Goal: Task Accomplishment & Management: Manage account settings

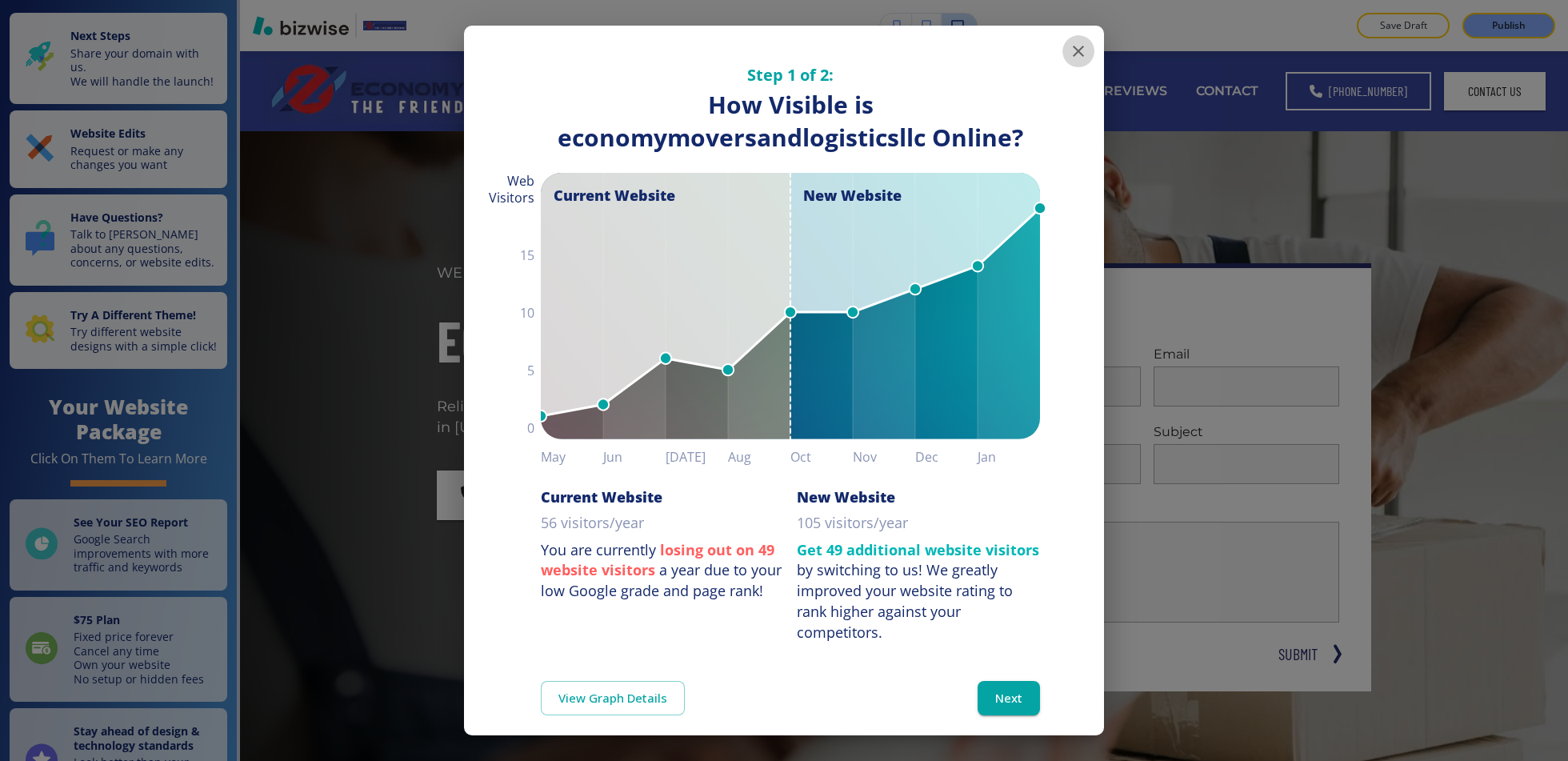
click at [1065, 51] on button "button" at bounding box center [1079, 52] width 32 height 32
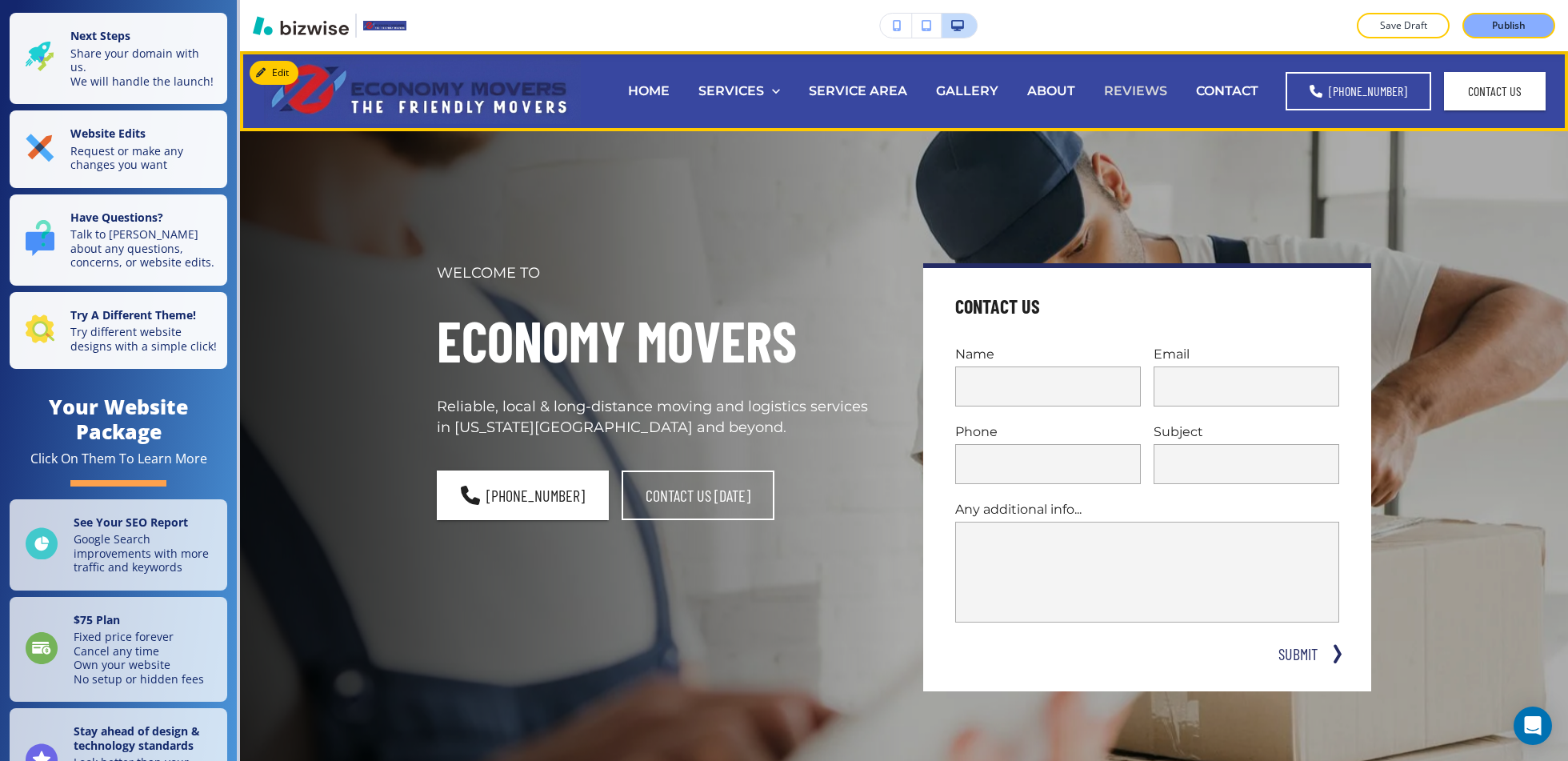
click at [1164, 95] on p "REVIEWS" at bounding box center [1135, 91] width 63 height 19
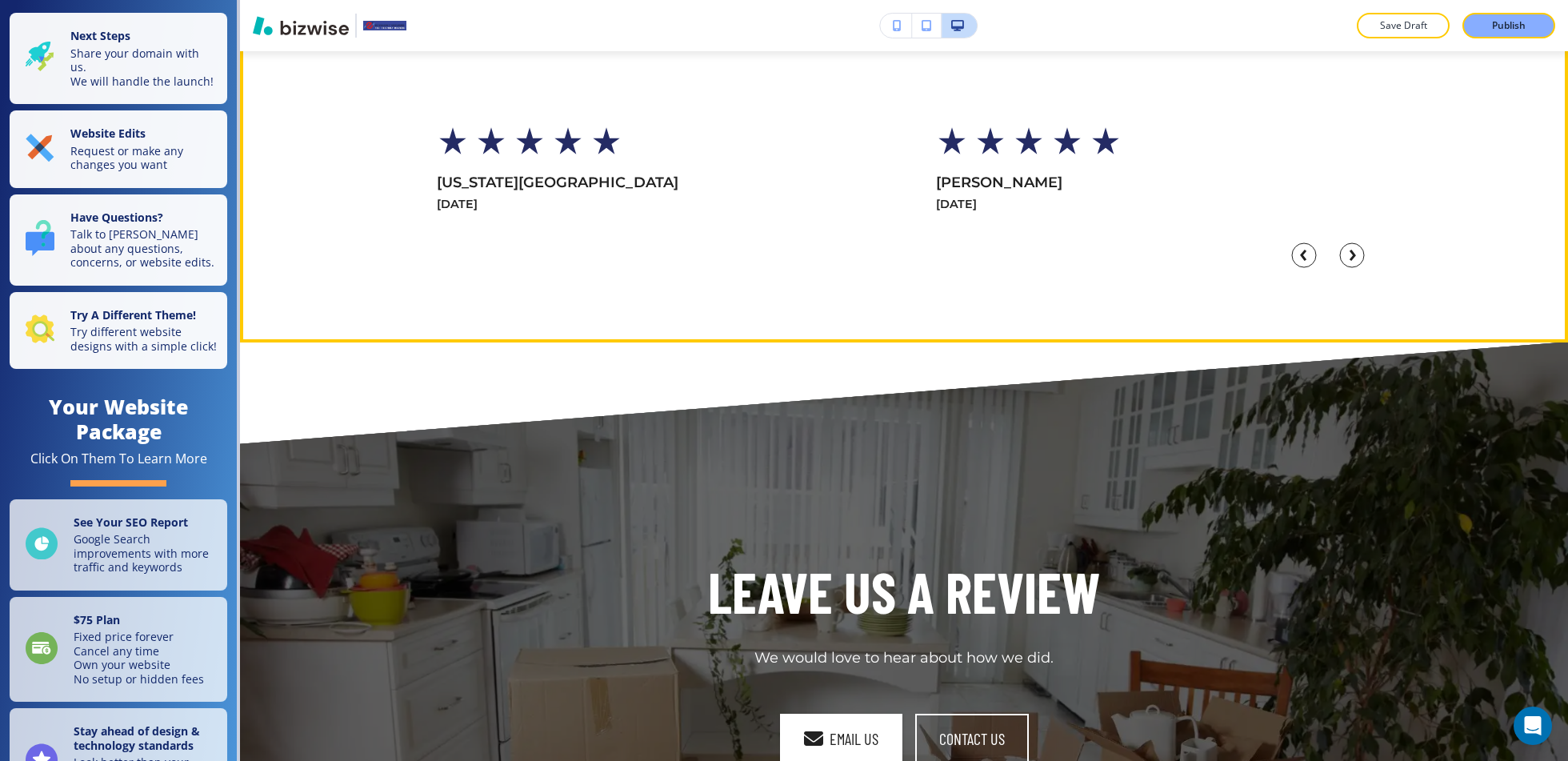
scroll to position [906, 0]
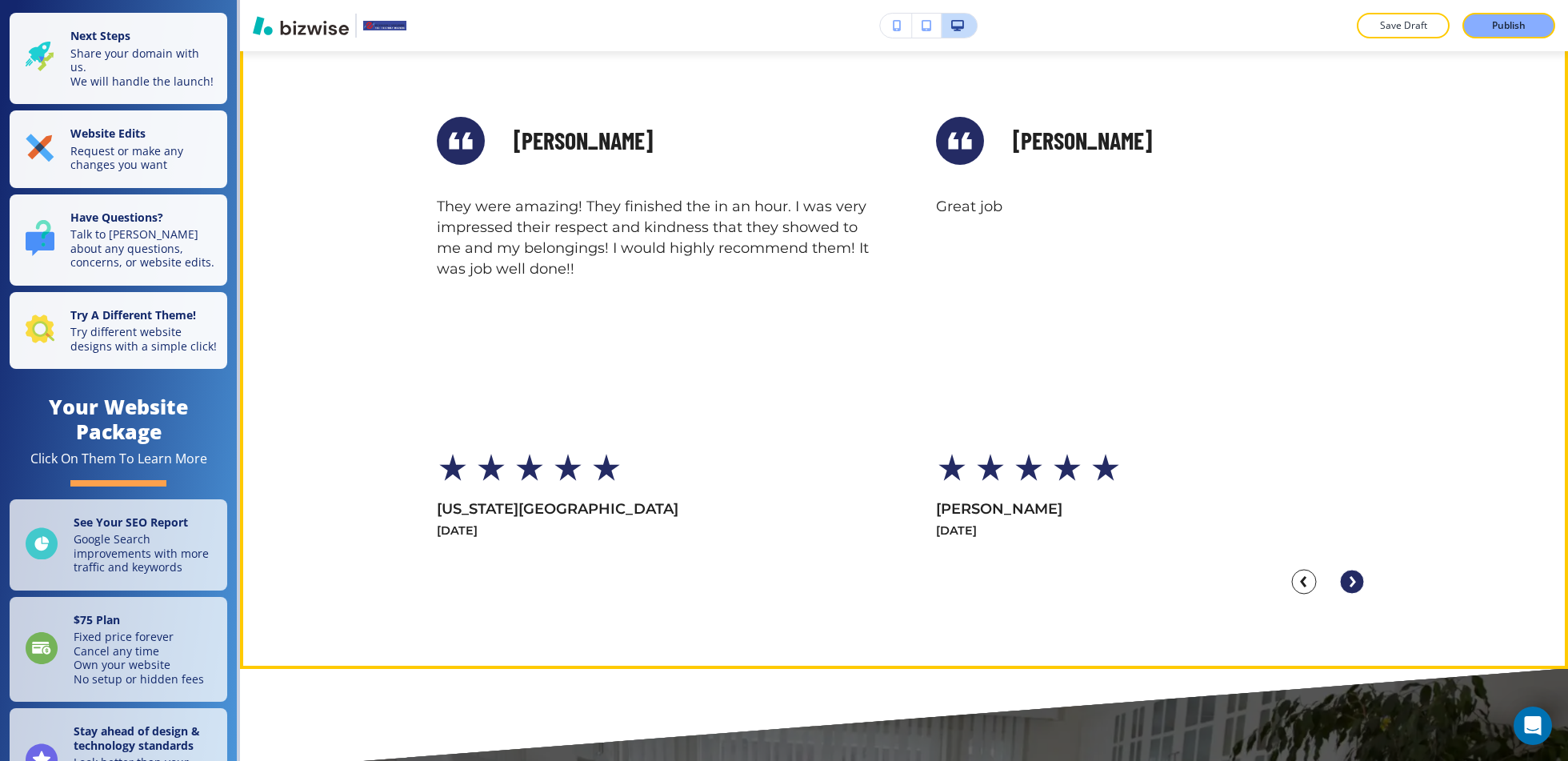
click at [1358, 581] on circle "Next Slide" at bounding box center [1352, 582] width 24 height 24
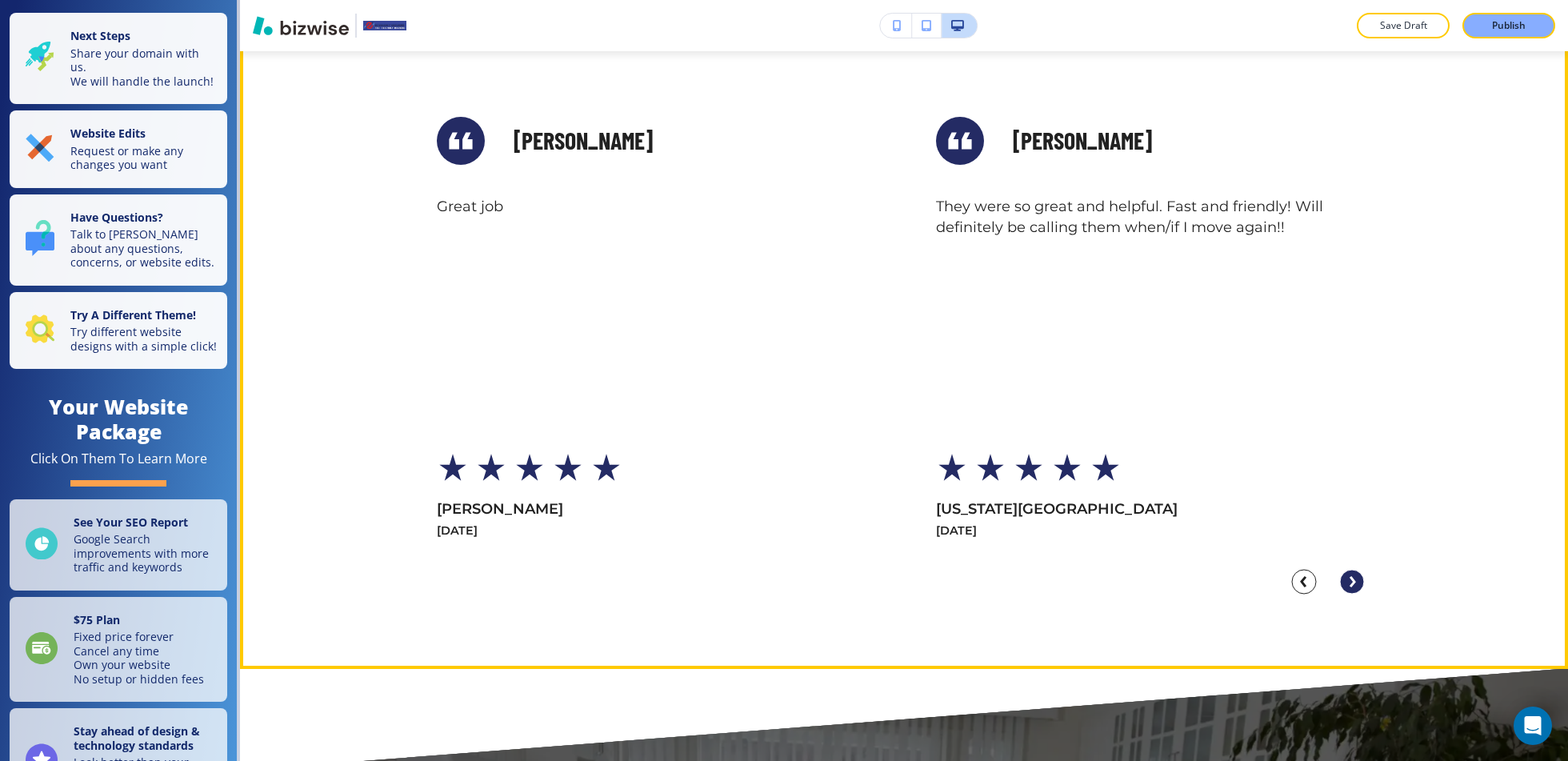
click at [1358, 581] on circle "Next Slide" at bounding box center [1352, 582] width 24 height 24
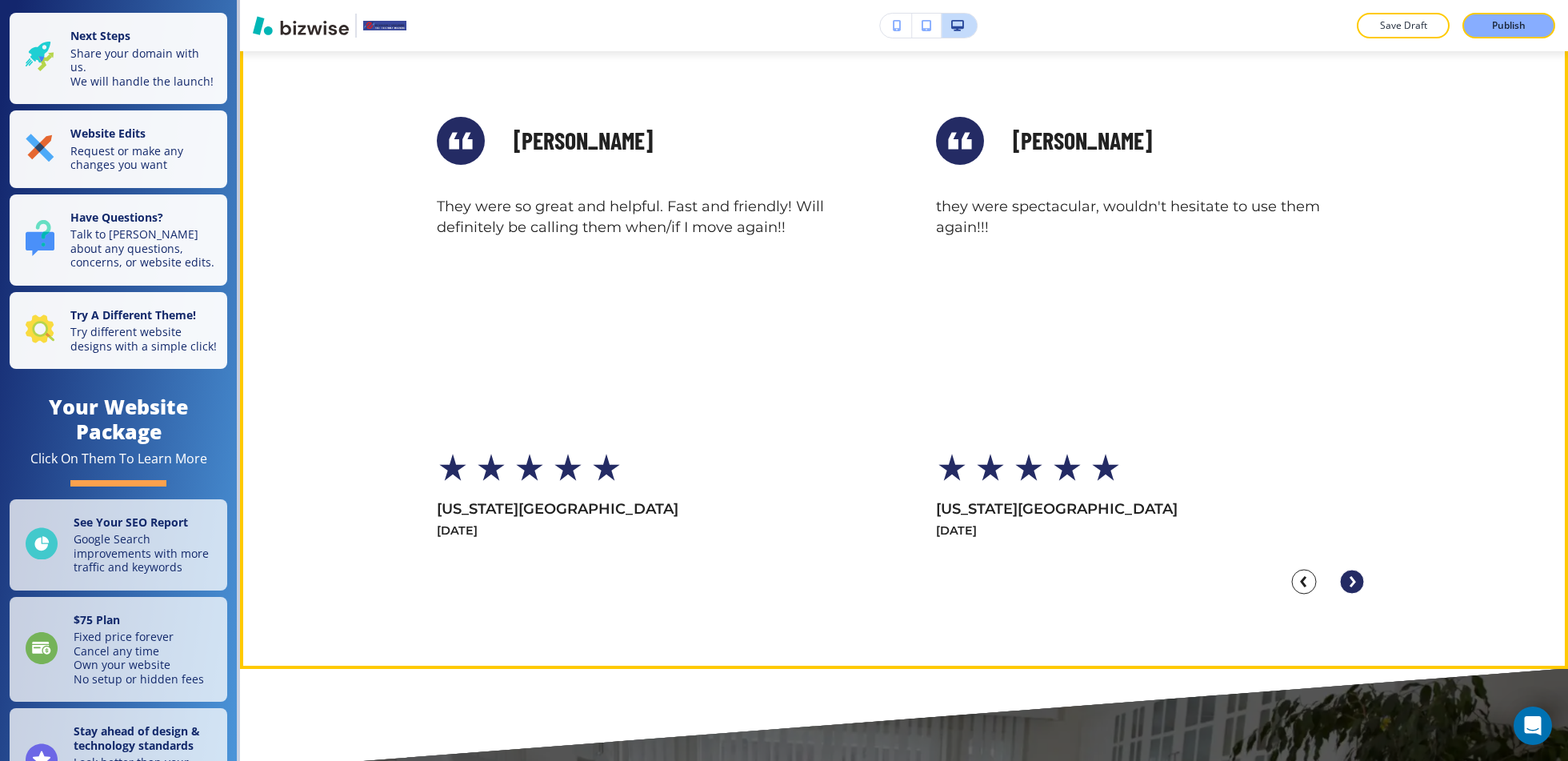
click at [1358, 580] on circle "Next Slide" at bounding box center [1352, 582] width 24 height 24
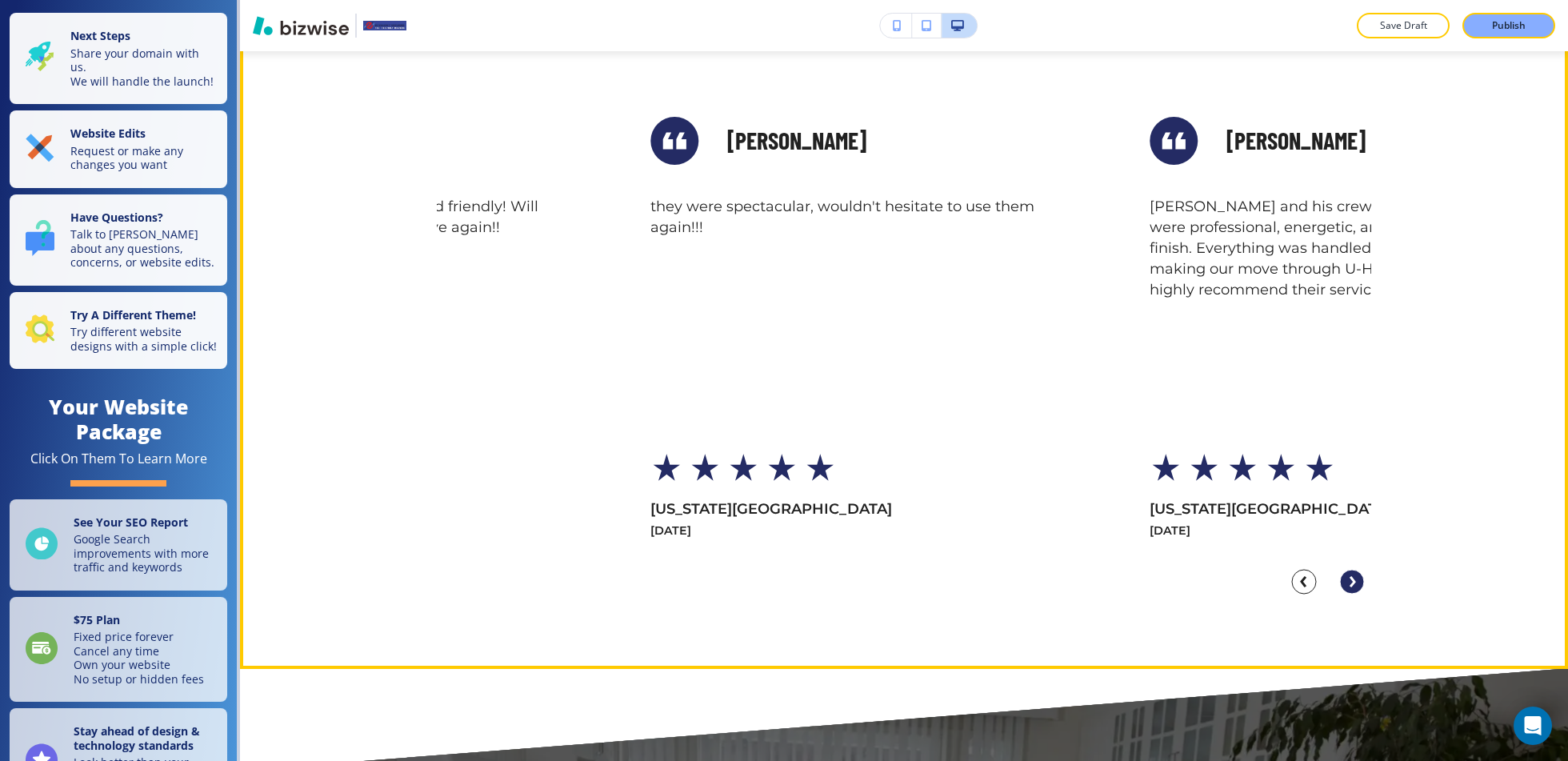
click at [1358, 580] on circle "Next Slide" at bounding box center [1352, 582] width 24 height 24
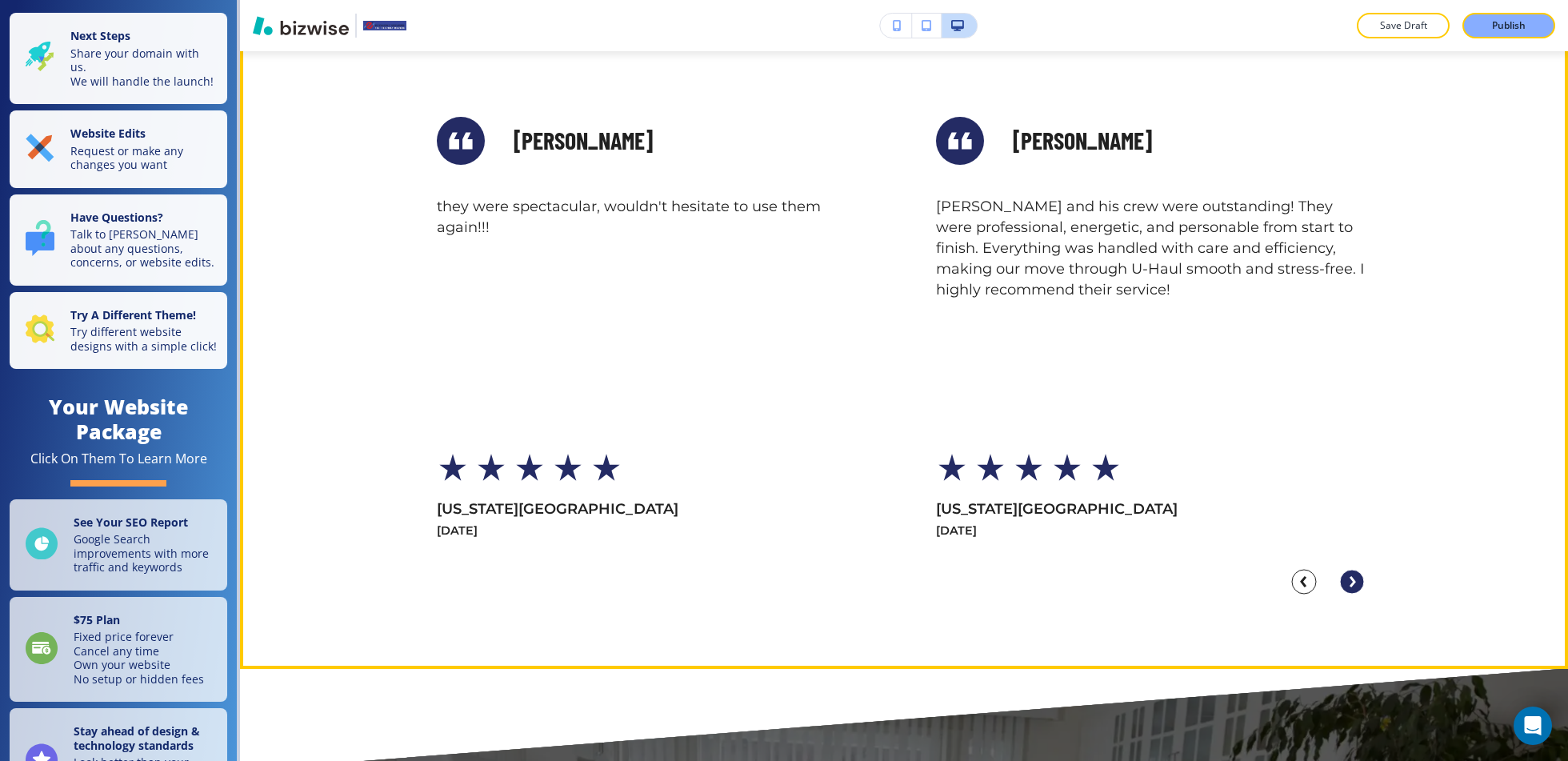
click at [1358, 580] on circle "Next Slide" at bounding box center [1352, 582] width 24 height 24
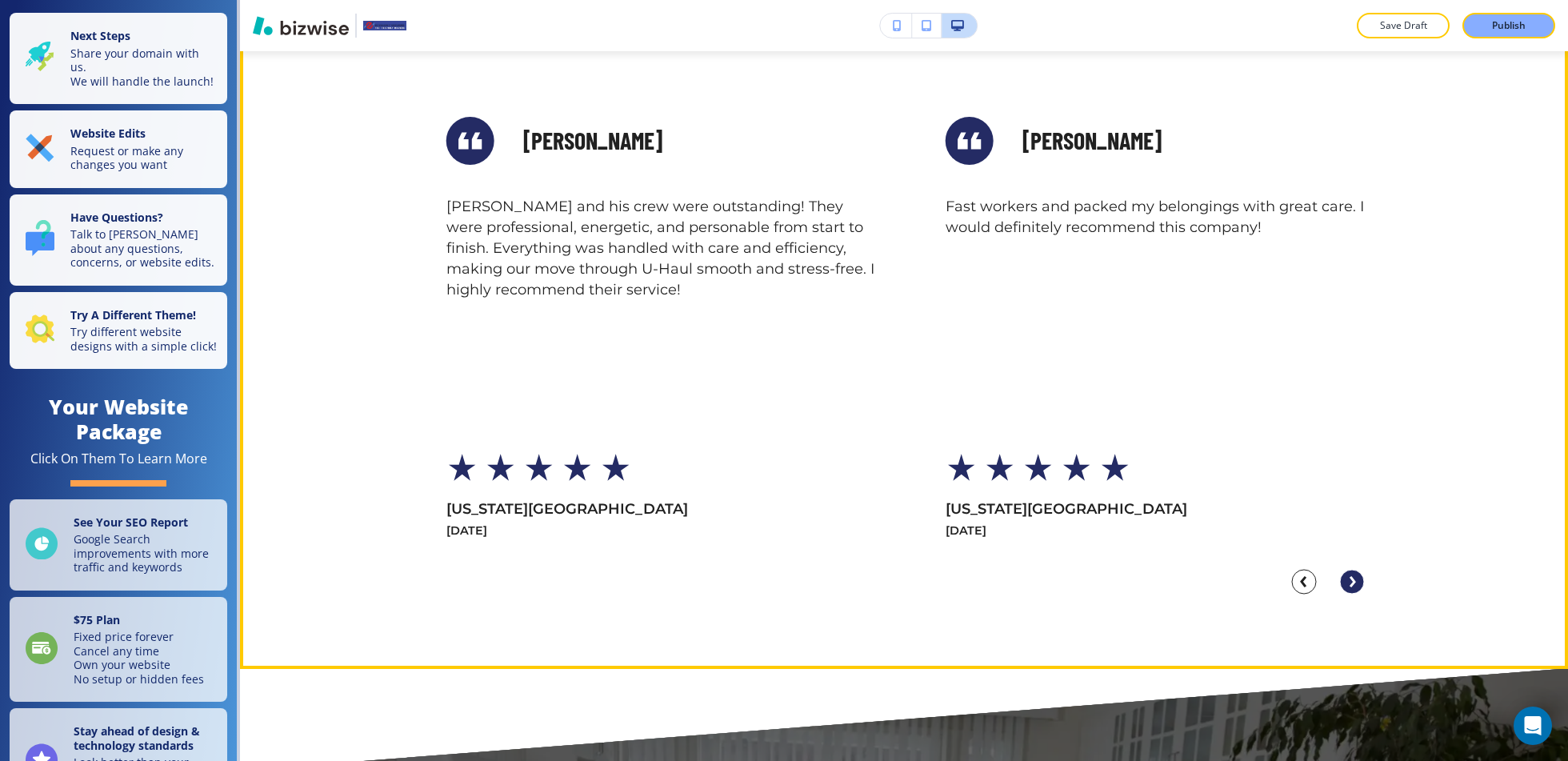
click at [1358, 580] on circle "Next Slide" at bounding box center [1352, 582] width 24 height 24
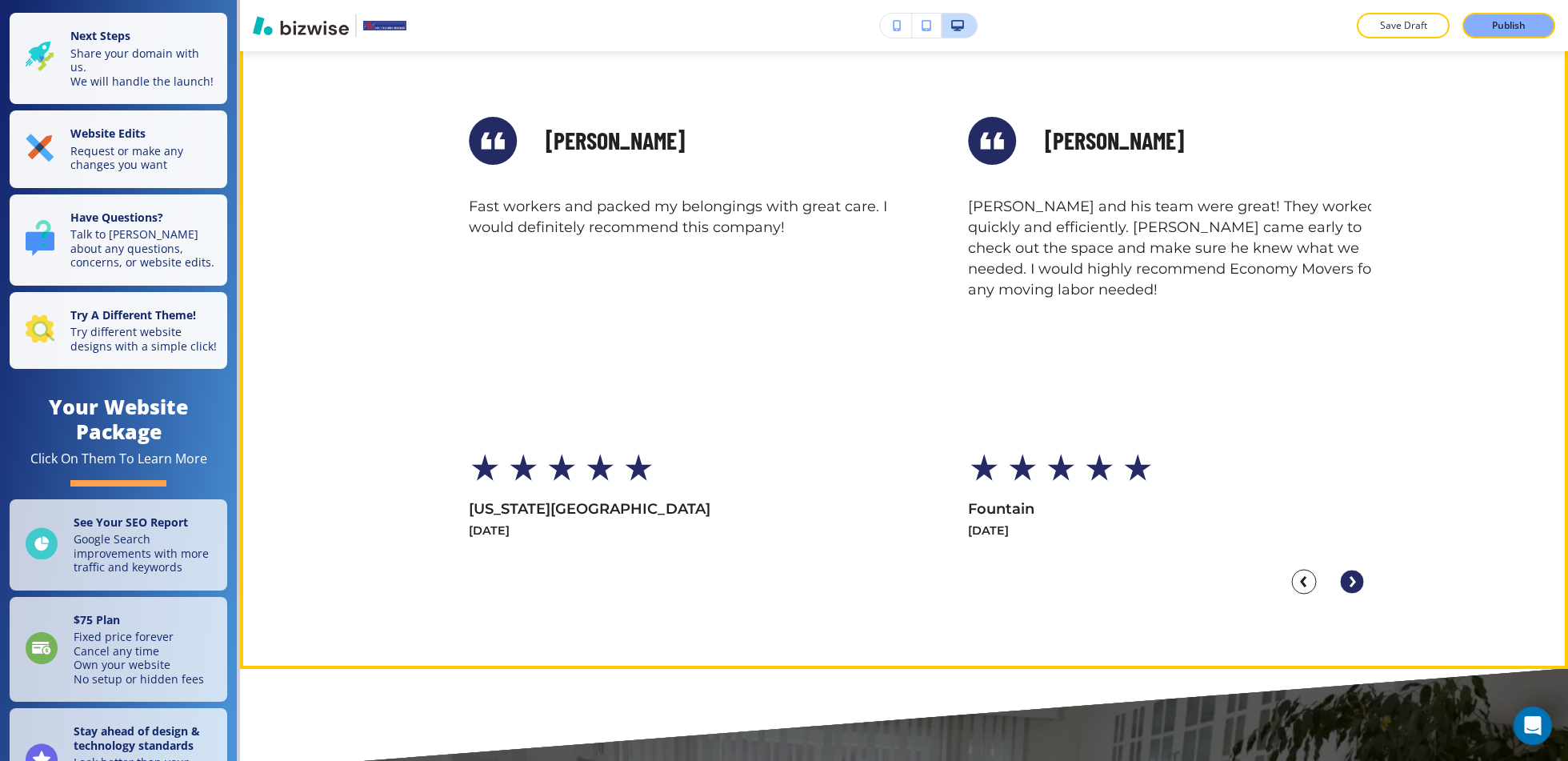
click at [1358, 580] on circle "Next Slide" at bounding box center [1352, 582] width 24 height 24
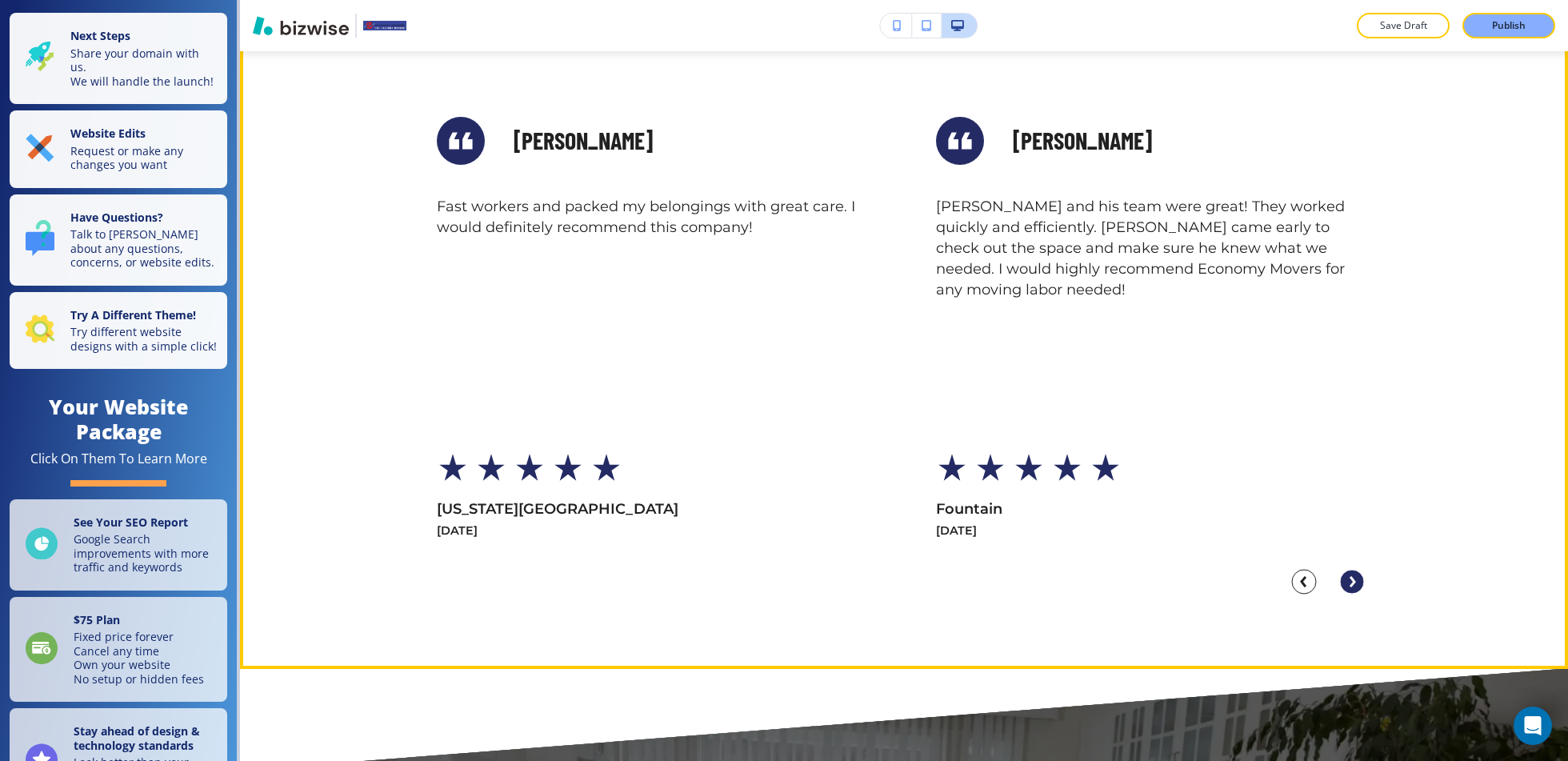
click at [1358, 580] on circle "Next Slide" at bounding box center [1352, 582] width 24 height 24
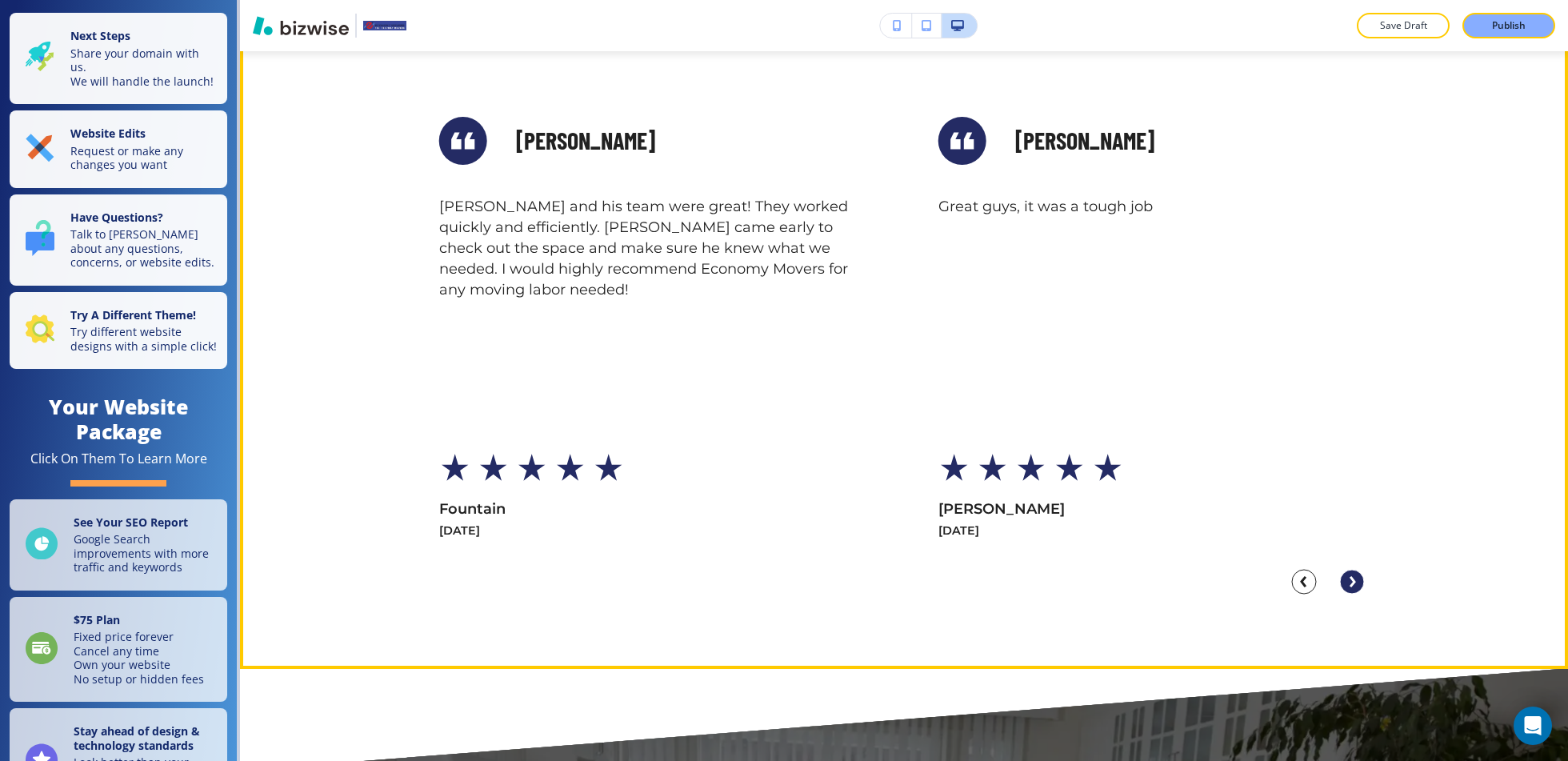
click at [1358, 580] on circle "Next Slide" at bounding box center [1352, 582] width 24 height 24
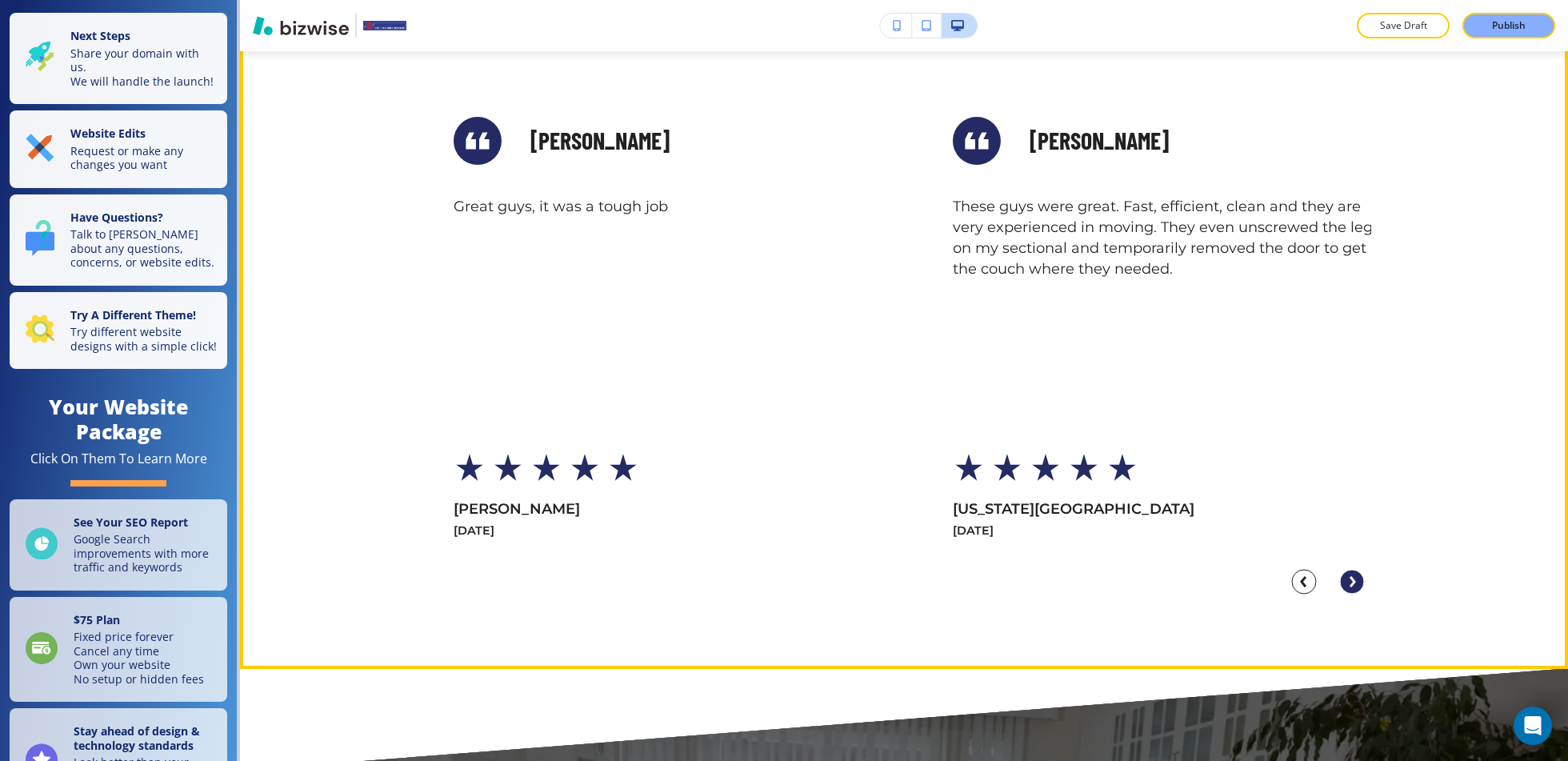
click at [1358, 580] on circle "Next Slide" at bounding box center [1352, 582] width 24 height 24
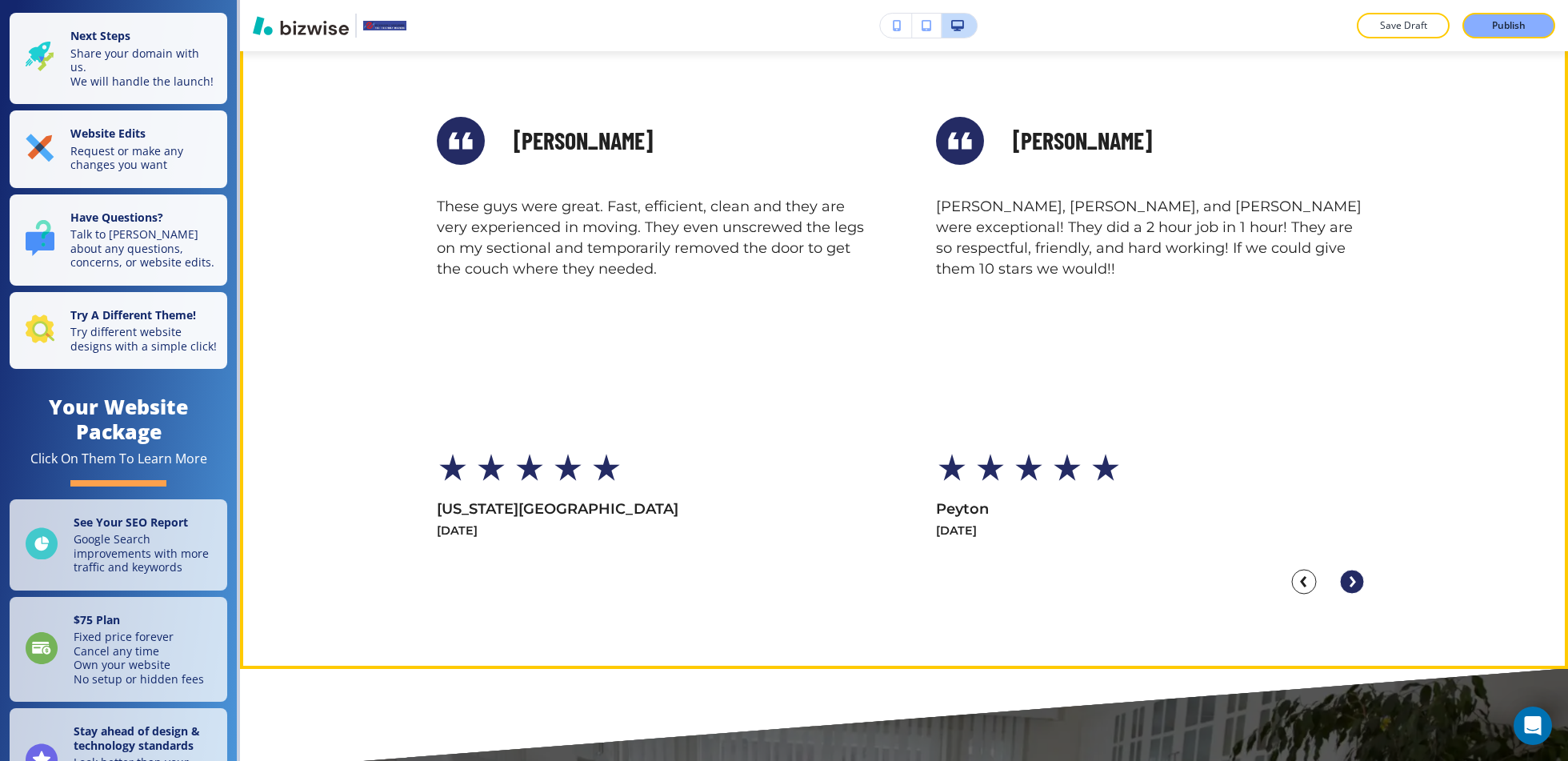
click at [1358, 580] on circle "Next Slide" at bounding box center [1352, 582] width 24 height 24
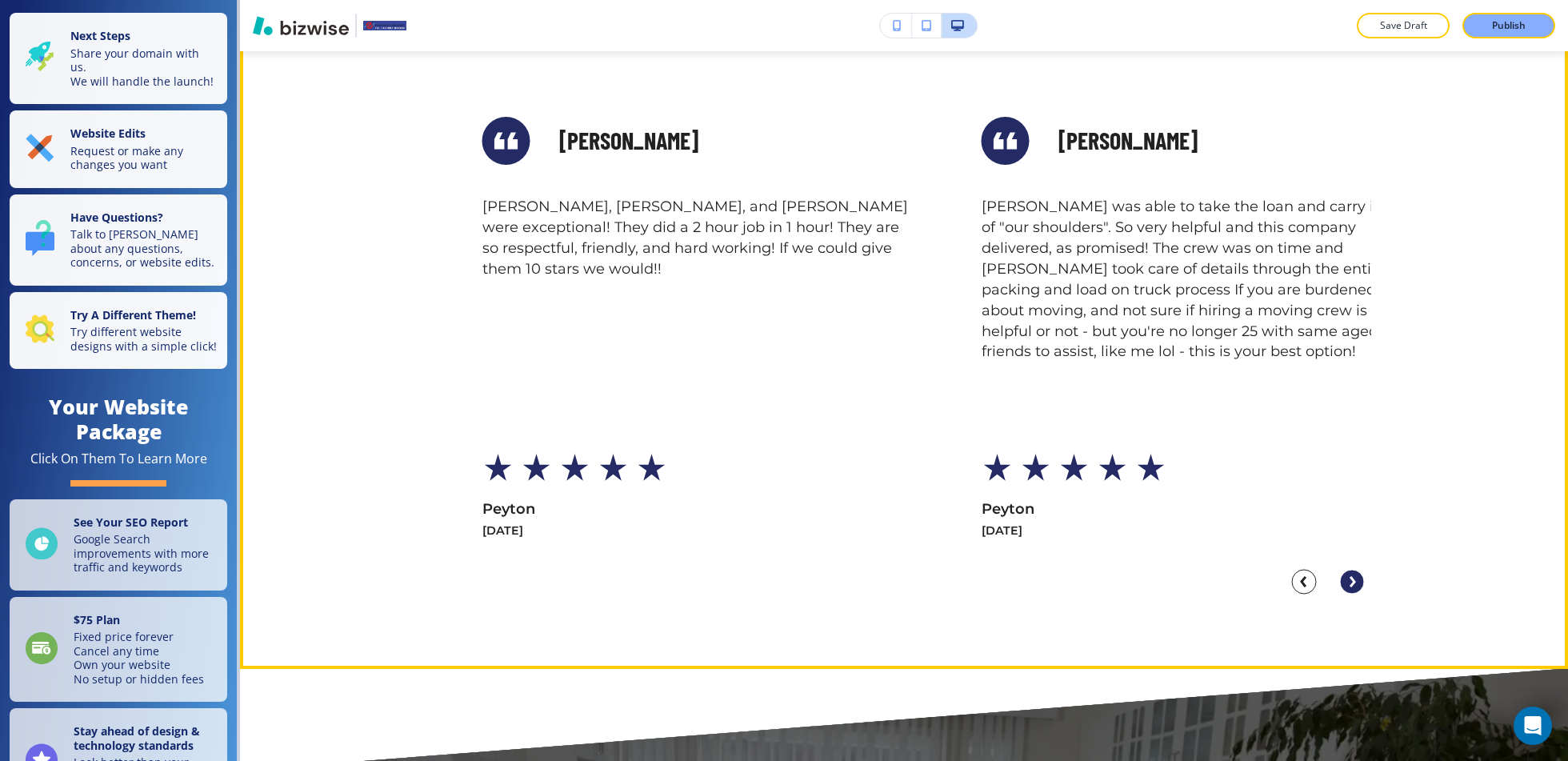
click at [1358, 580] on circle "Next Slide" at bounding box center [1352, 582] width 24 height 24
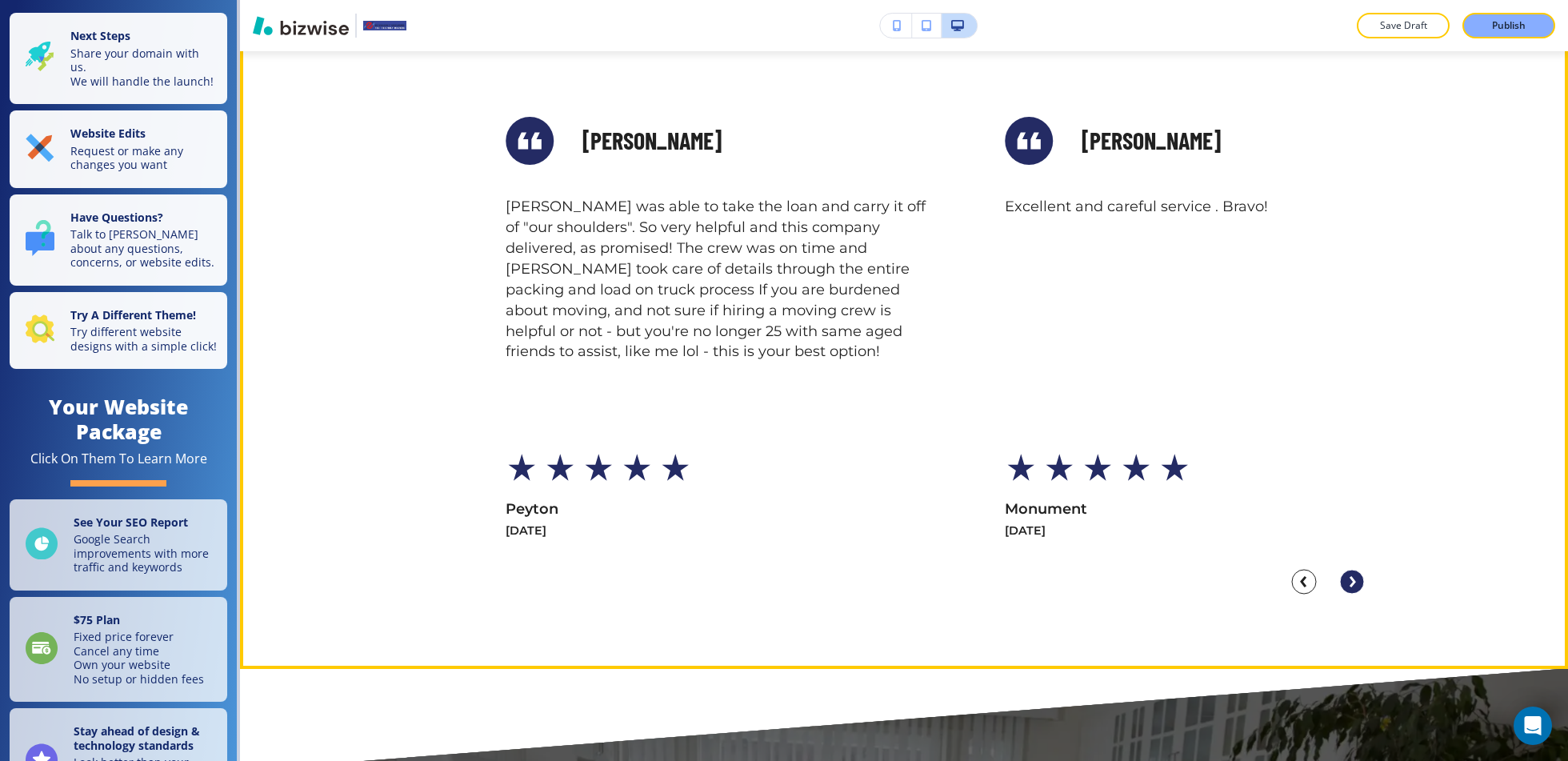
click at [1358, 580] on circle "Next Slide" at bounding box center [1352, 582] width 24 height 24
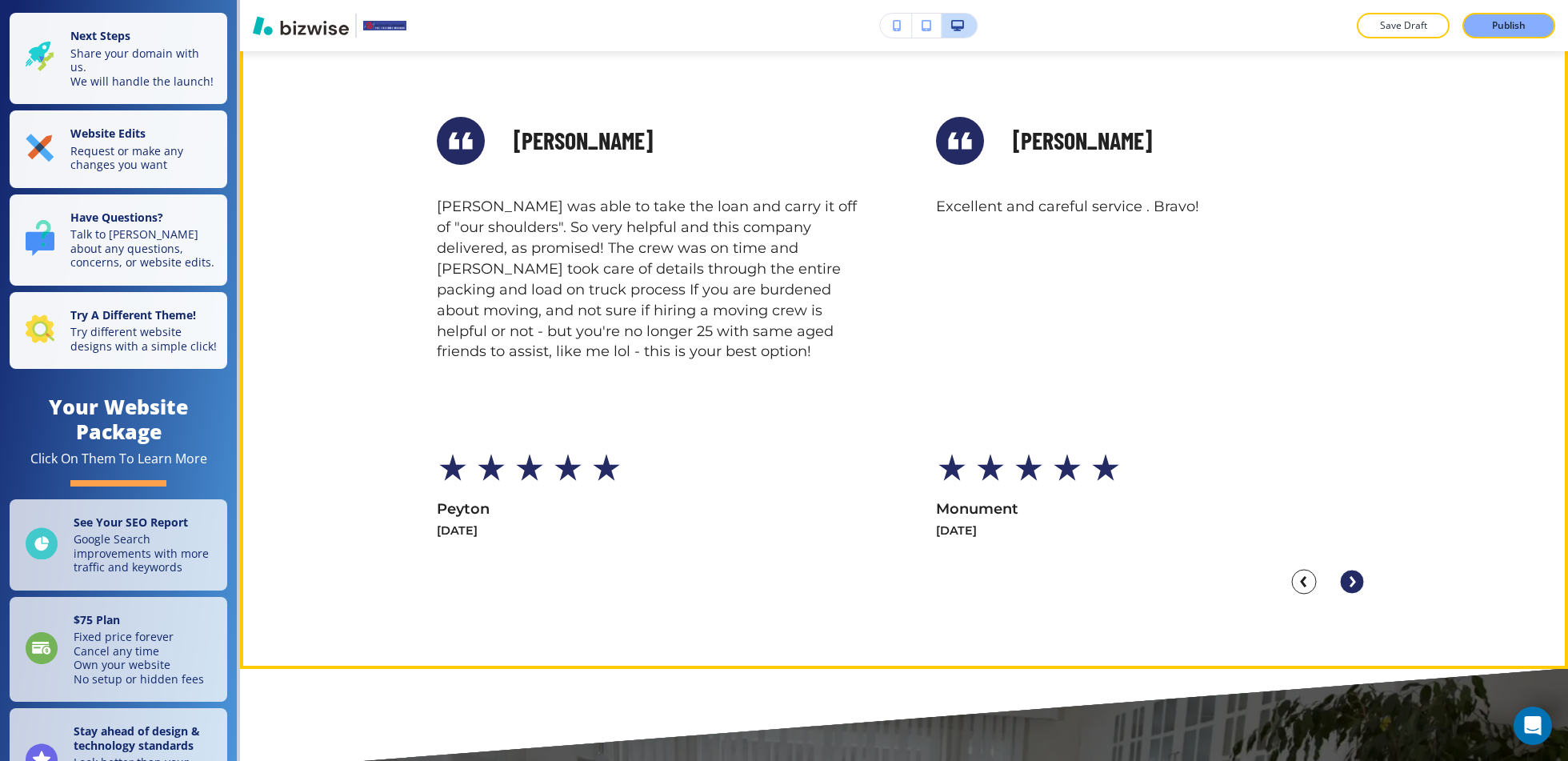
click at [1358, 580] on circle "Next Slide" at bounding box center [1352, 582] width 24 height 24
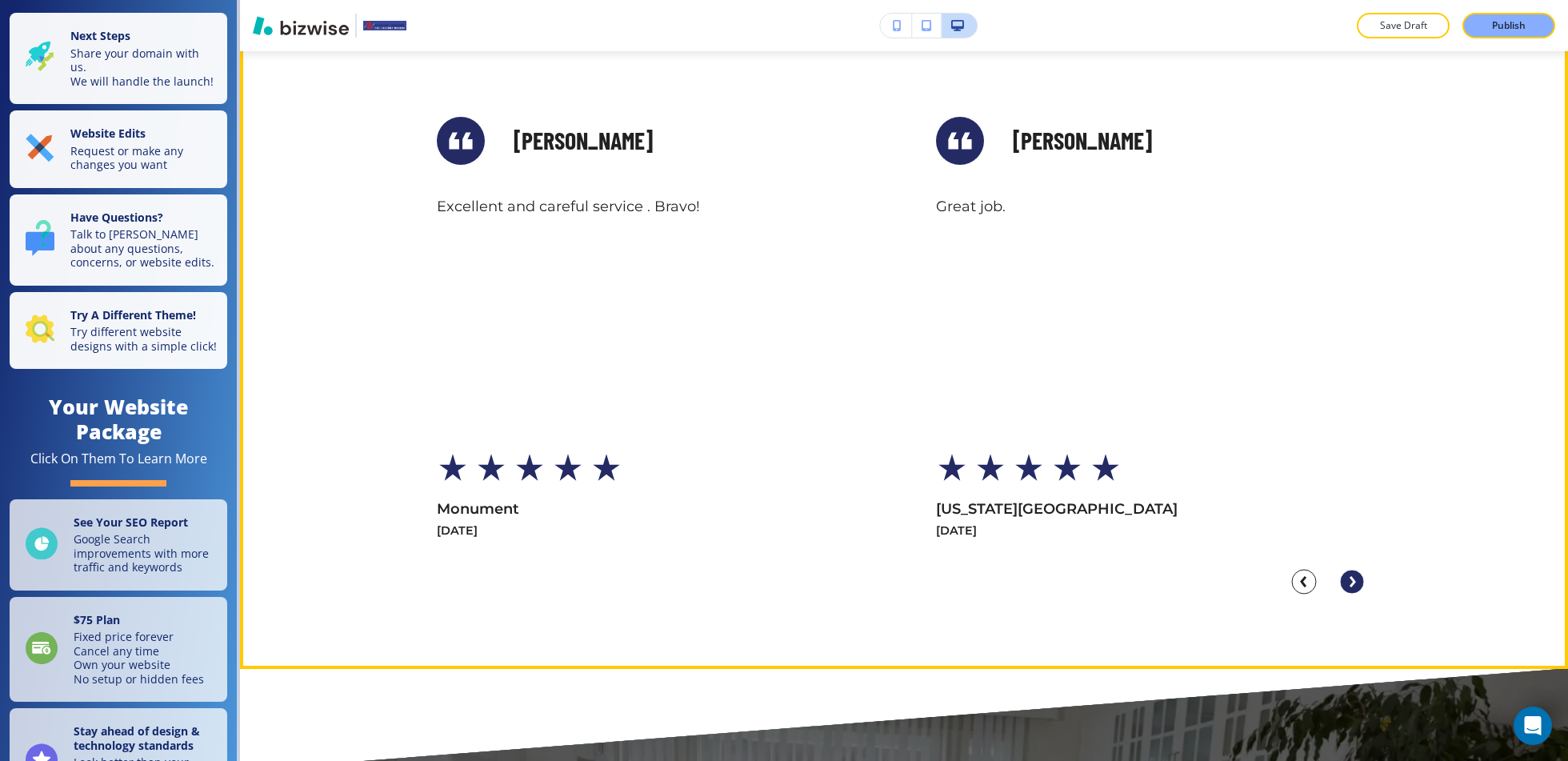
click at [1358, 580] on circle "Next Slide" at bounding box center [1352, 582] width 24 height 24
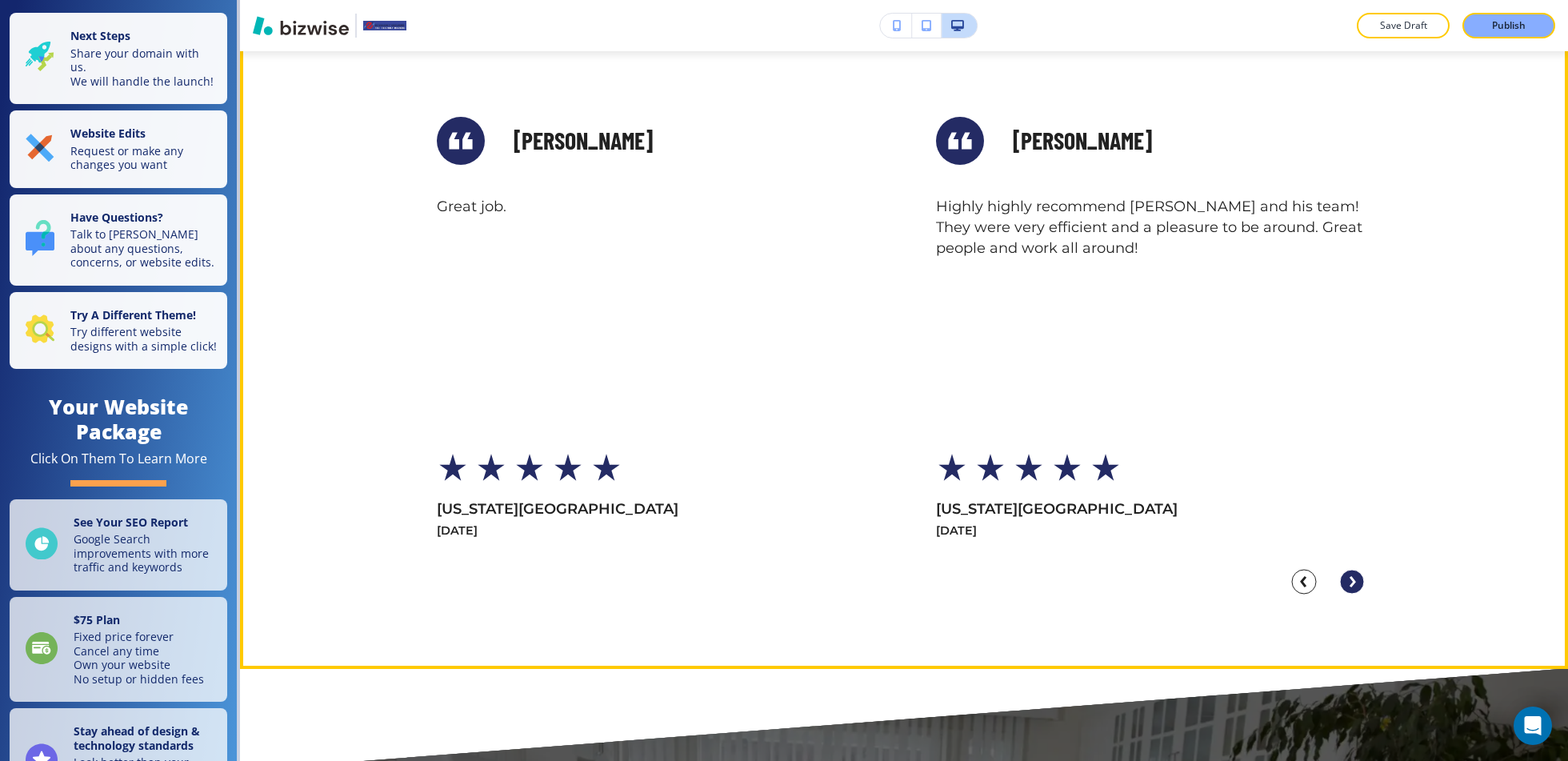
click at [1358, 580] on circle "Next Slide" at bounding box center [1352, 582] width 24 height 24
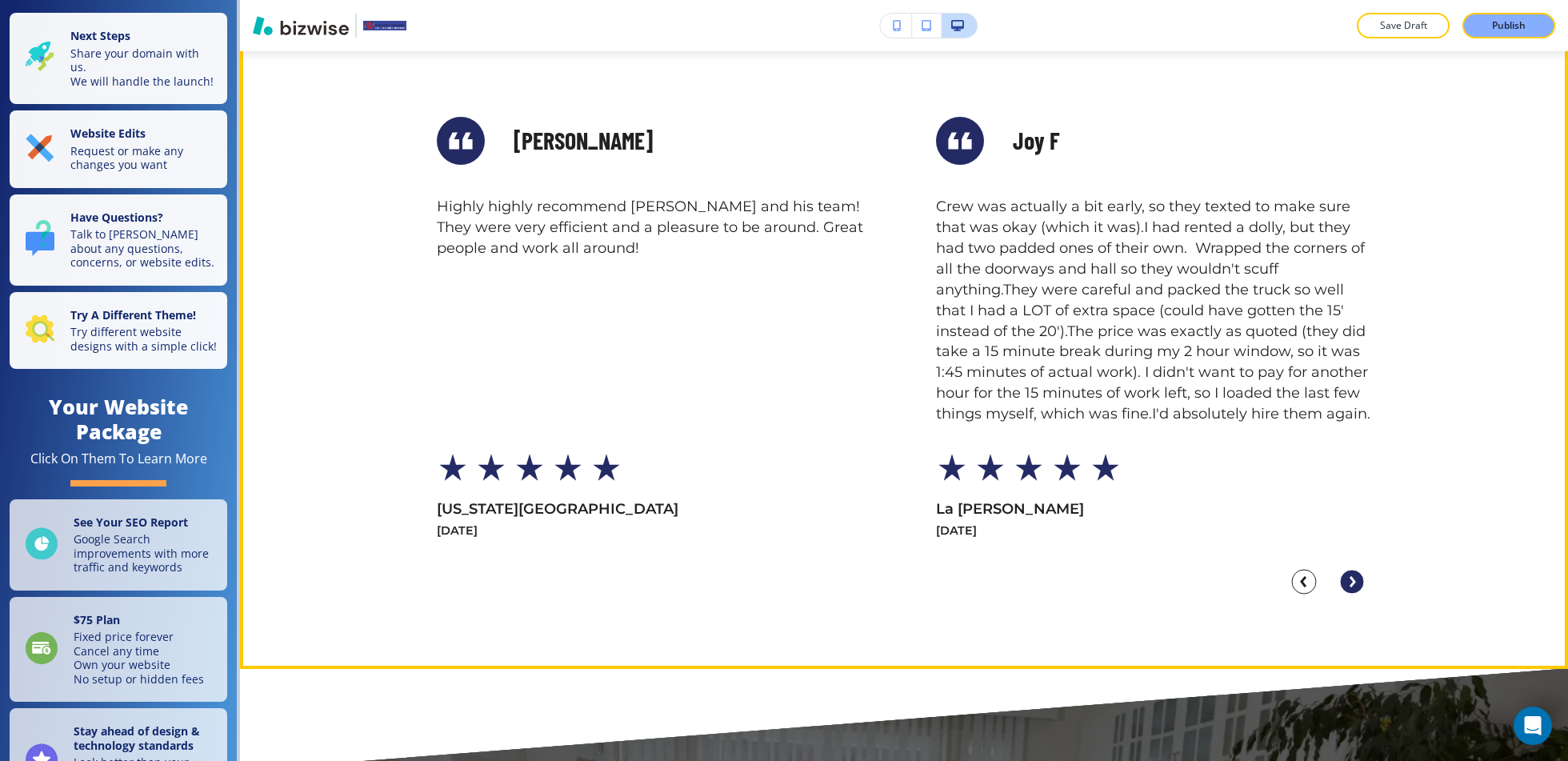
click at [1358, 580] on circle "Next Slide" at bounding box center [1352, 582] width 24 height 24
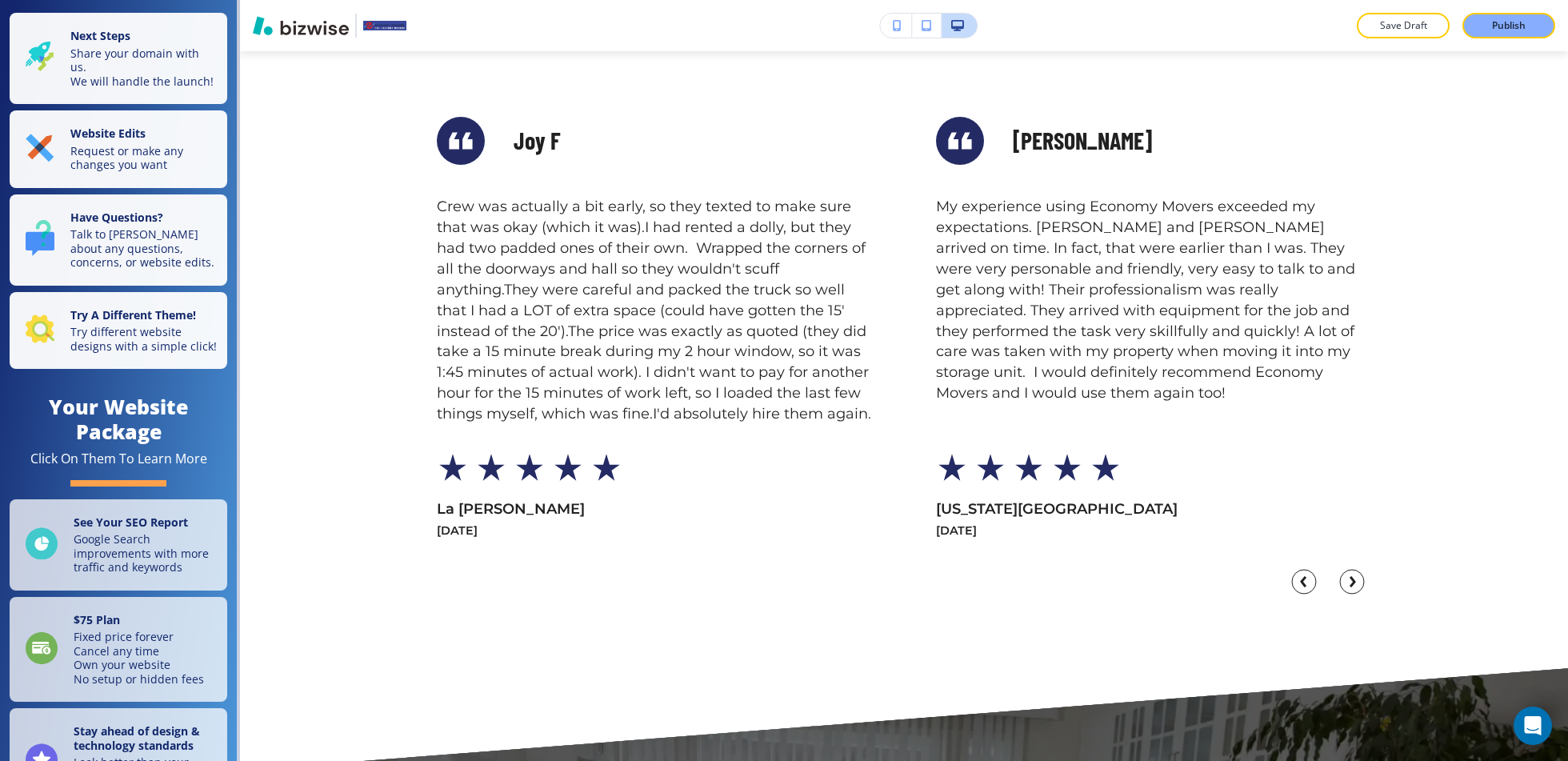
click at [1130, 444] on div "Greg T My experience using Economy Movers exceeded my expectations. Michael and…" at bounding box center [1154, 328] width 435 height 424
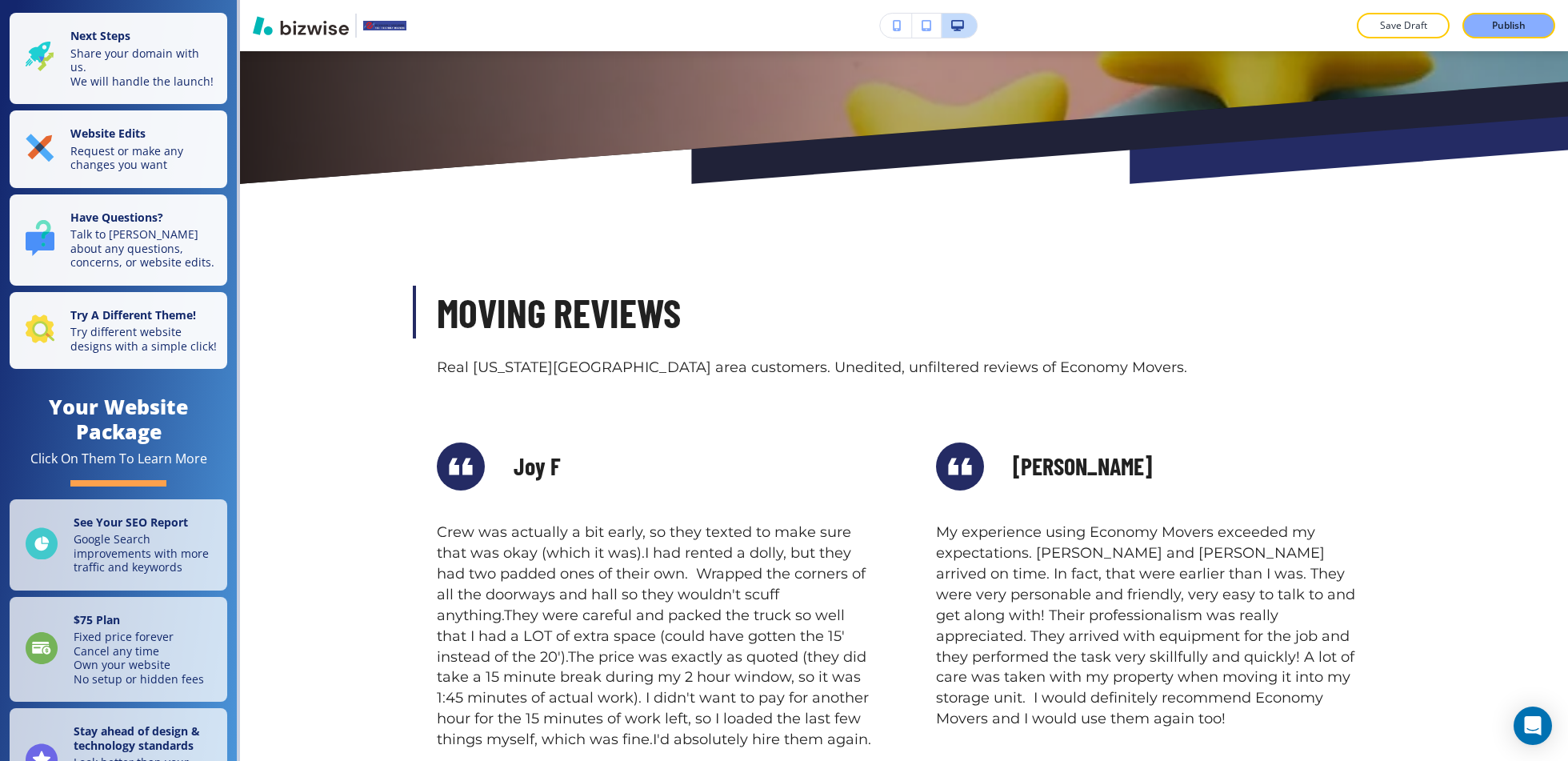
scroll to position [575, 0]
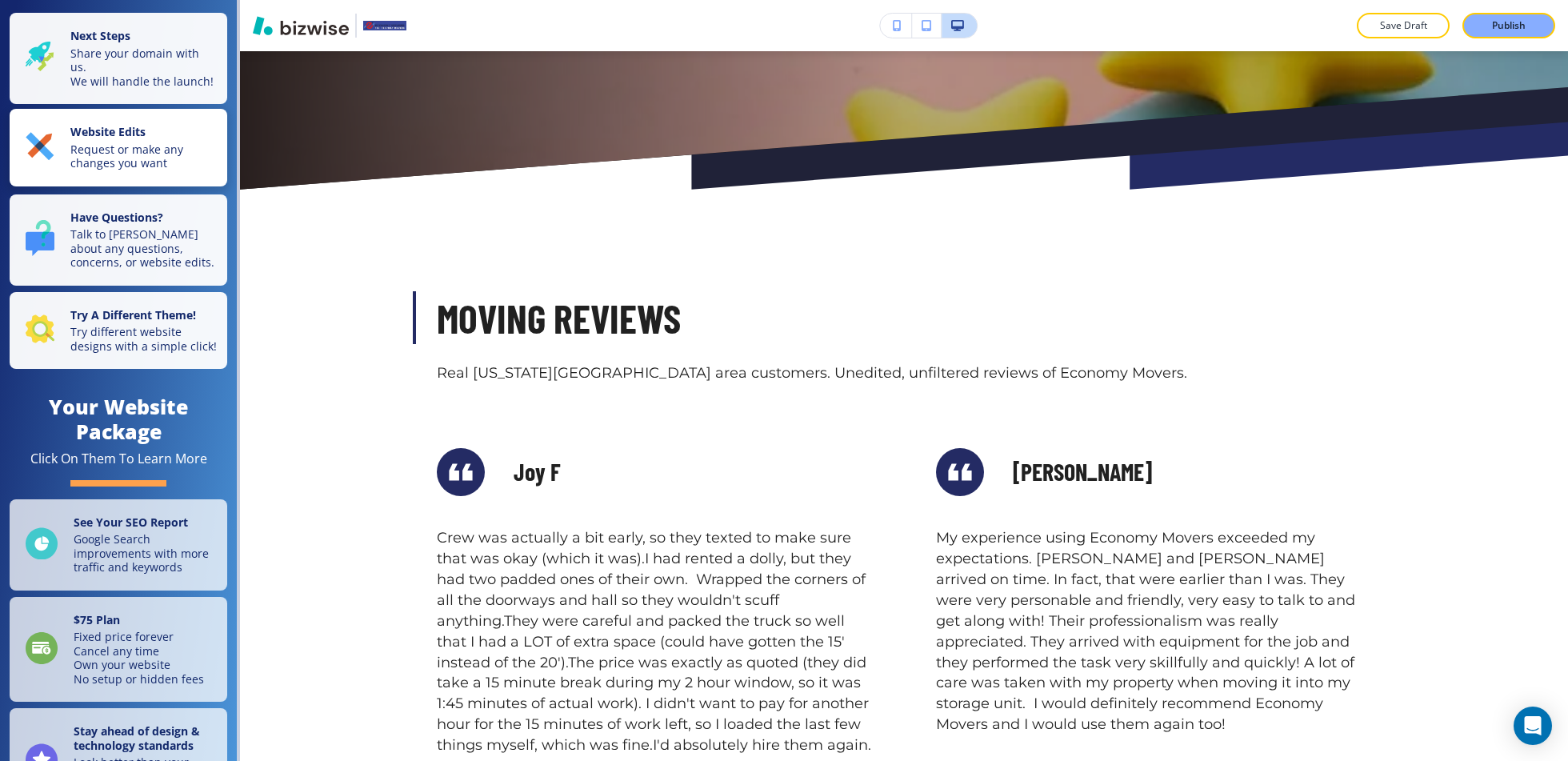
click at [168, 142] on p "Request or make any changes you want" at bounding box center [144, 156] width 147 height 28
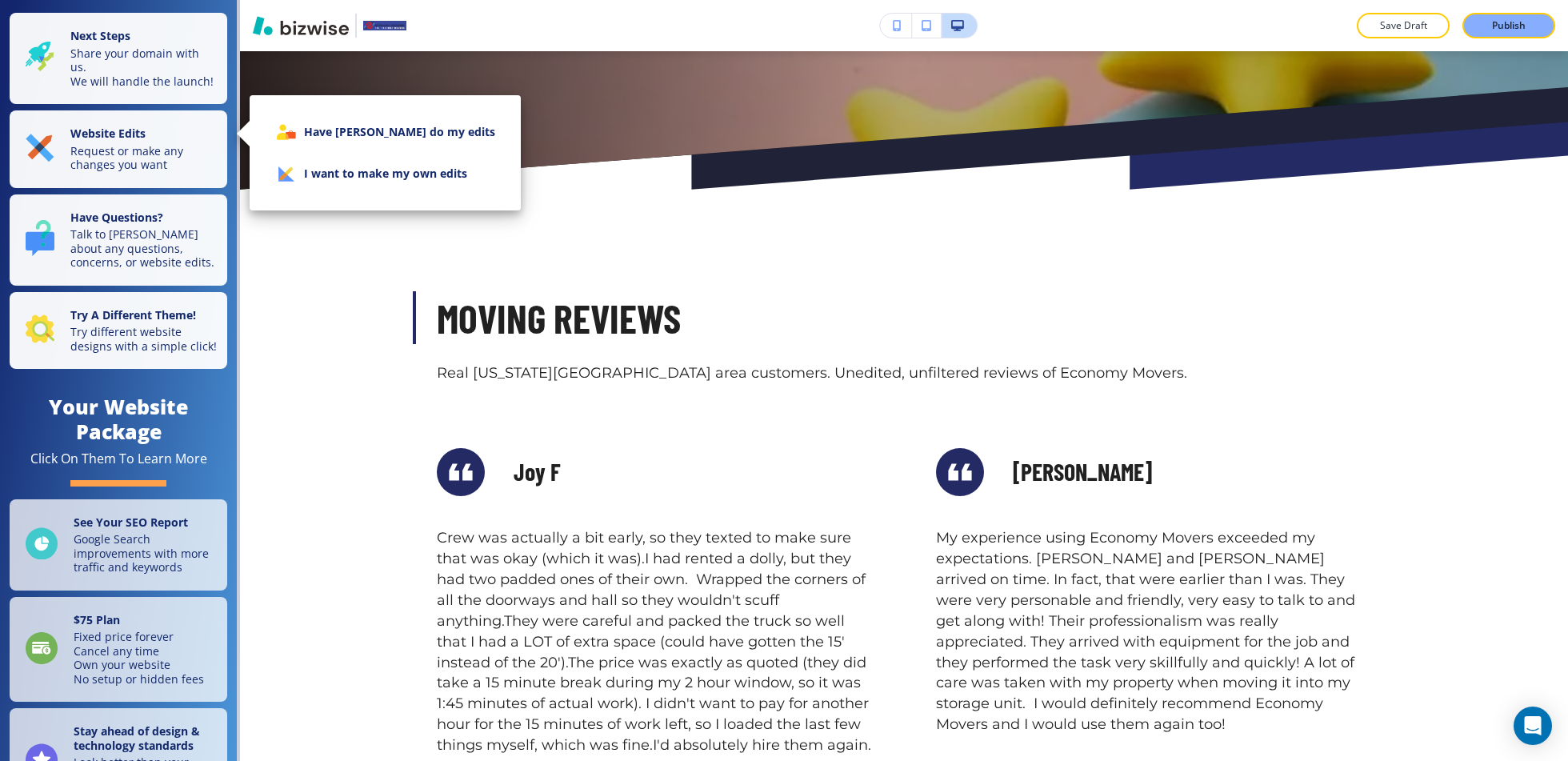
click at [334, 174] on li "I want to make my own edits" at bounding box center [385, 174] width 246 height 41
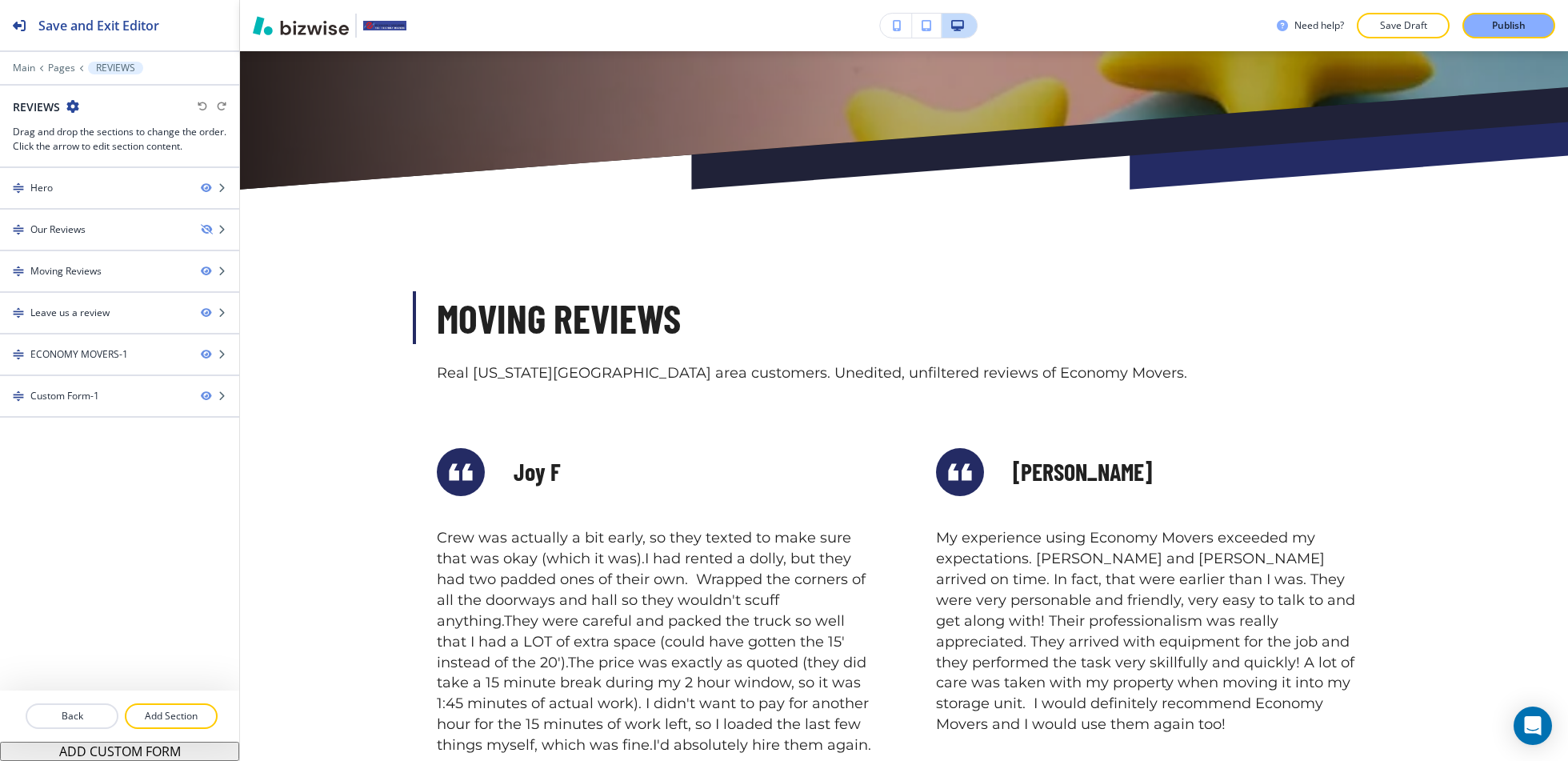
click at [336, 212] on div "Moving Reviews Real Colorado Springs area customers. Unedited, unfiltered revie…" at bounding box center [904, 594] width 1328 height 811
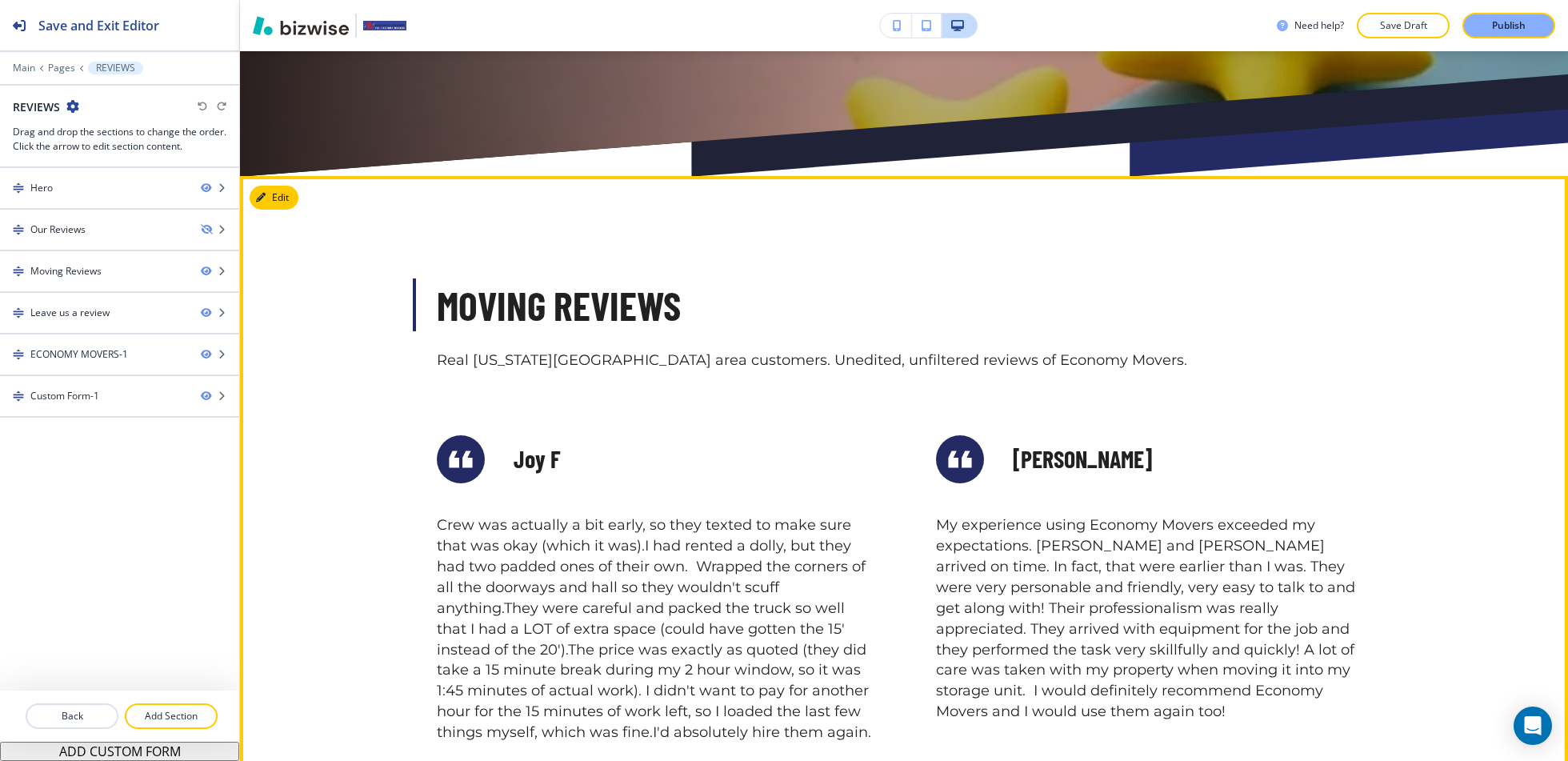
scroll to position [580, 0]
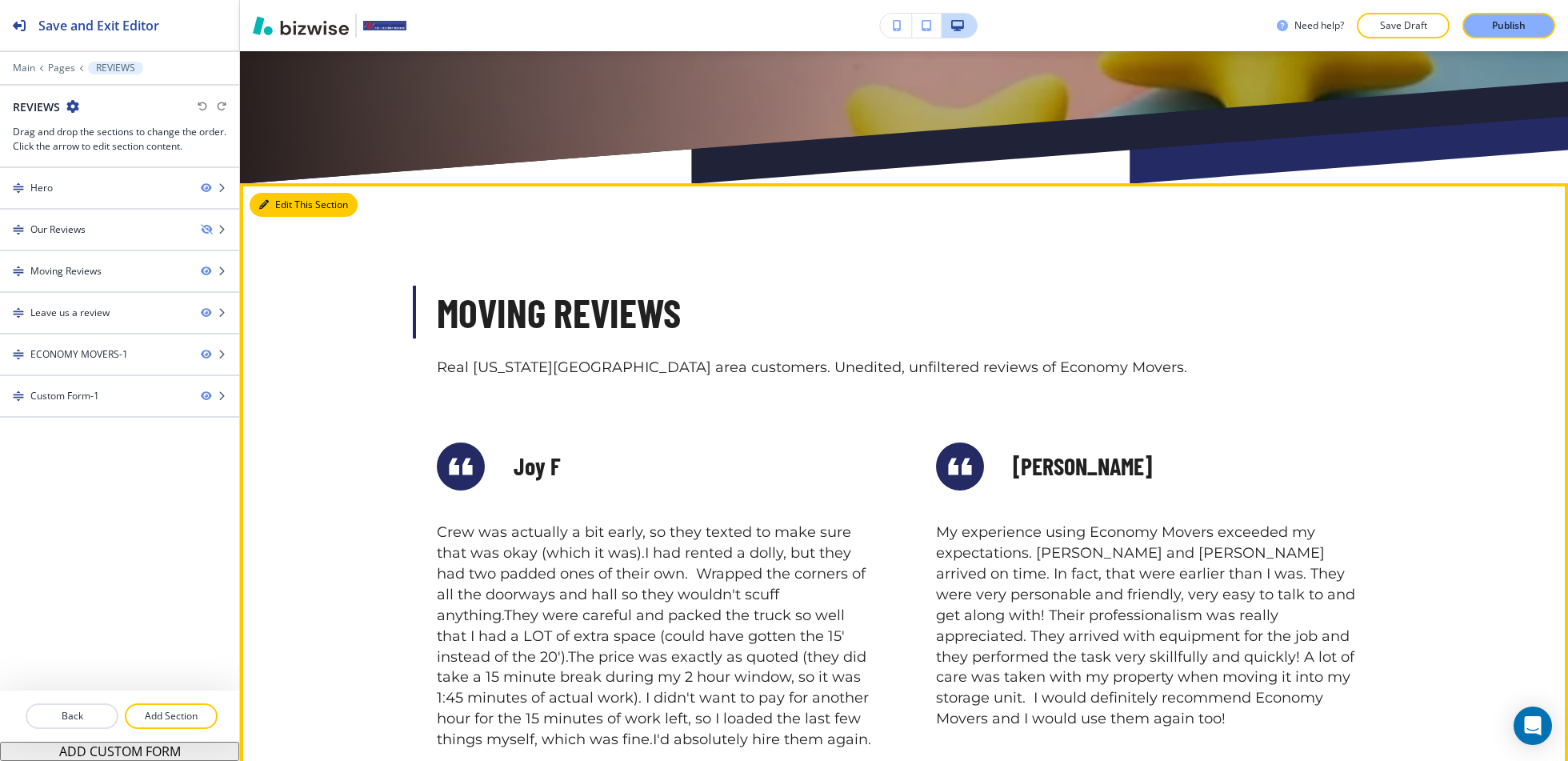
click at [275, 199] on button "Edit This Section" at bounding box center [304, 205] width 108 height 24
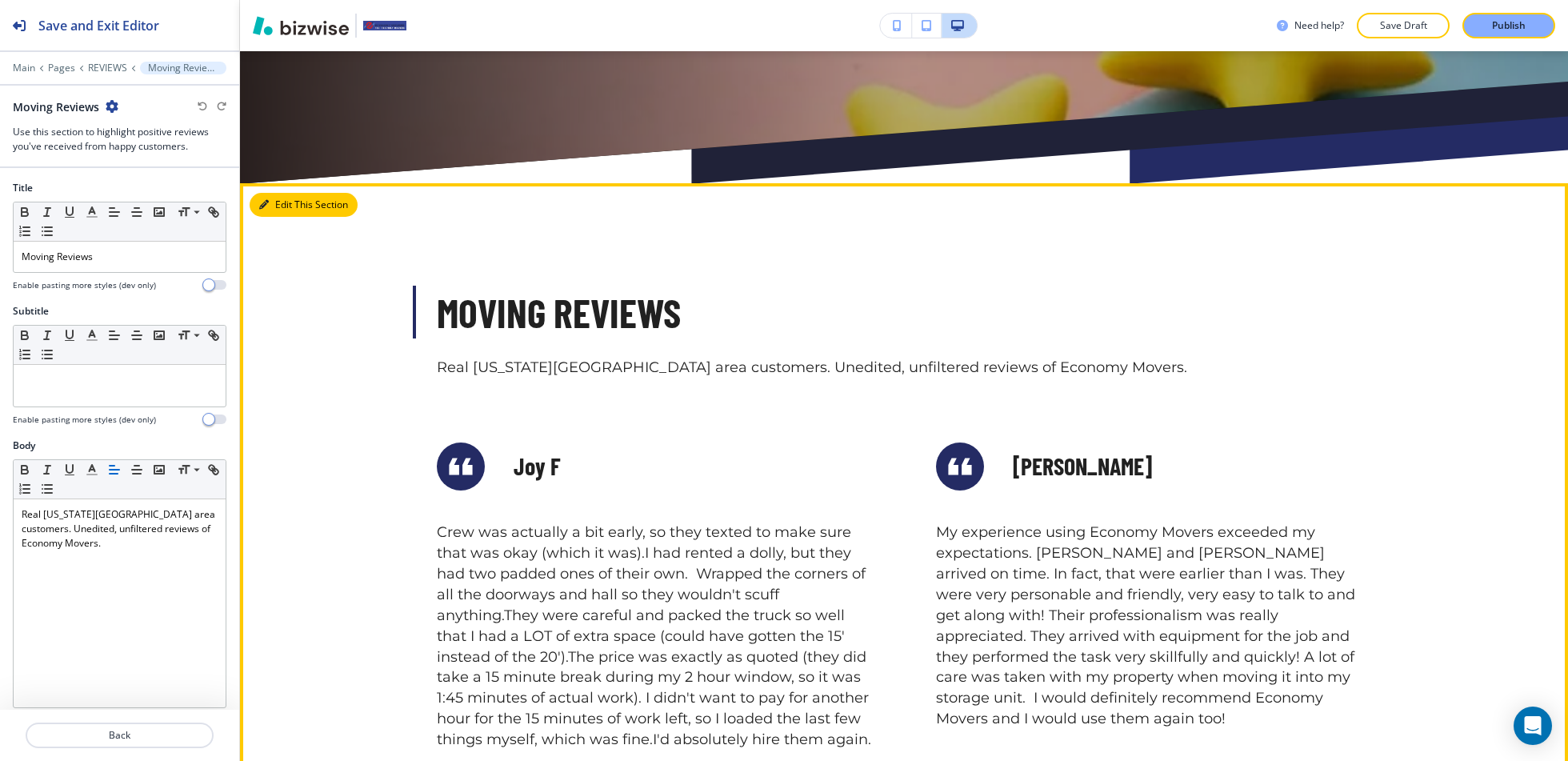
click at [275, 199] on button "Edit This Section" at bounding box center [304, 205] width 108 height 24
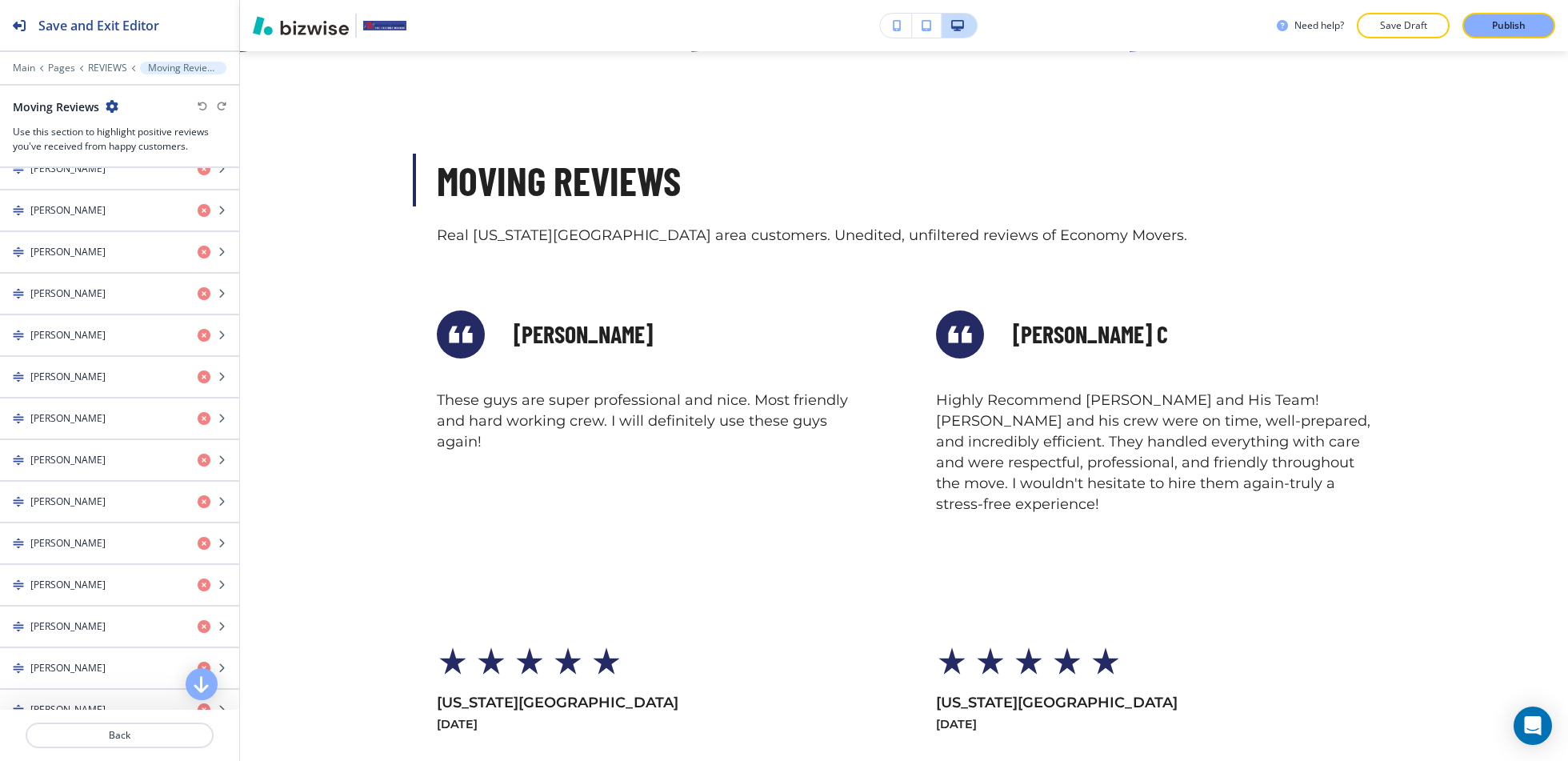
scroll to position [5142, 0]
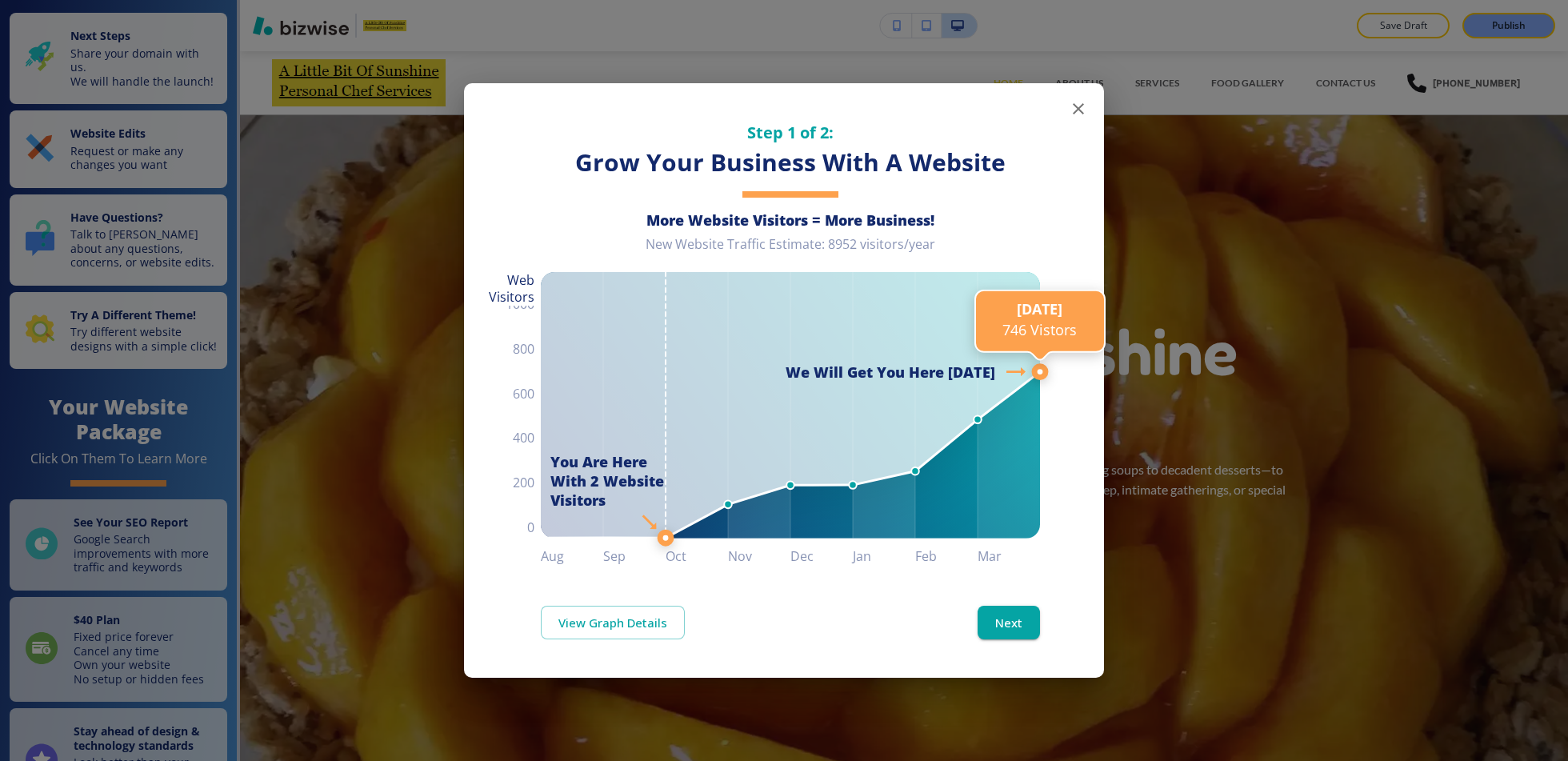
click at [1081, 106] on icon "button" at bounding box center [1078, 108] width 11 height 11
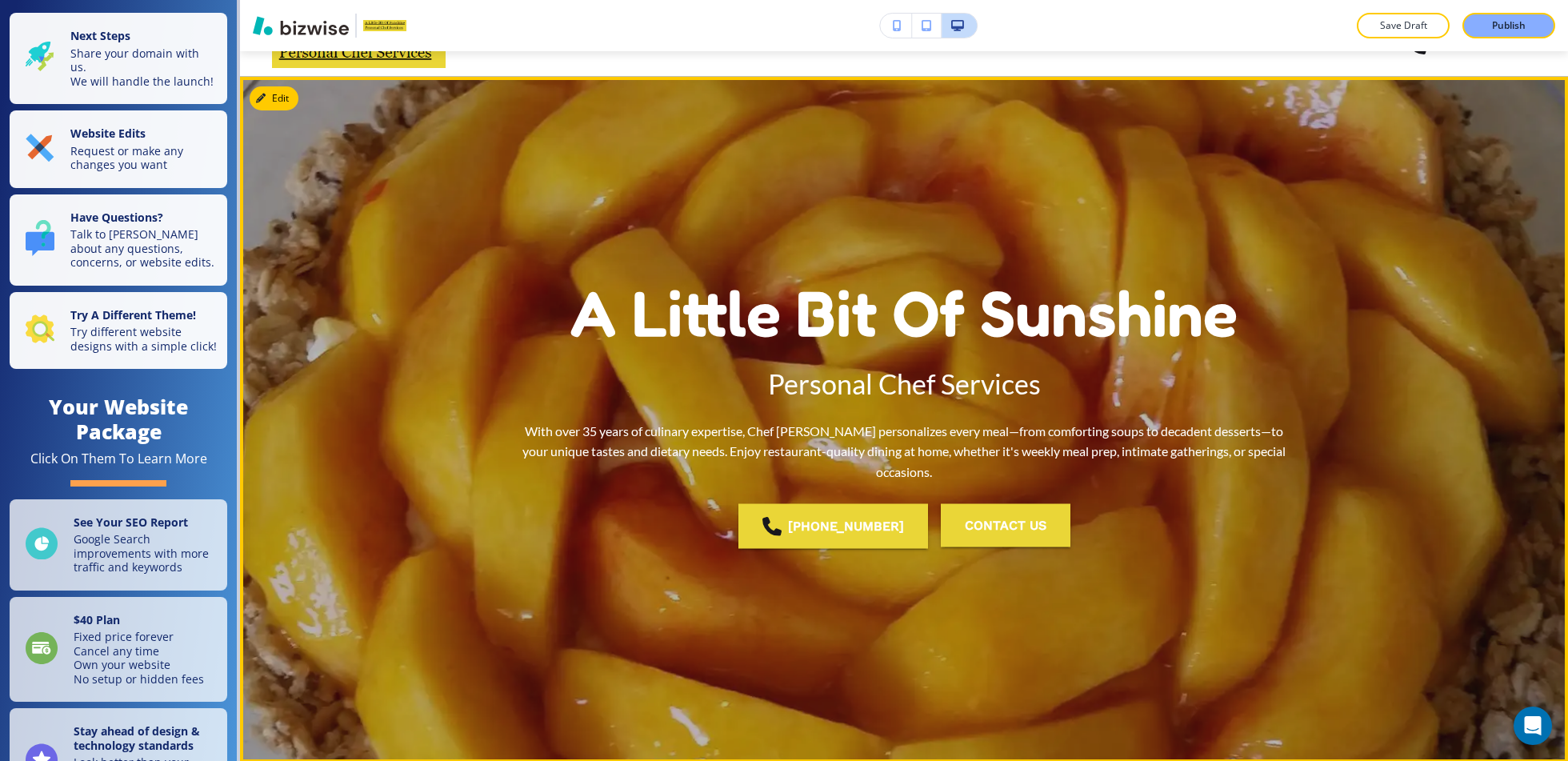
scroll to position [41, 0]
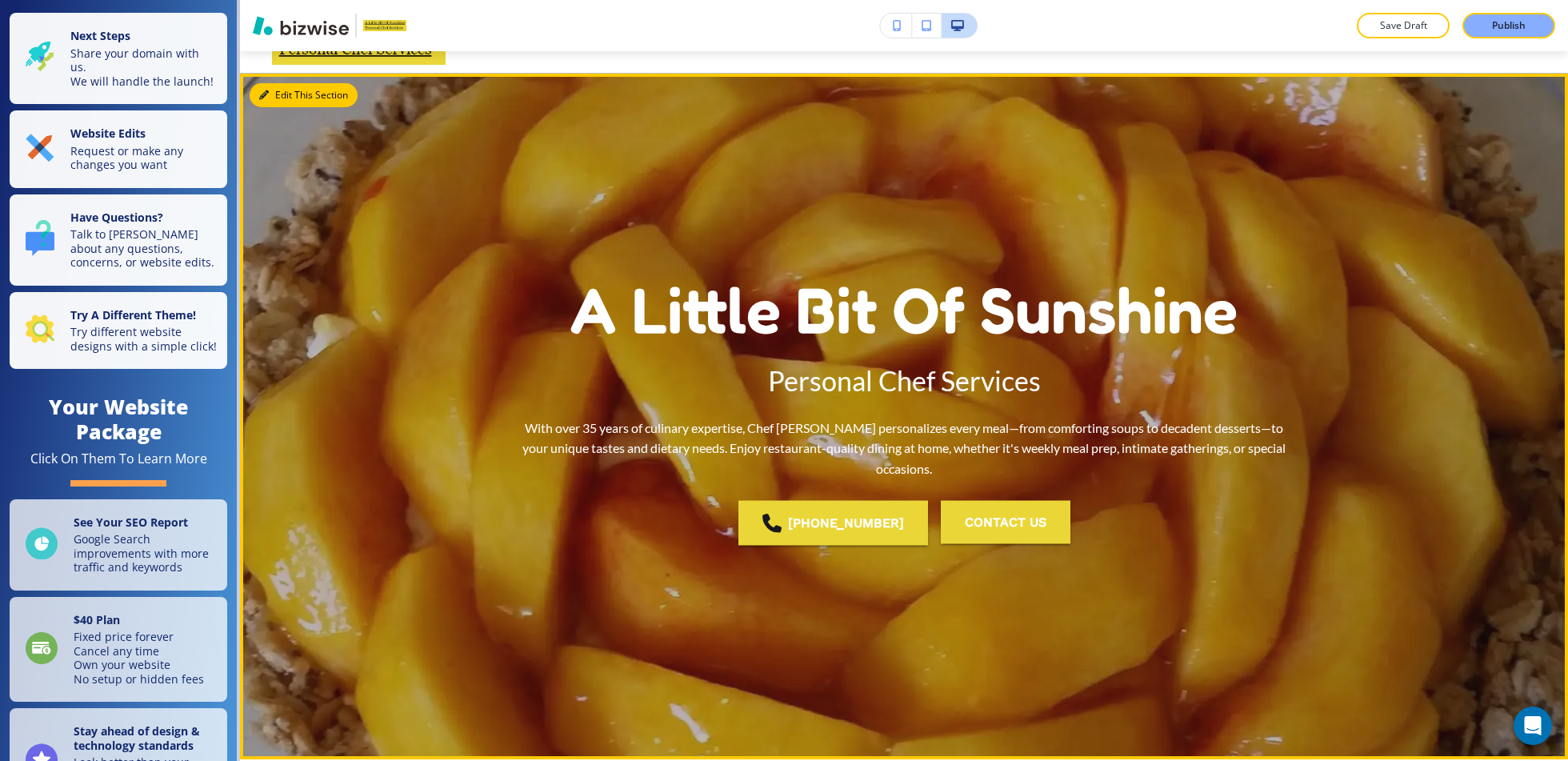
click at [280, 101] on button "Edit This Section" at bounding box center [304, 95] width 108 height 24
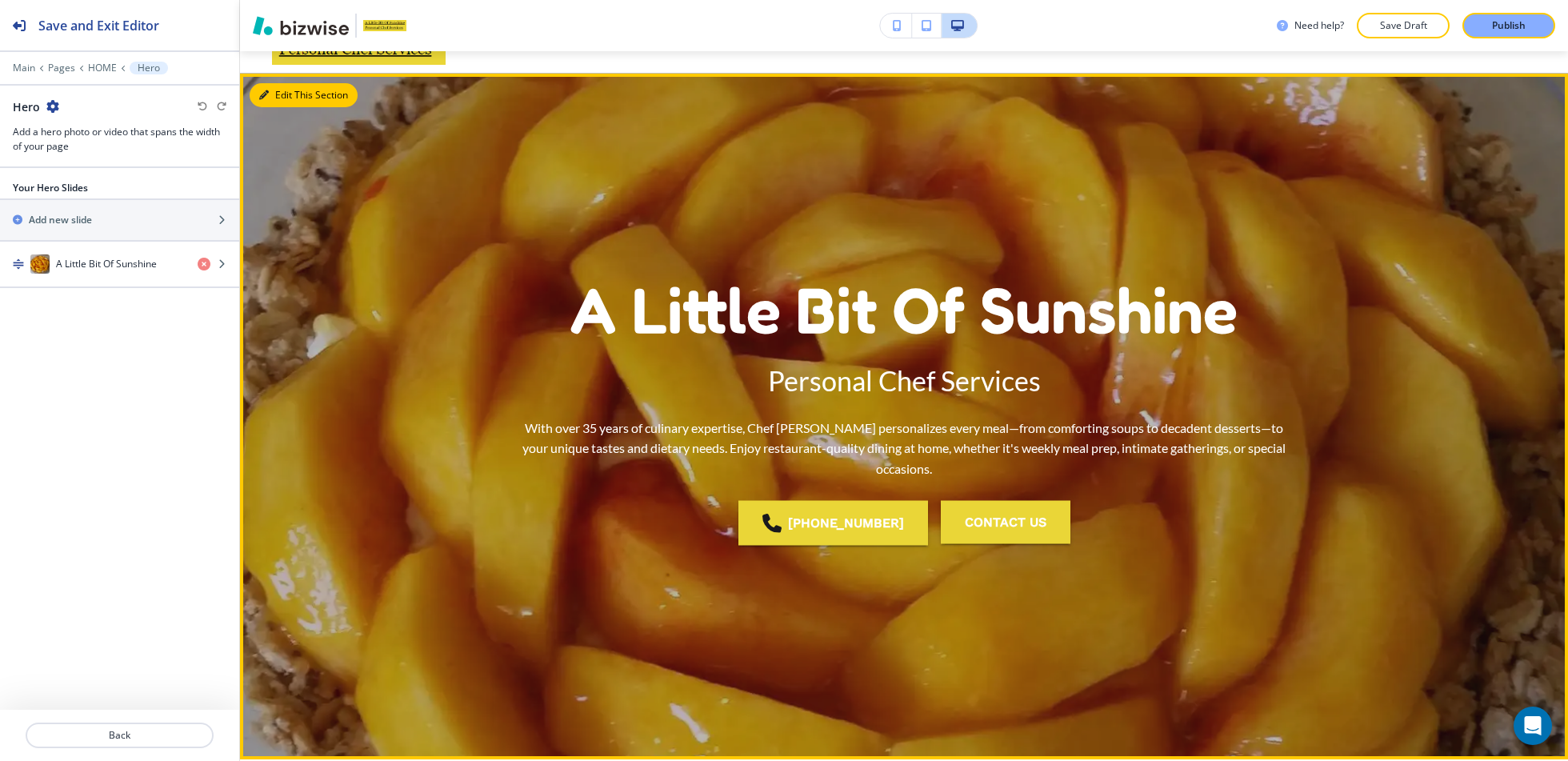
scroll to position [64, 0]
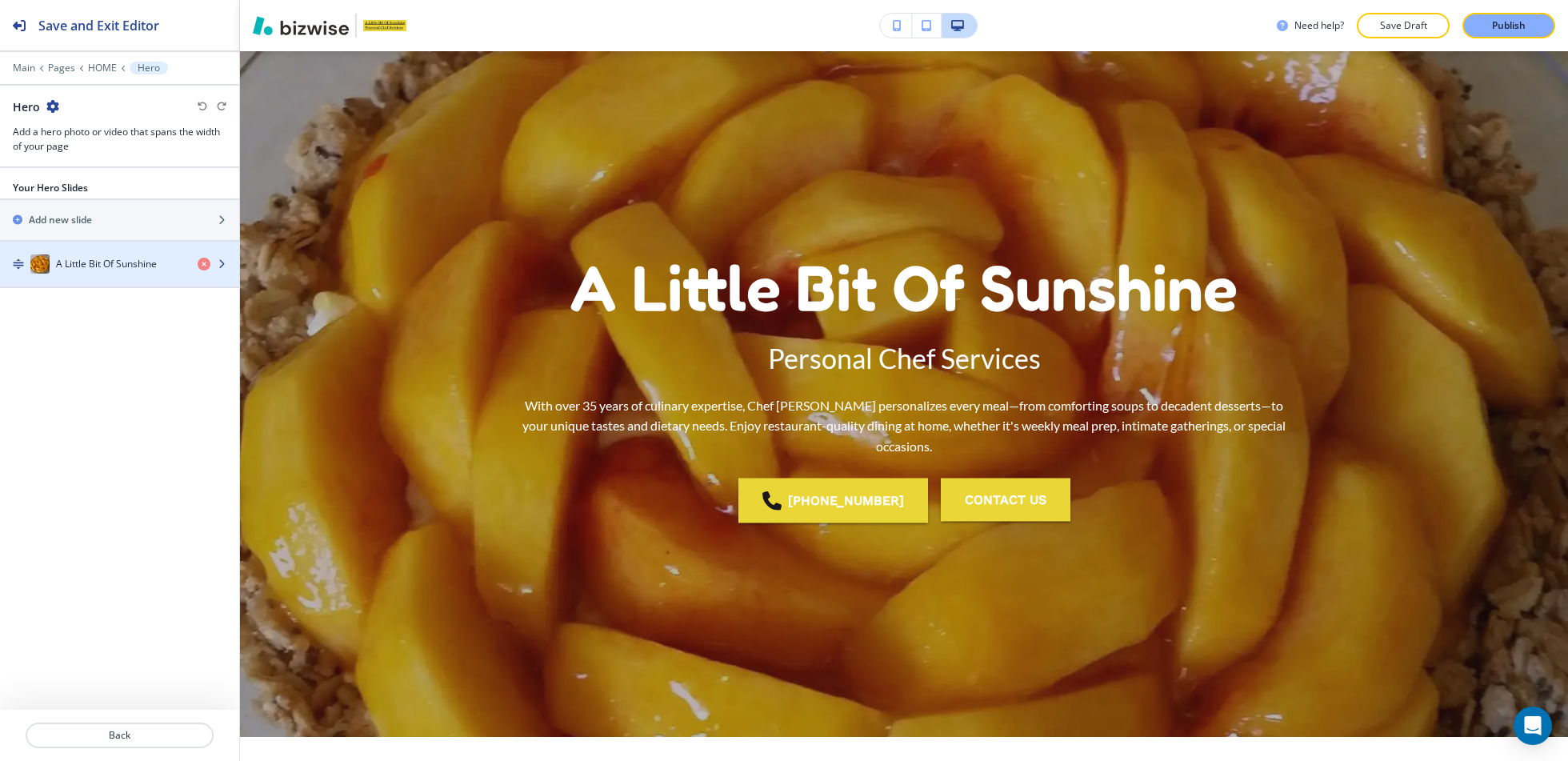
click at [119, 255] on div "A Little Bit Of Sunshine" at bounding box center [92, 264] width 185 height 19
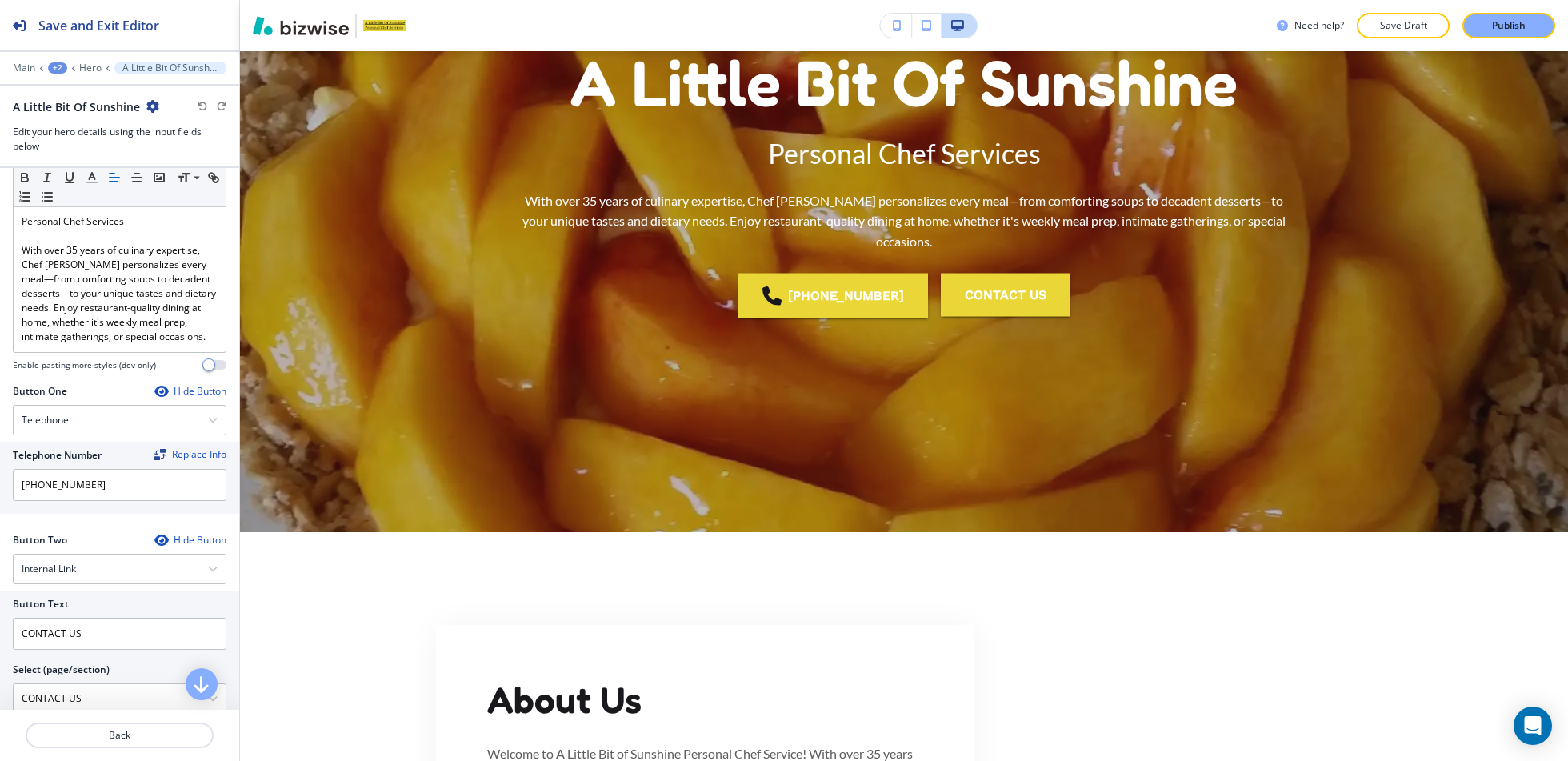
scroll to position [117, 0]
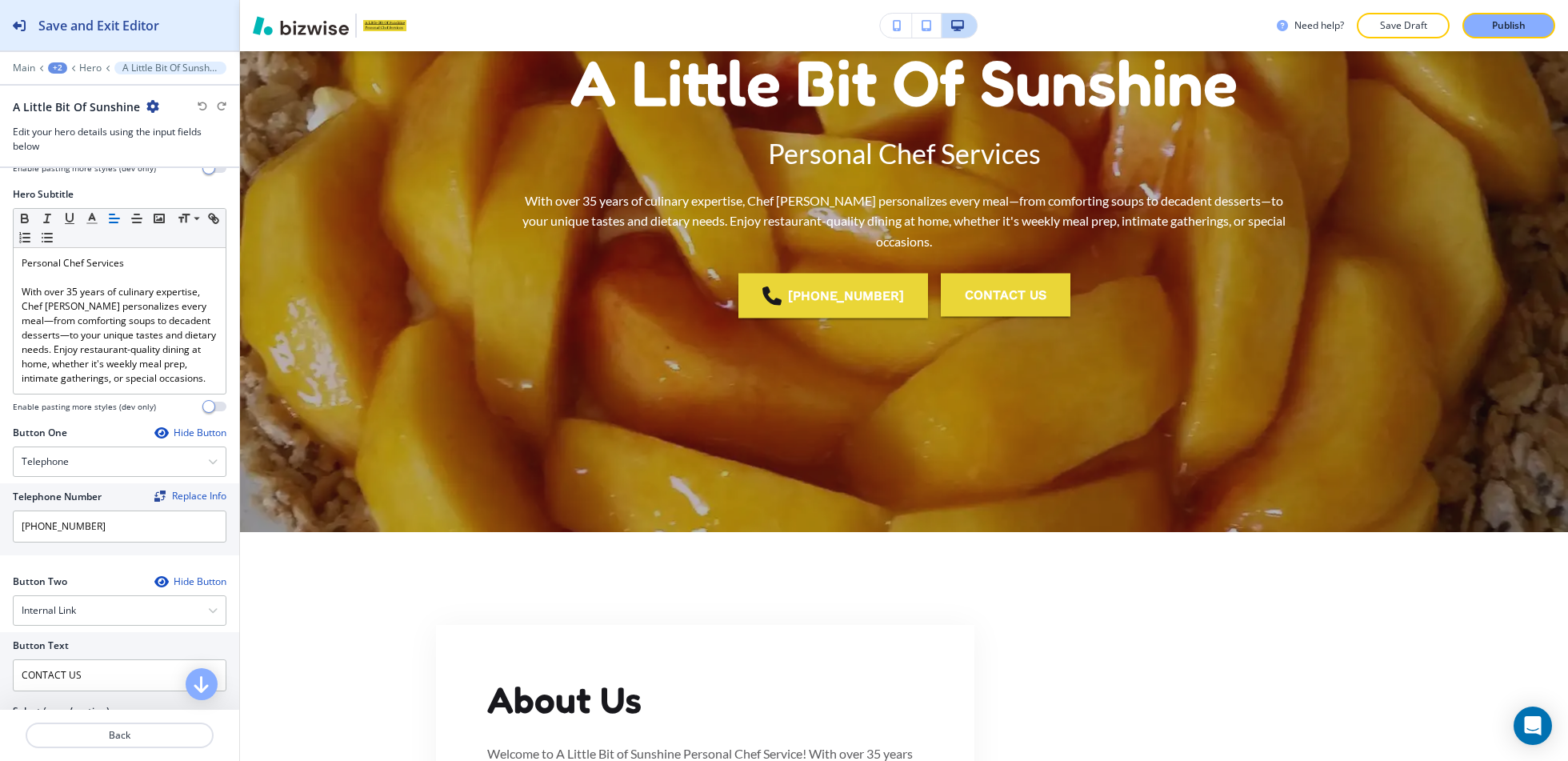
click at [86, 22] on h2 "Save and Exit Editor" at bounding box center [98, 25] width 121 height 19
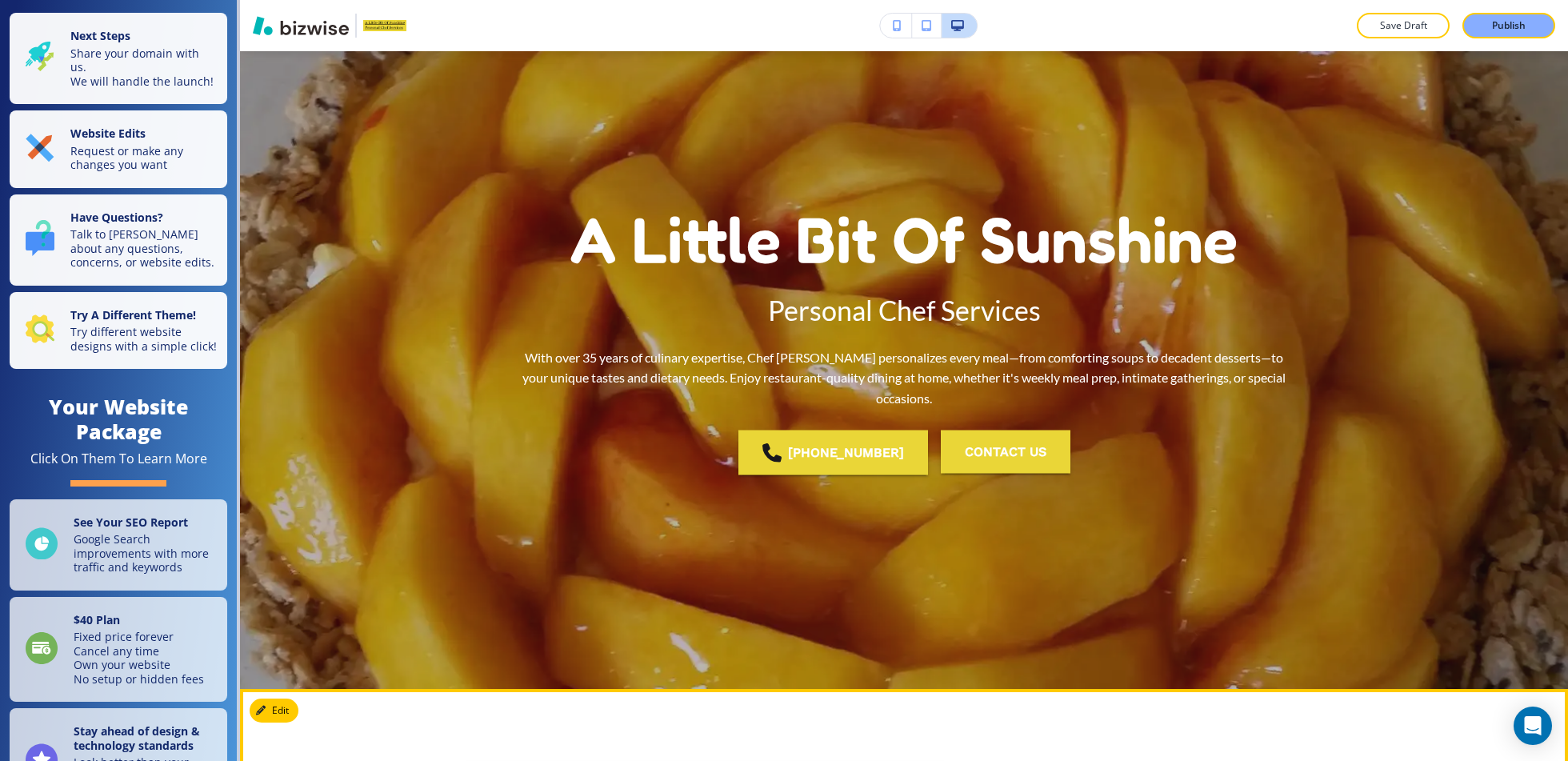
scroll to position [0, 0]
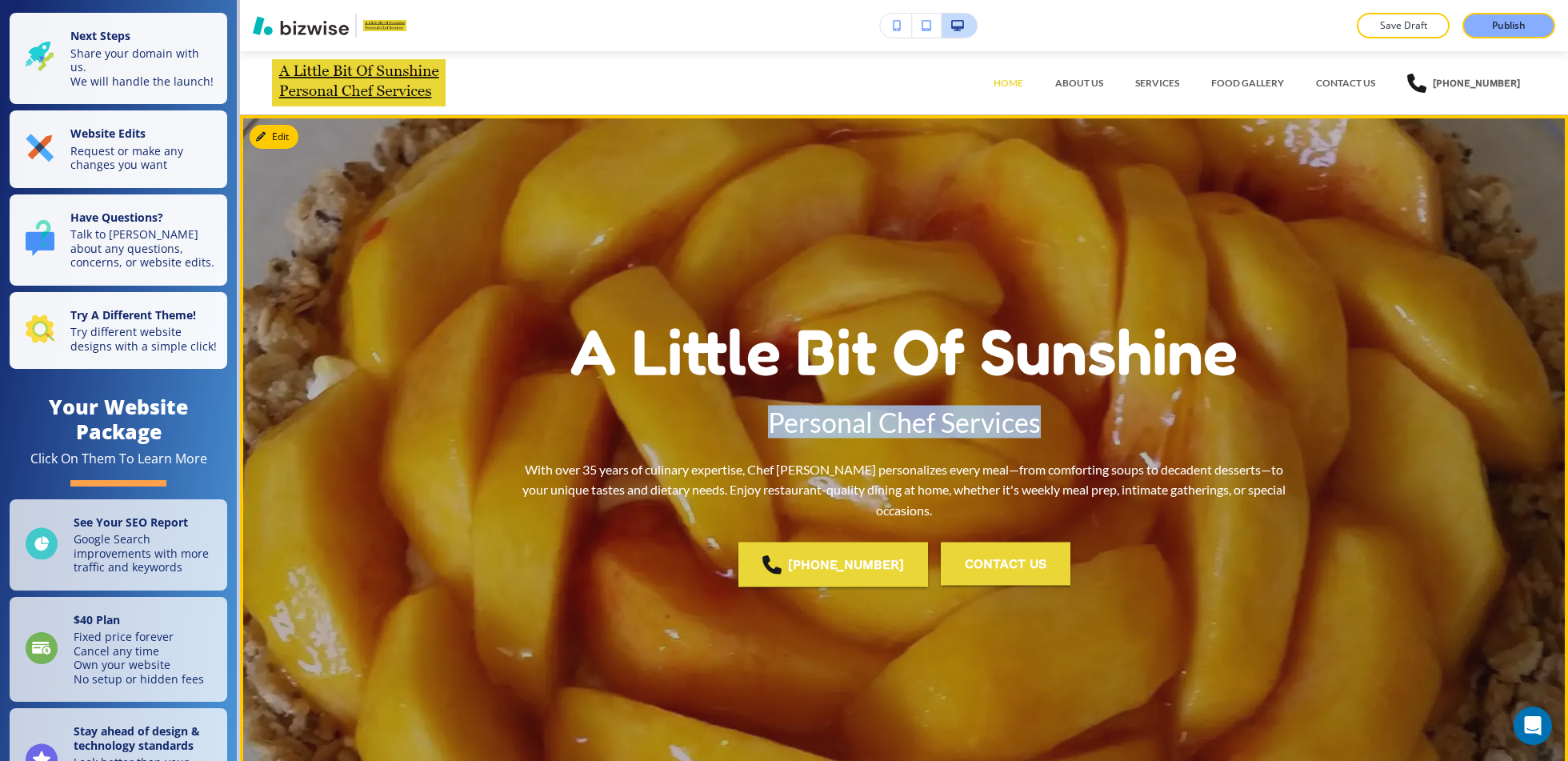
drag, startPoint x: 773, startPoint y: 435, endPoint x: 1055, endPoint y: 430, distance: 282.0
click at [1055, 431] on p "Personal Chef Services" at bounding box center [904, 425] width 784 height 26
click at [1055, 430] on p "Personal Chef Services" at bounding box center [904, 425] width 784 height 26
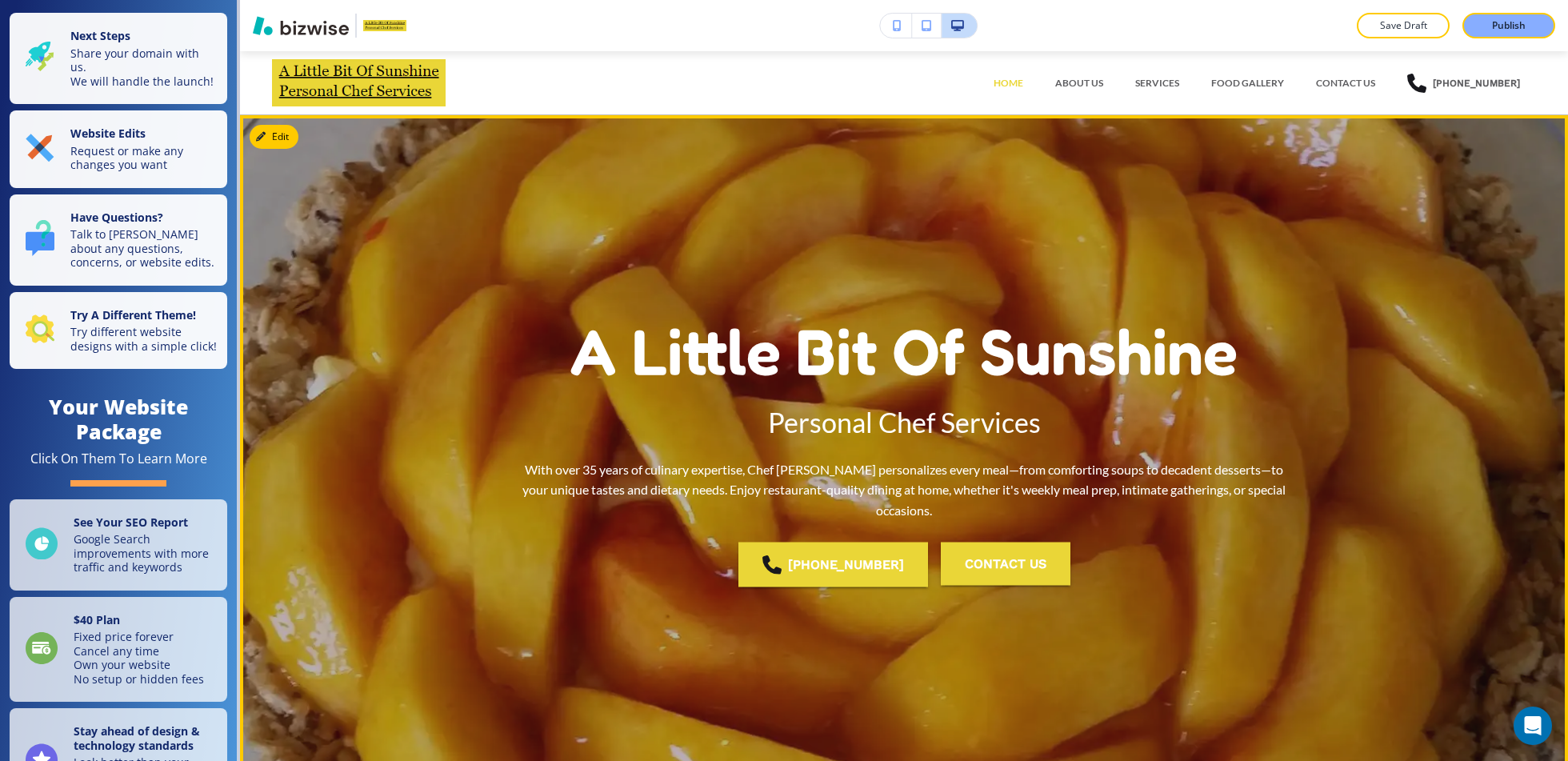
click at [1055, 430] on p "Personal Chef Services" at bounding box center [904, 425] width 784 height 26
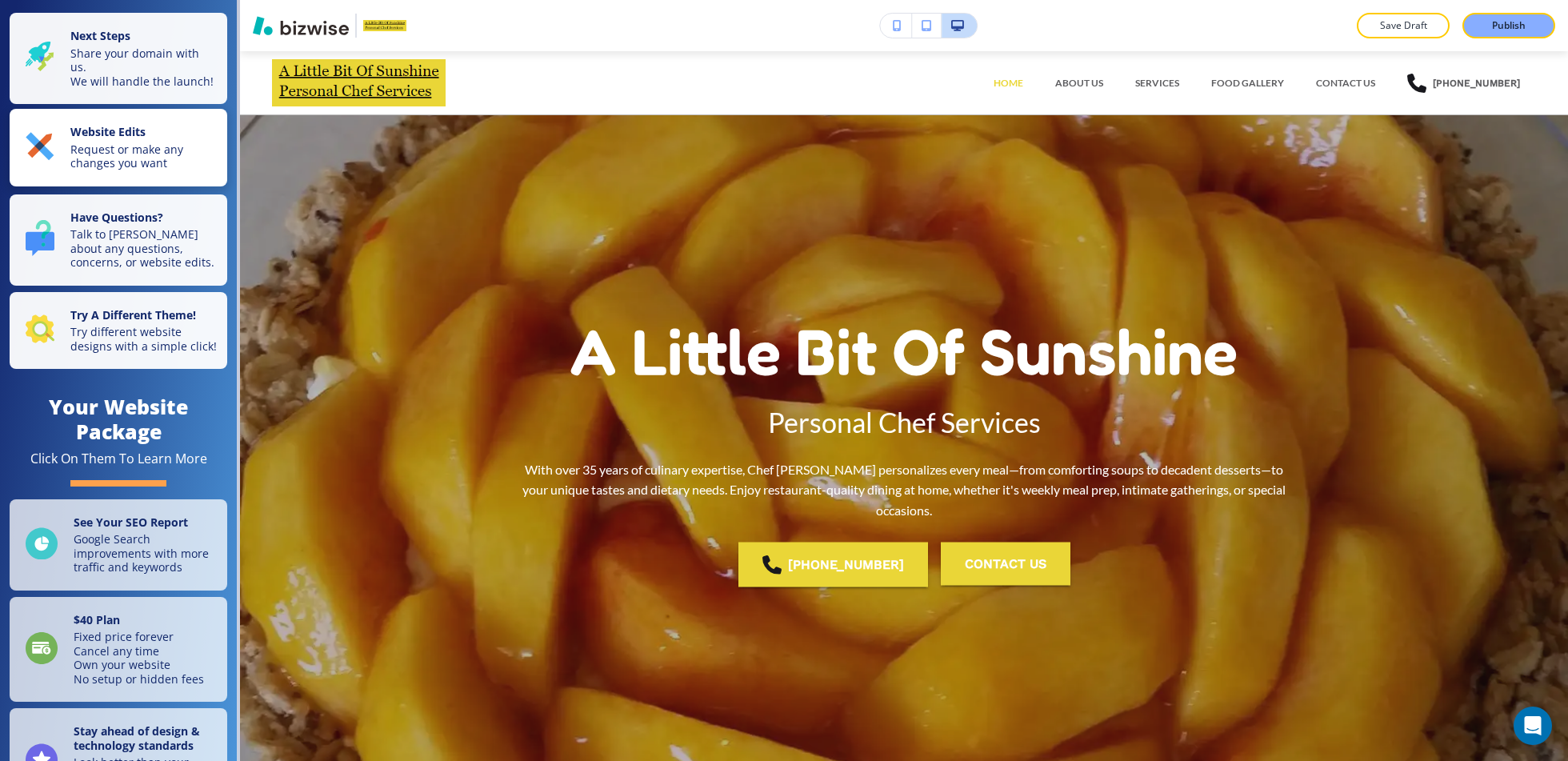
click at [150, 142] on p "Request or make any changes you want" at bounding box center [144, 156] width 147 height 28
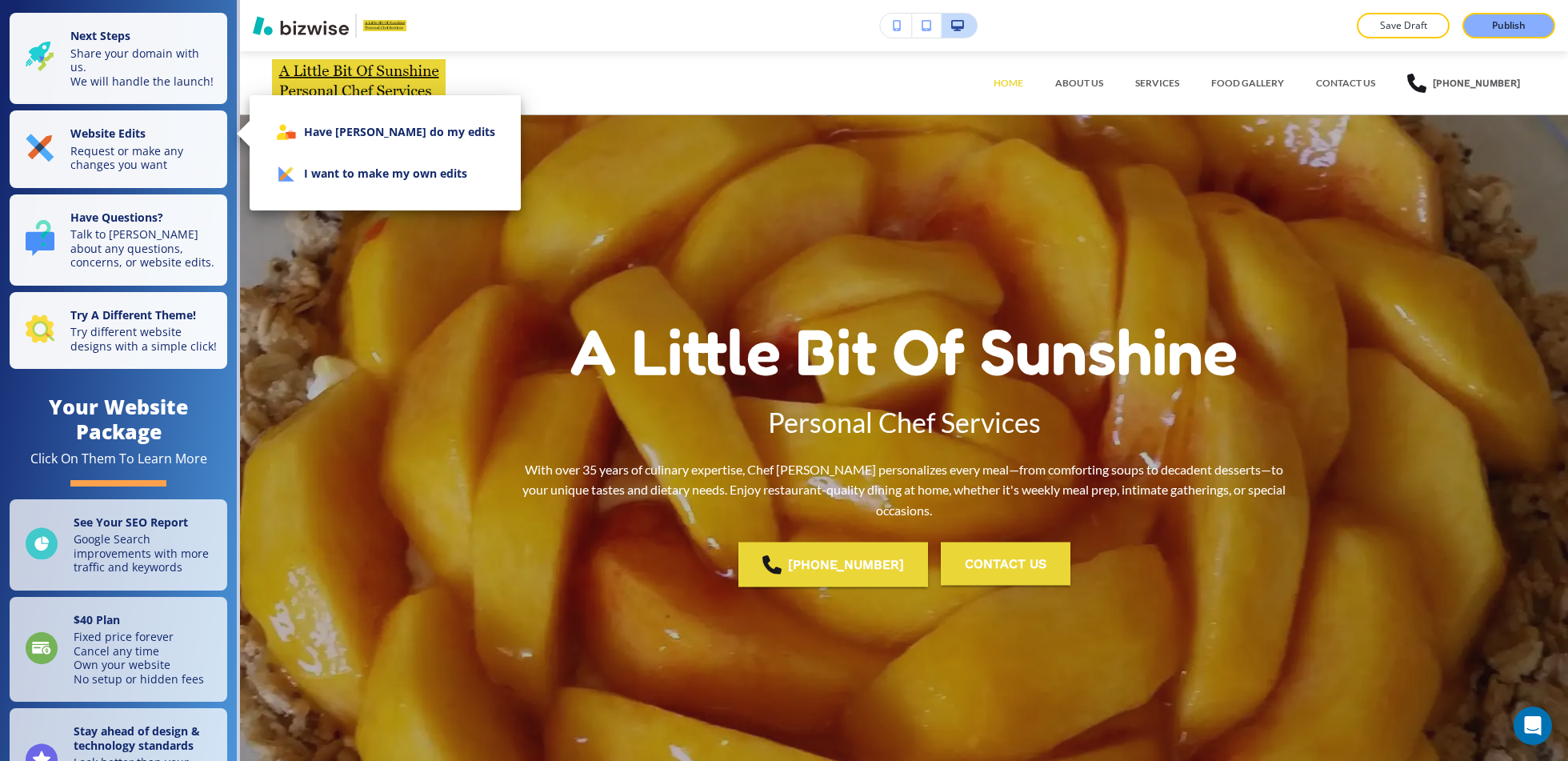
click at [360, 178] on li "I want to make my own edits" at bounding box center [385, 174] width 246 height 41
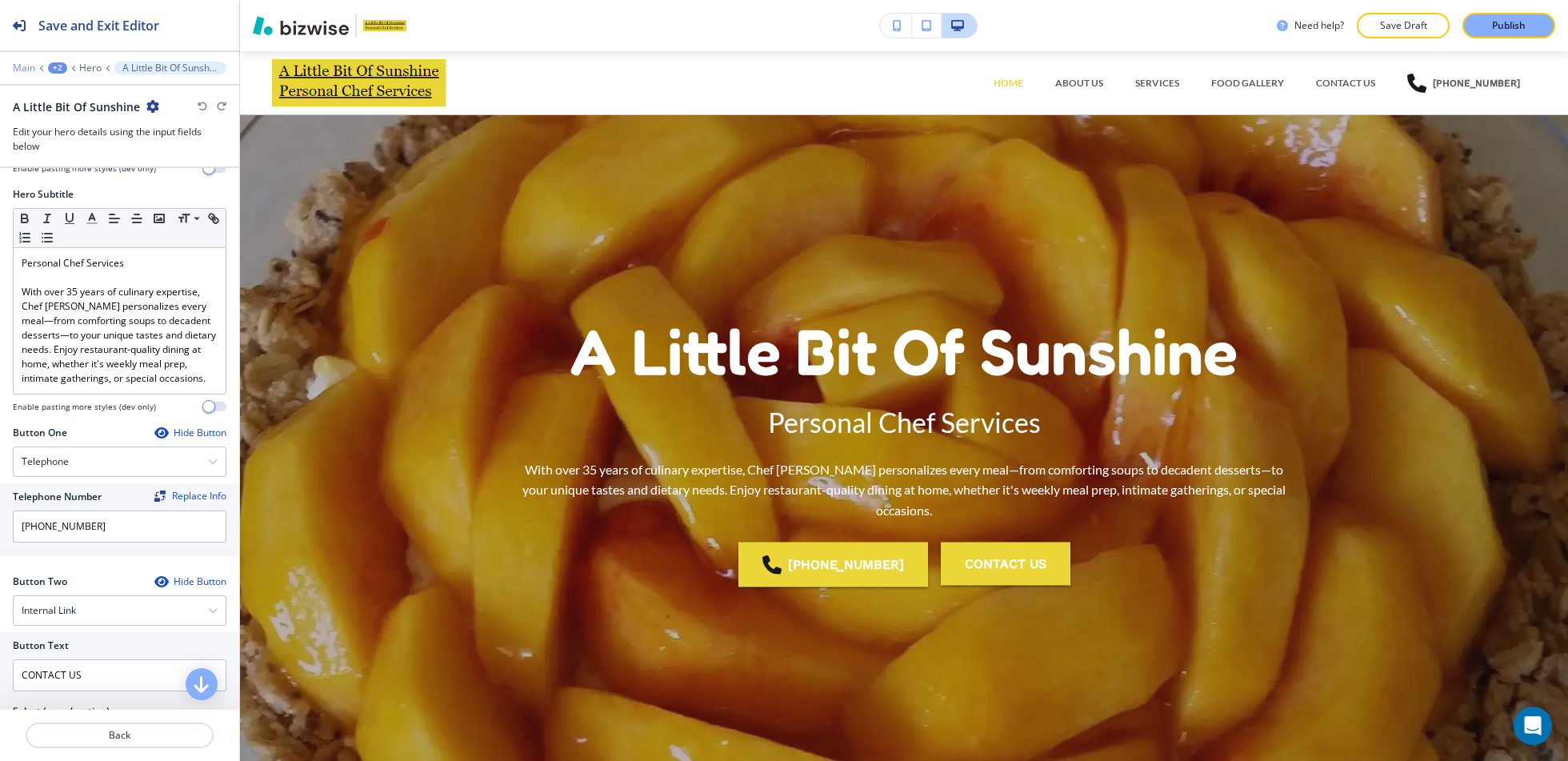
click at [32, 63] on p "Main" at bounding box center [24, 68] width 22 height 11
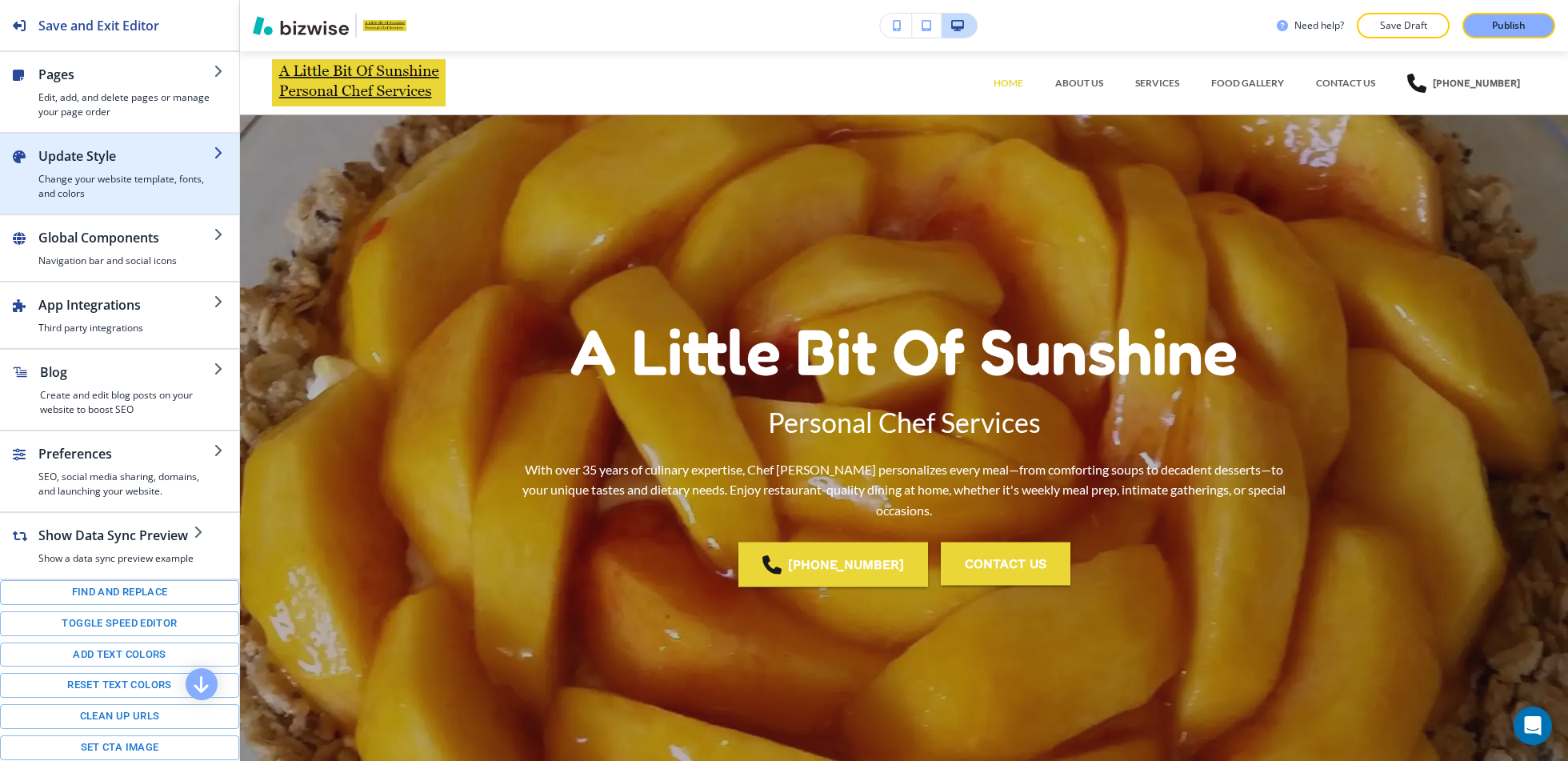
click at [174, 162] on h2 "Update Style" at bounding box center [125, 156] width 175 height 19
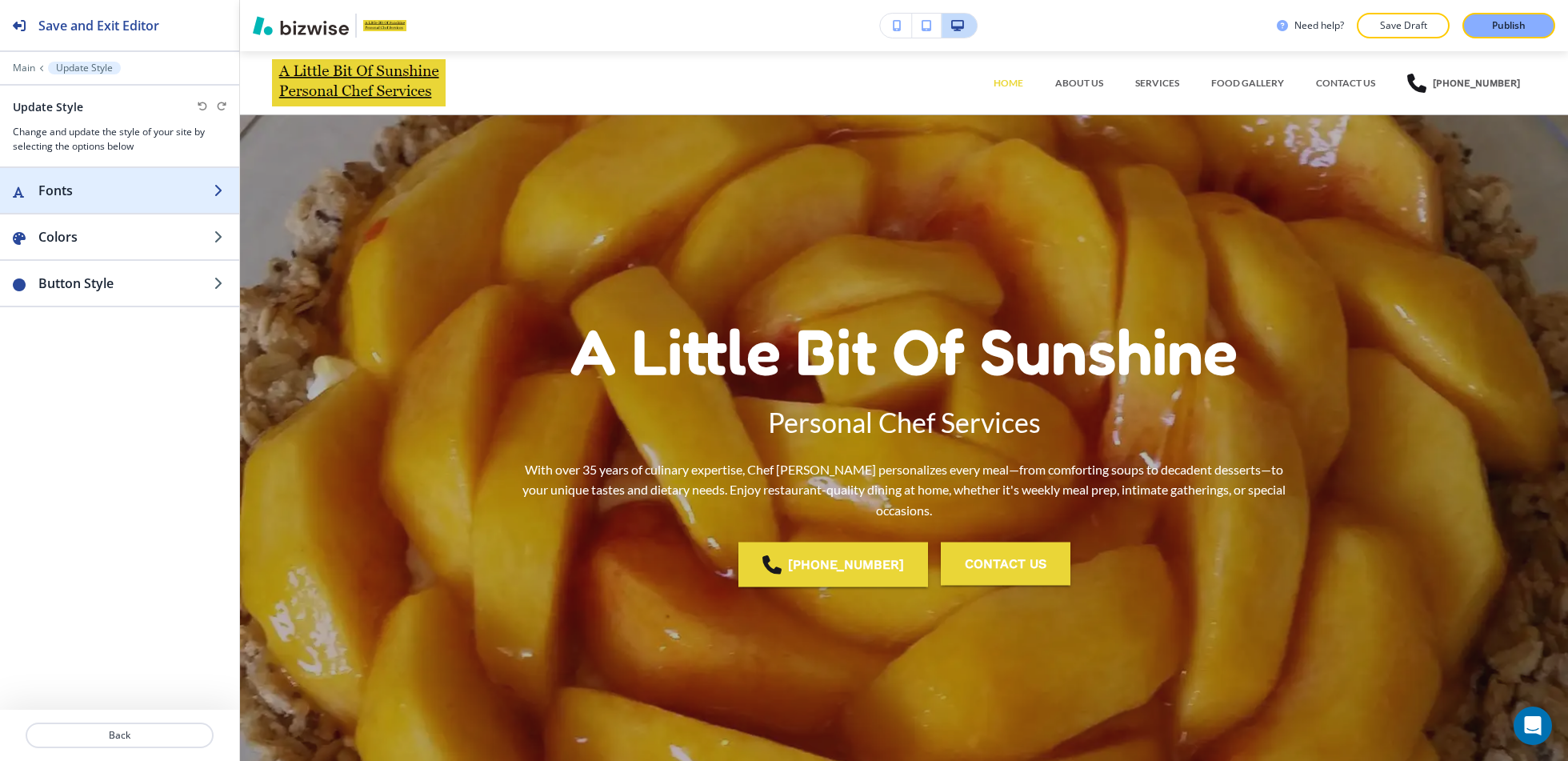
click at [155, 195] on h2 "Fonts" at bounding box center [125, 190] width 175 height 19
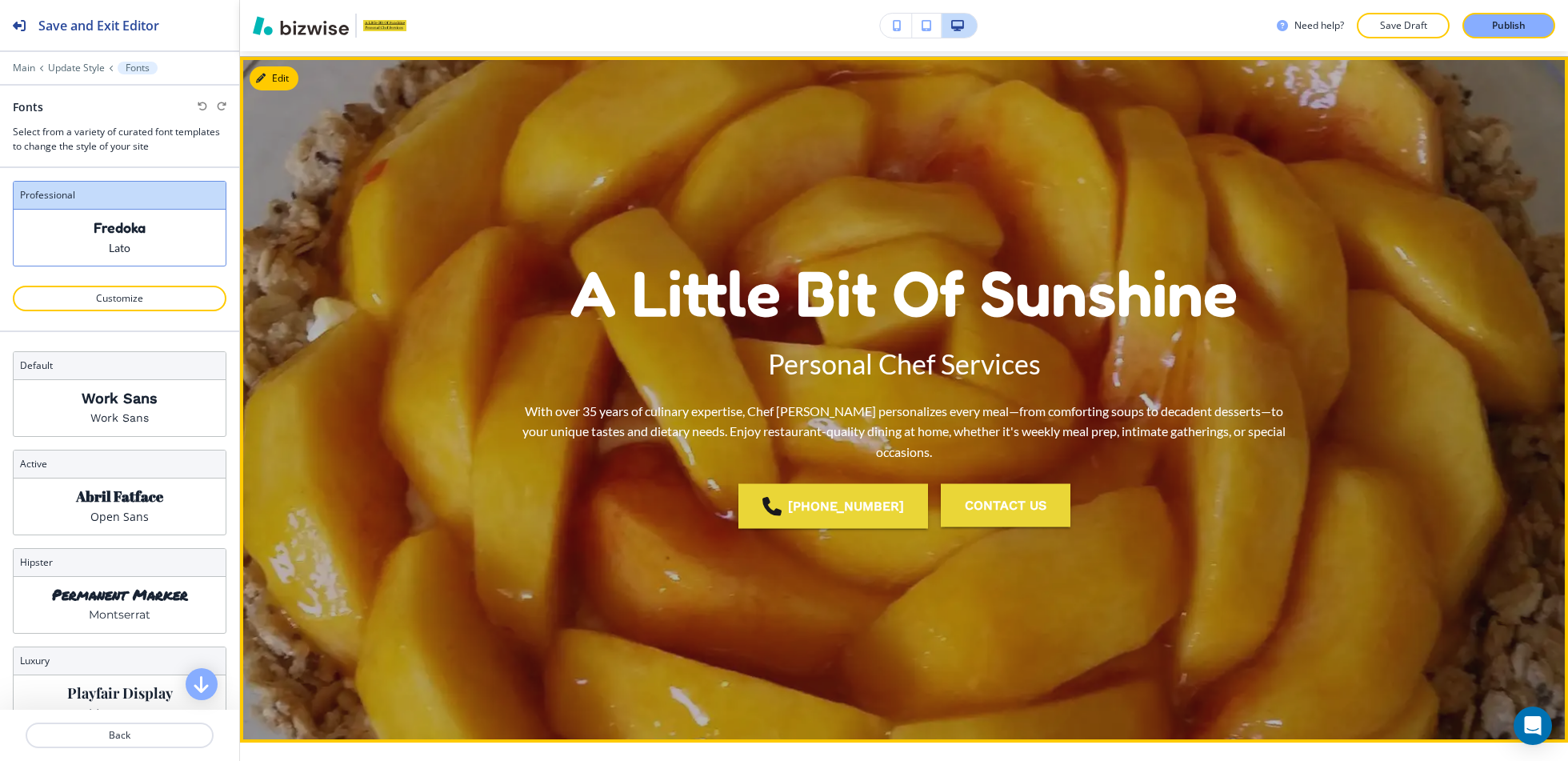
scroll to position [50, 0]
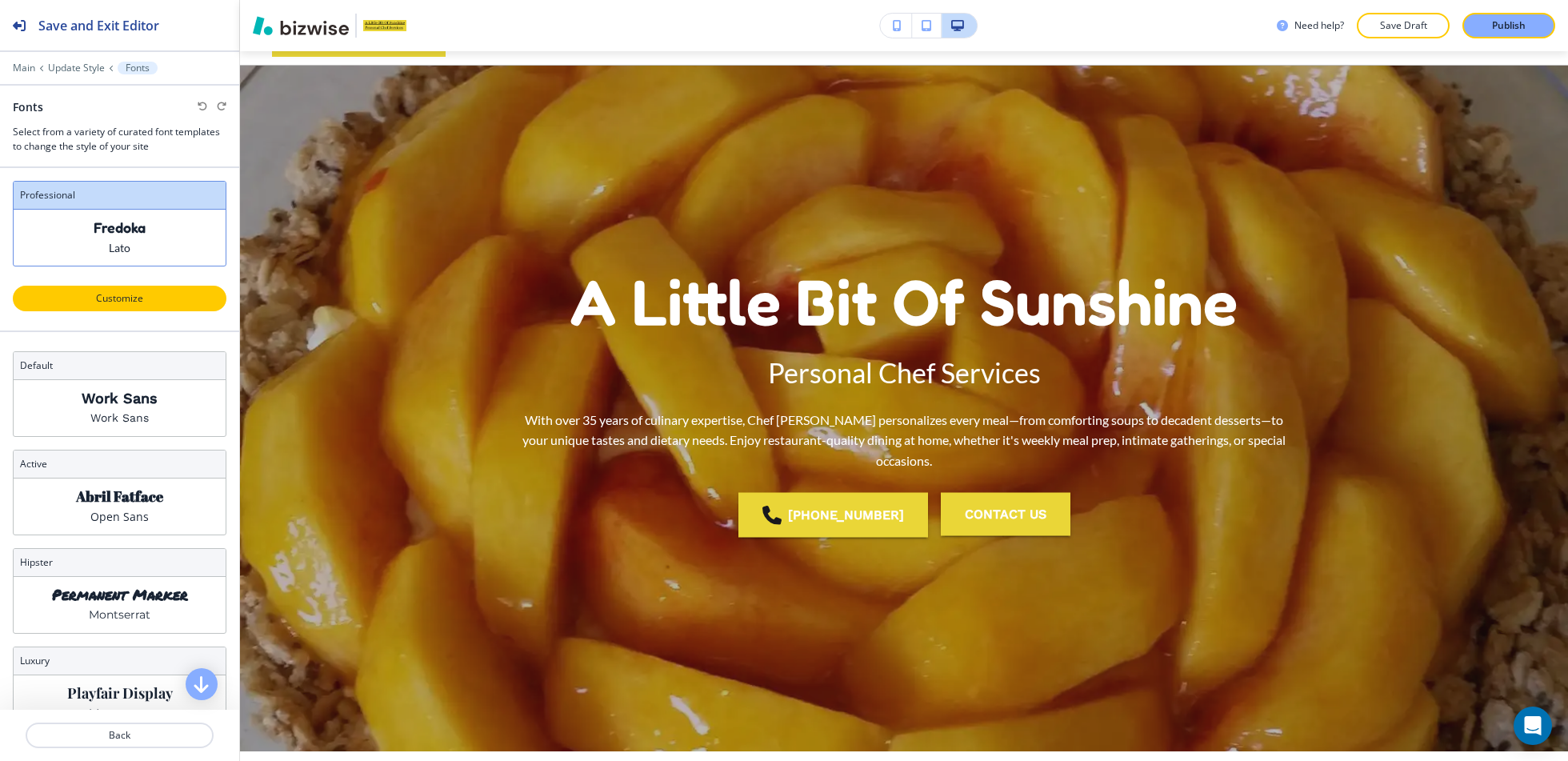
click at [148, 291] on p "Customize" at bounding box center [119, 298] width 172 height 14
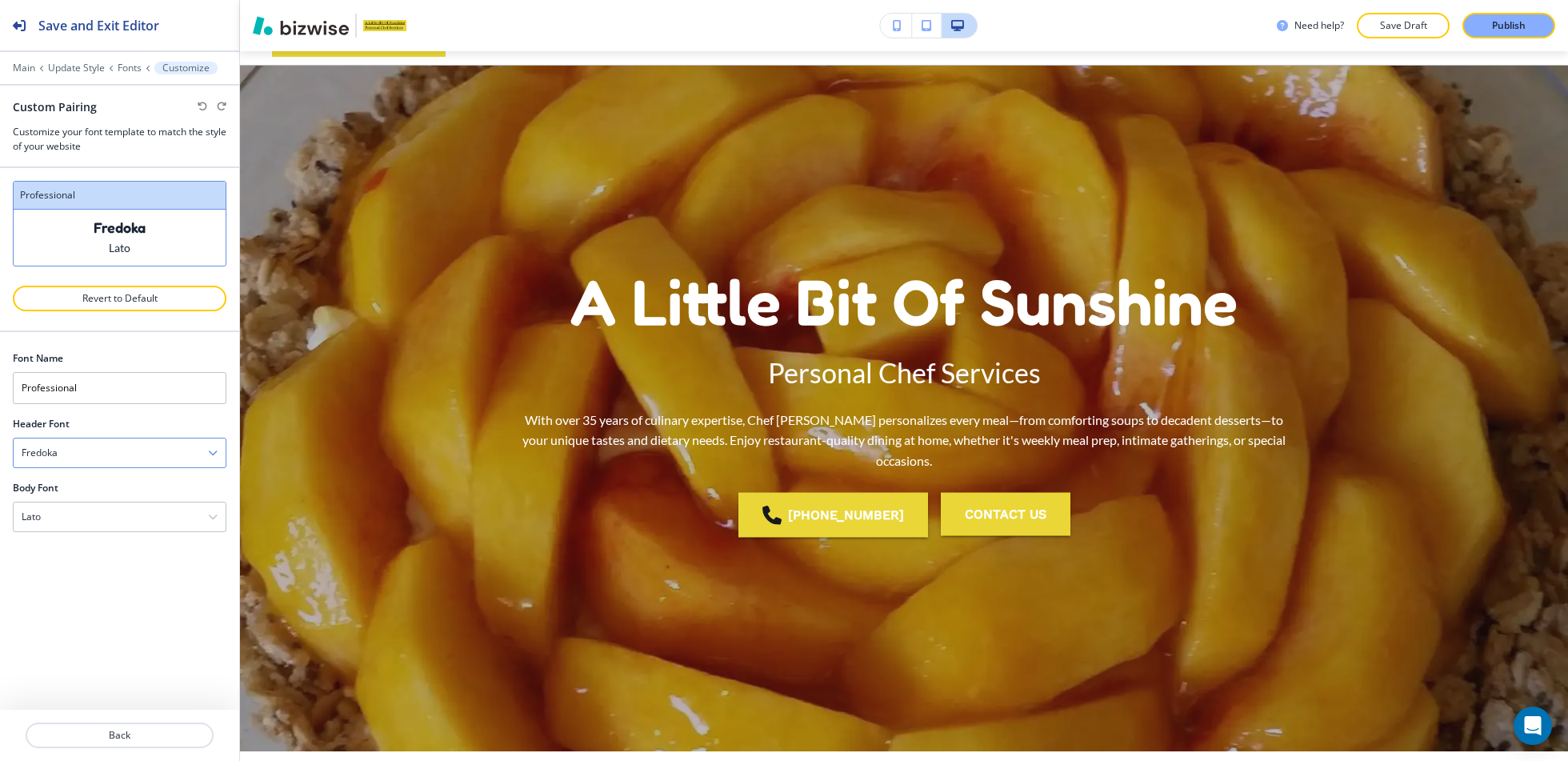
click at [102, 450] on div "Fredoka" at bounding box center [119, 453] width 212 height 29
click at [156, 444] on div "Fredoka" at bounding box center [119, 453] width 212 height 29
click at [82, 680] on div "Fredoka" at bounding box center [119, 693] width 212 height 27
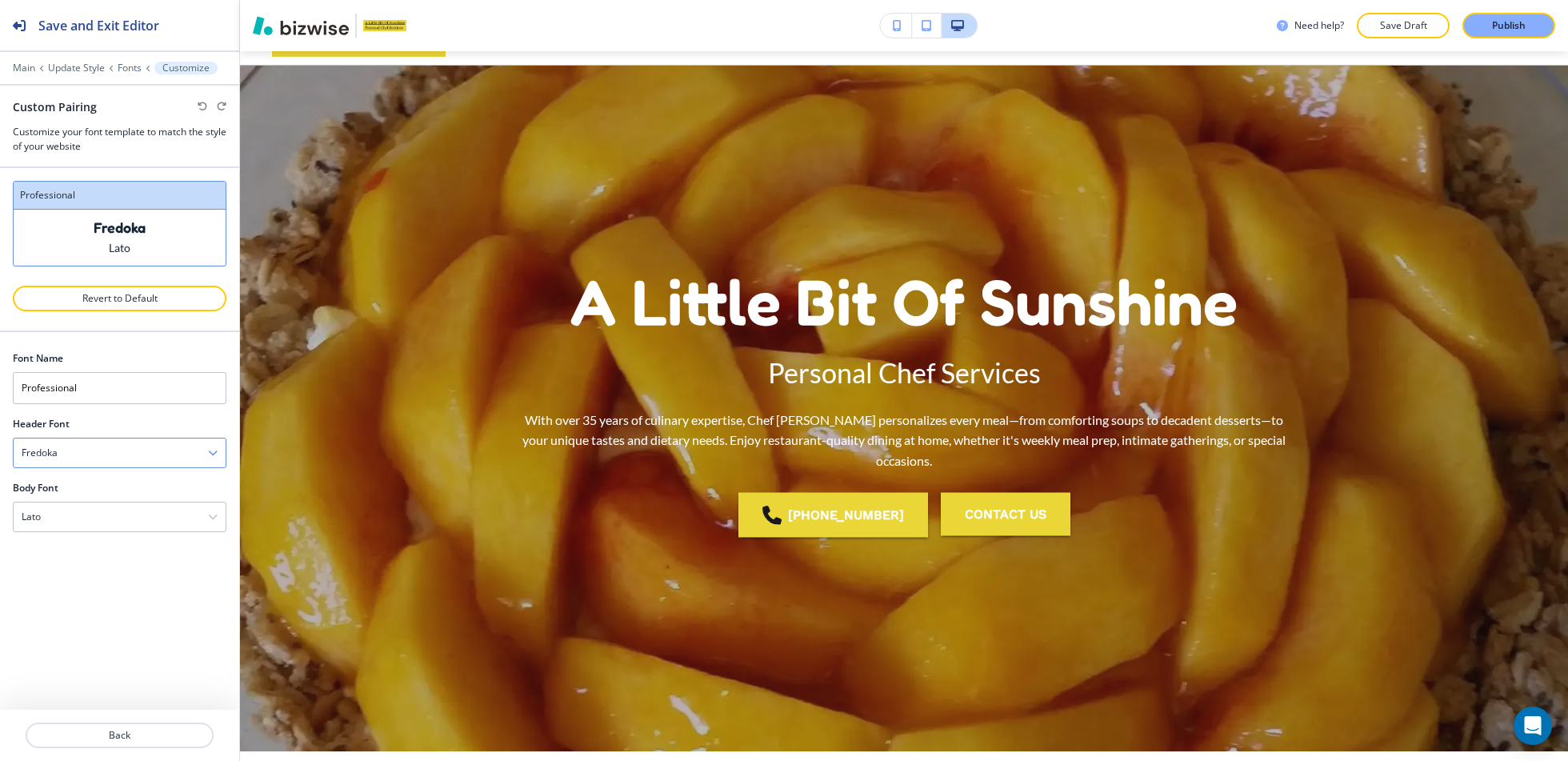
click at [124, 455] on div "Fredoka" at bounding box center [119, 453] width 212 height 29
click at [65, 653] on div "Noto Serif" at bounding box center [119, 666] width 212 height 27
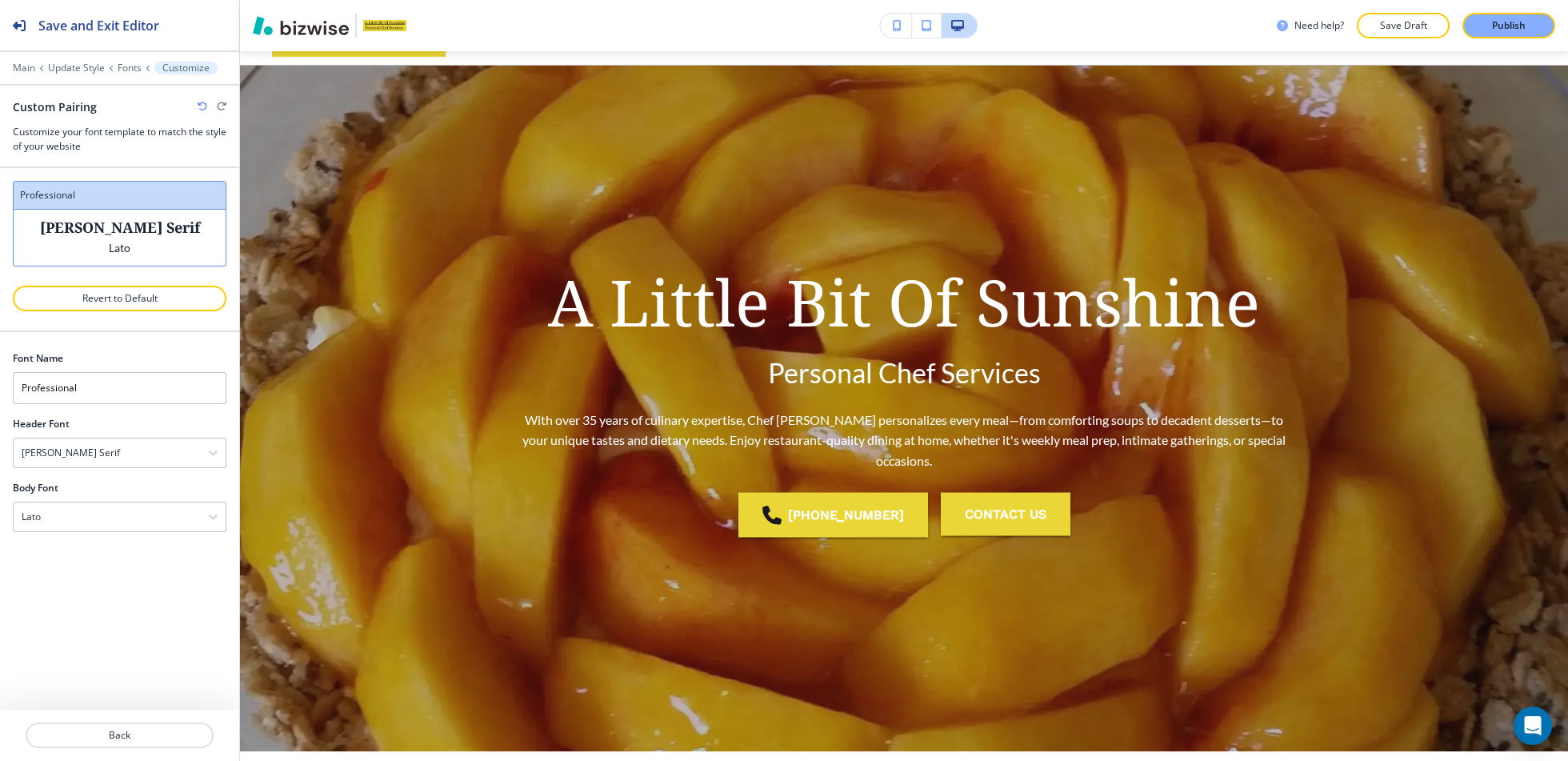
click at [112, 432] on div at bounding box center [119, 434] width 213 height 7
click at [102, 453] on div "Noto Serif" at bounding box center [119, 453] width 212 height 29
click at [110, 626] on div "BioRhyme" at bounding box center [119, 639] width 212 height 27
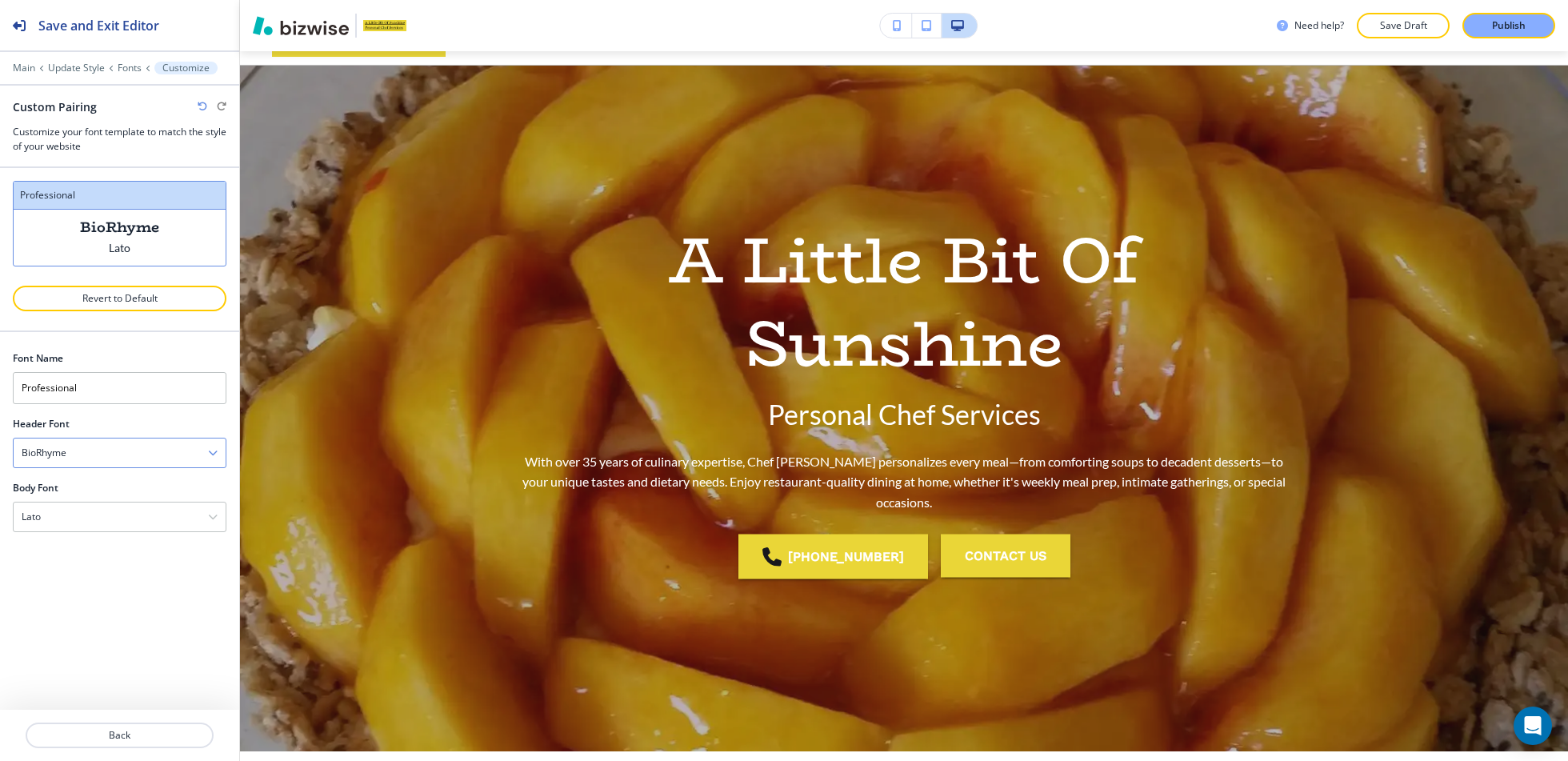
click at [152, 444] on div "BioRhyme" at bounding box center [119, 453] width 212 height 29
click at [134, 614] on h4 "Gochi Hand" at bounding box center [120, 611] width 196 height 14
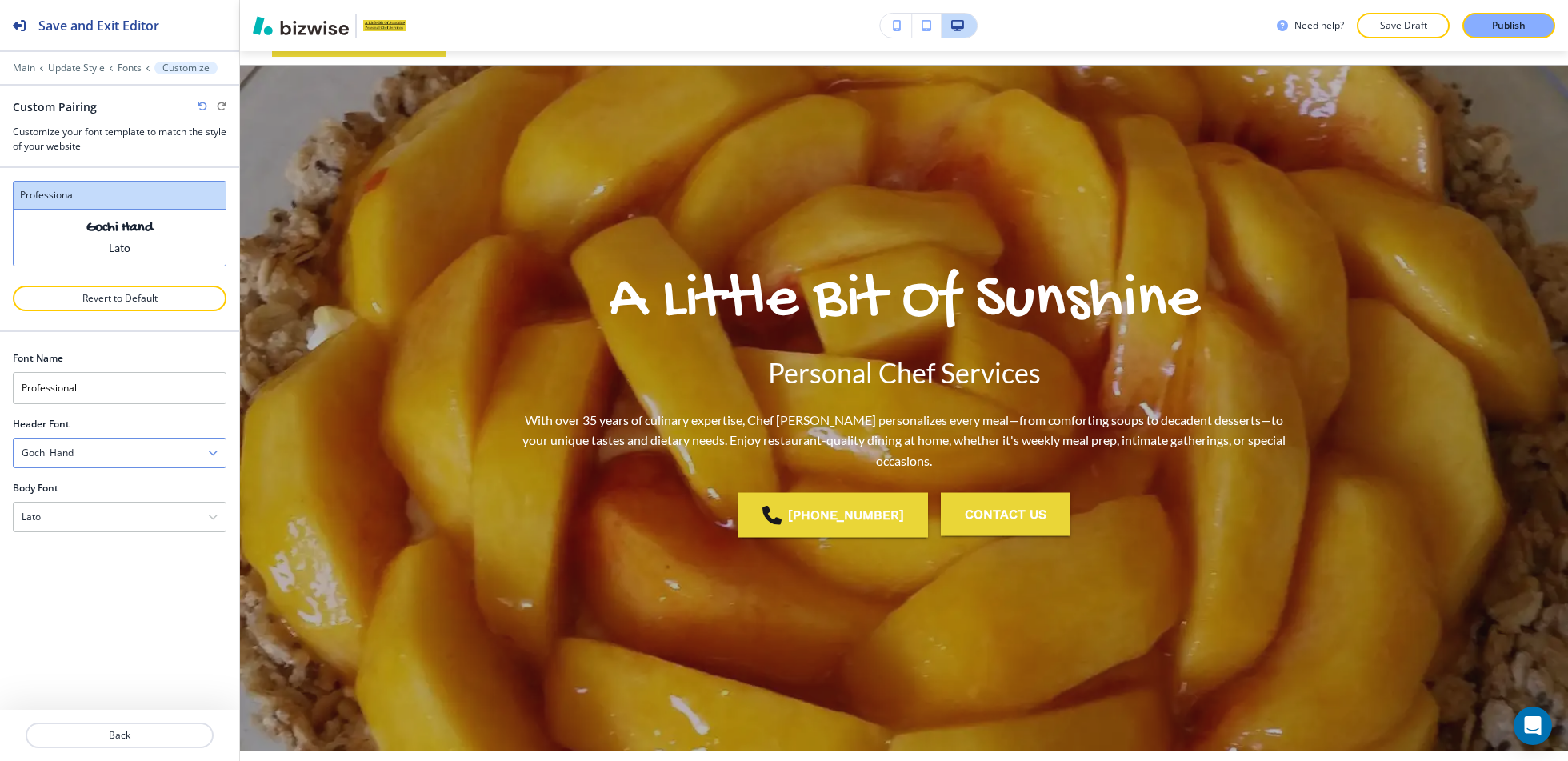
click at [148, 455] on div "Gochi Hand" at bounding box center [119, 453] width 212 height 29
click at [115, 582] on h4 "Corben" at bounding box center [120, 584] width 196 height 14
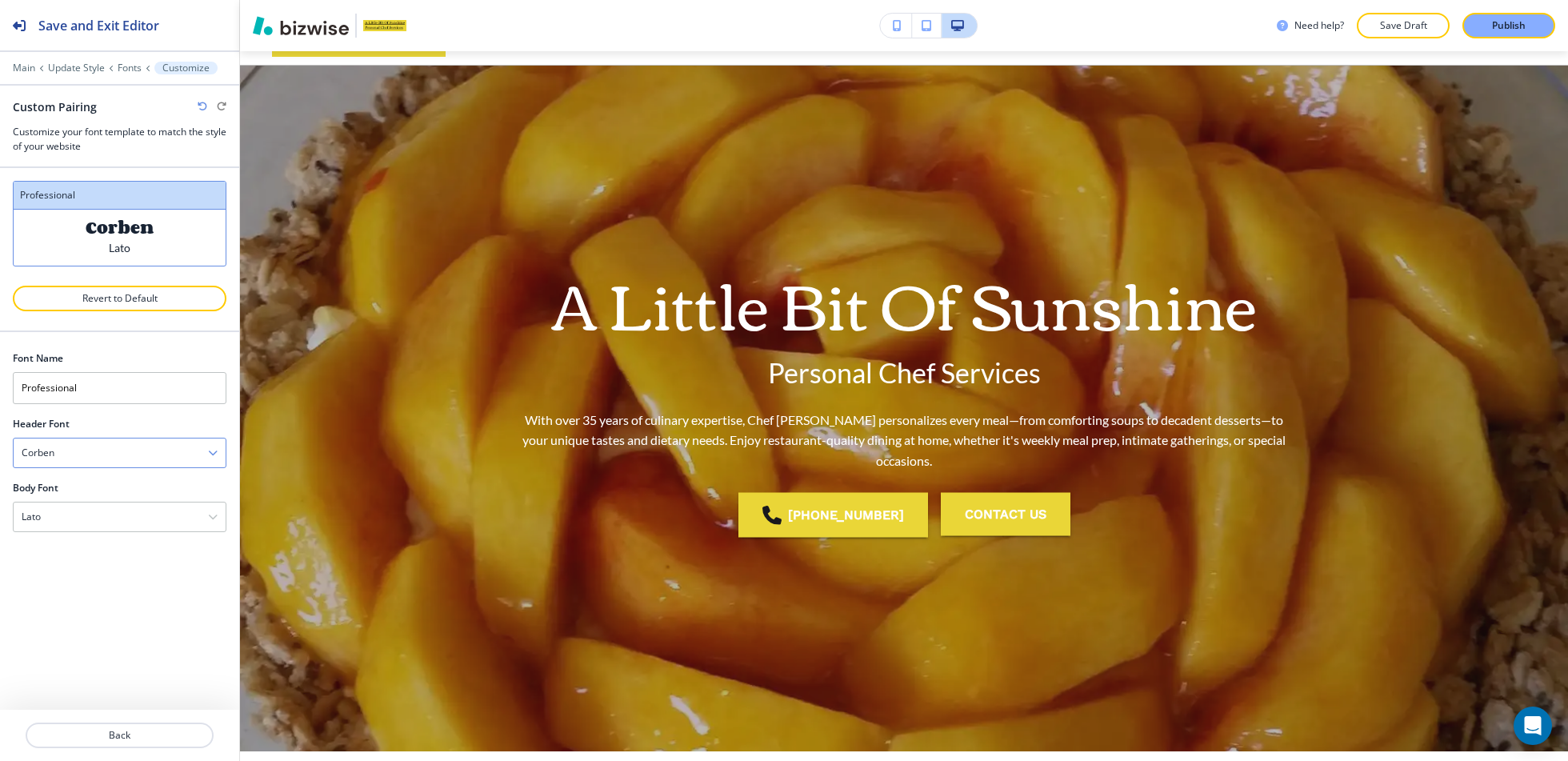
click at [108, 444] on div "Corben" at bounding box center [119, 453] width 212 height 29
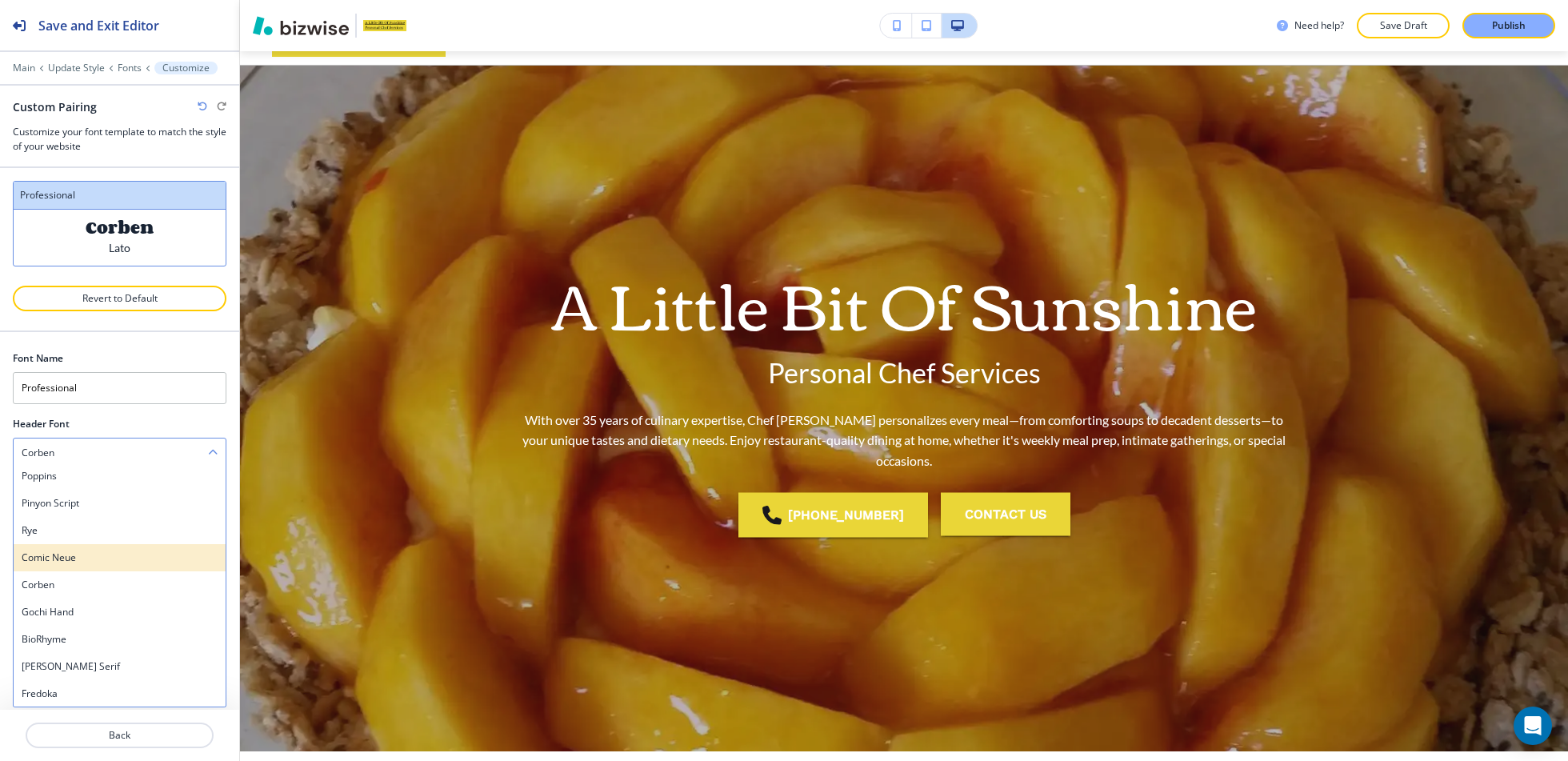
click at [104, 555] on h4 "Comic Neue" at bounding box center [120, 557] width 196 height 14
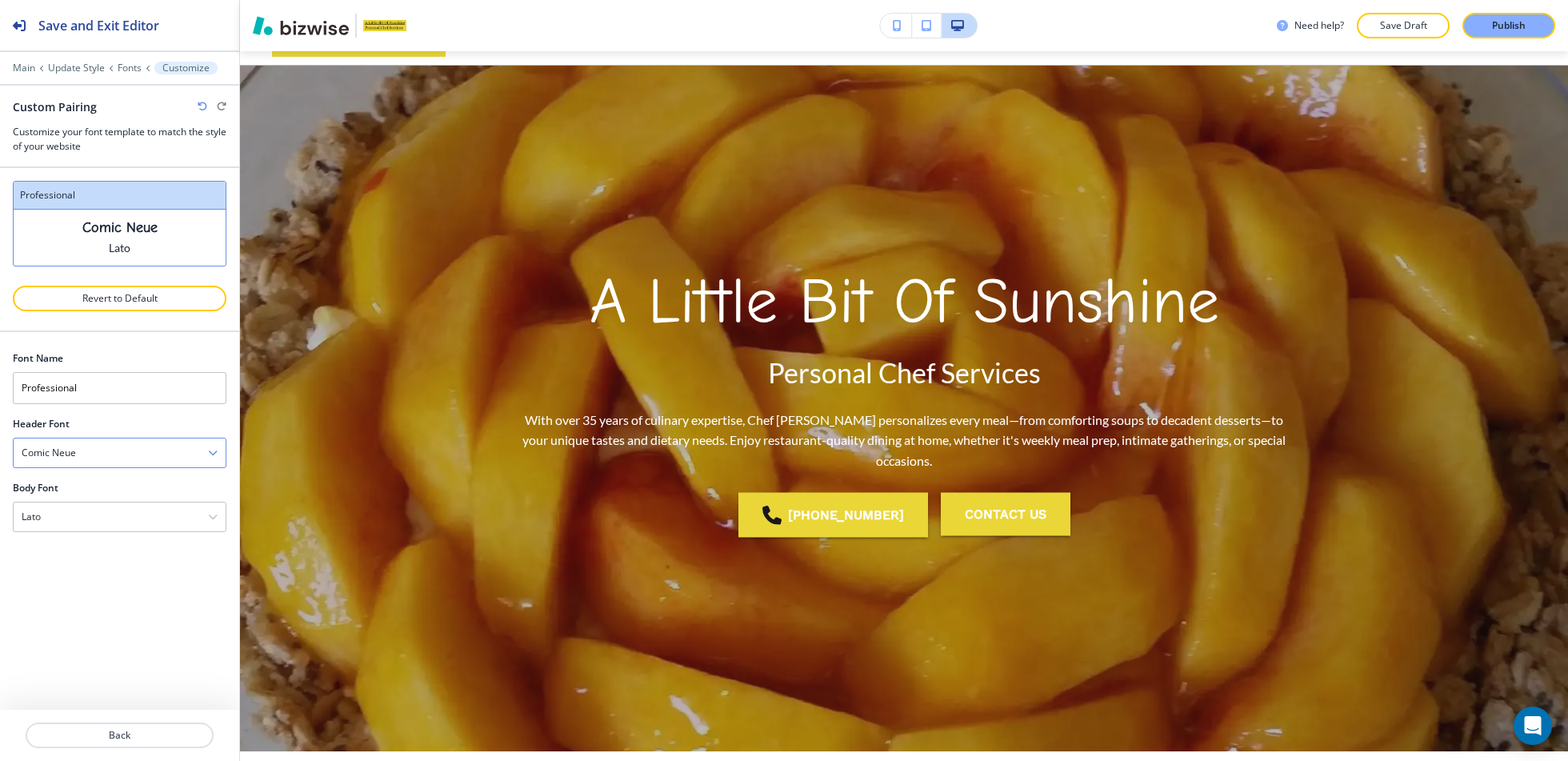
click at [113, 440] on div "Comic Neue" at bounding box center [119, 453] width 212 height 29
click at [96, 529] on h4 "Rye" at bounding box center [120, 530] width 196 height 14
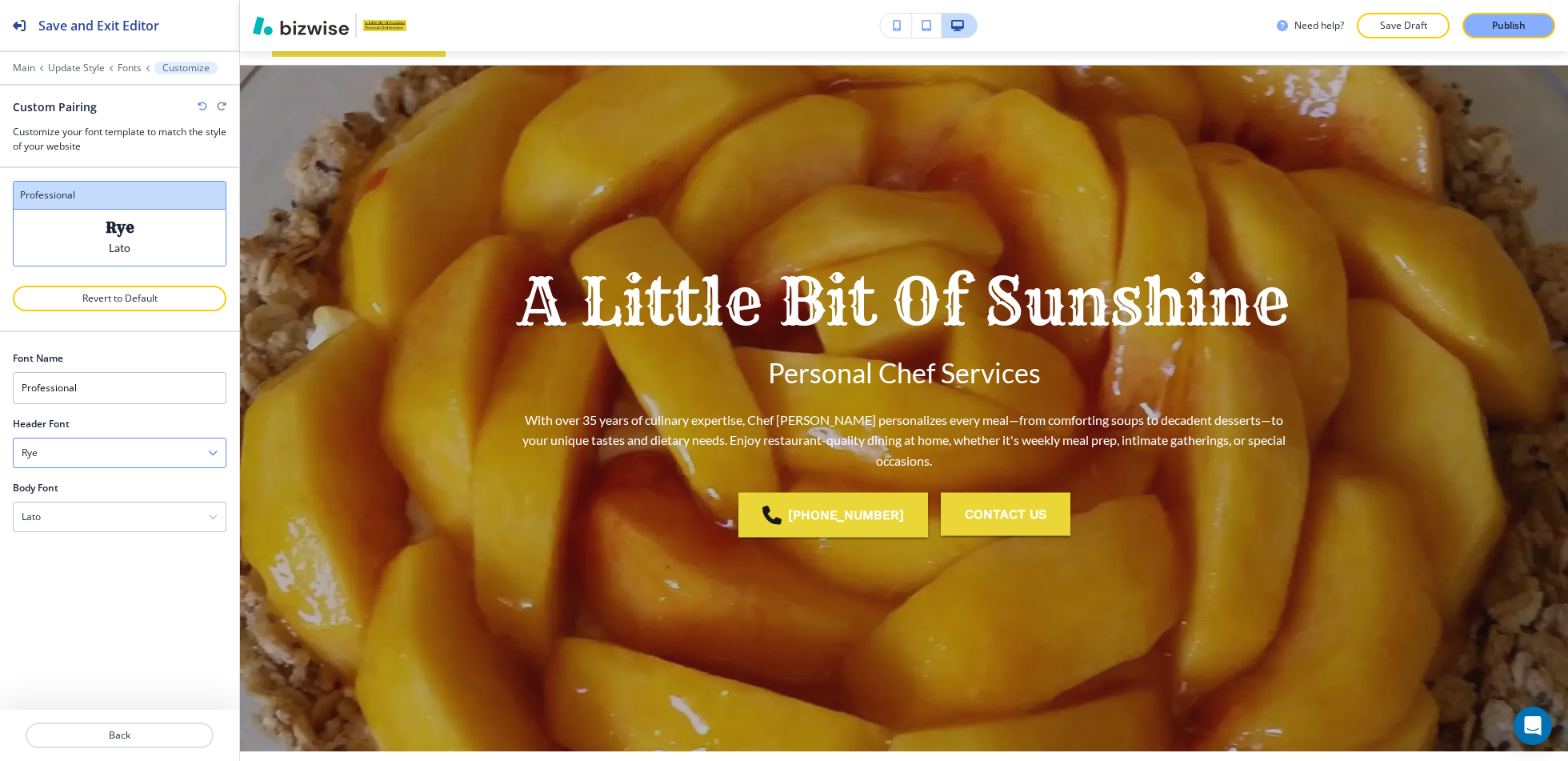
click at [128, 438] on div "Rye" at bounding box center [119, 453] width 212 height 29
click at [106, 507] on div "Pinyon Script" at bounding box center [119, 503] width 212 height 27
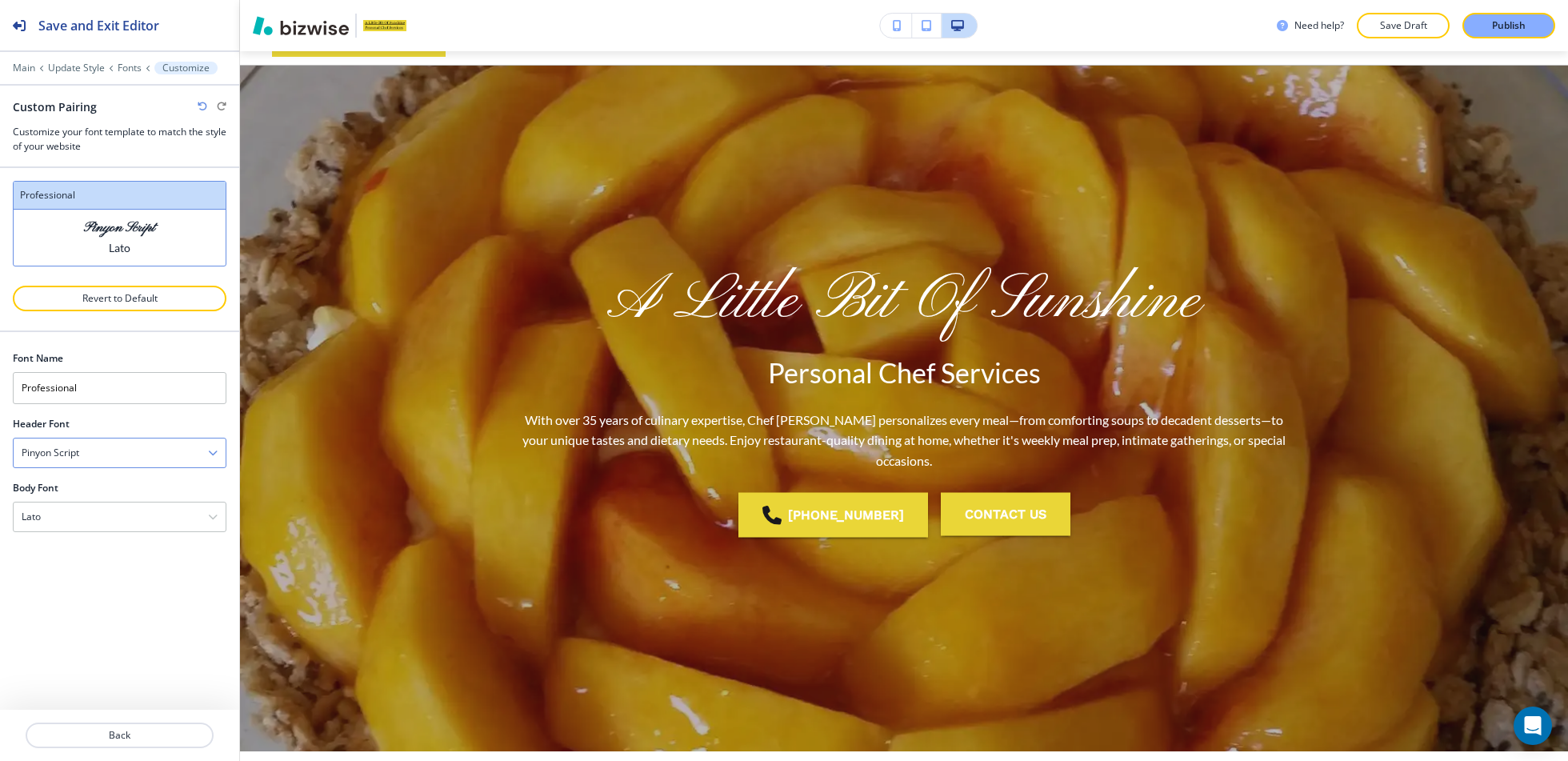
click at [138, 441] on div "Pinyon Script" at bounding box center [119, 453] width 212 height 29
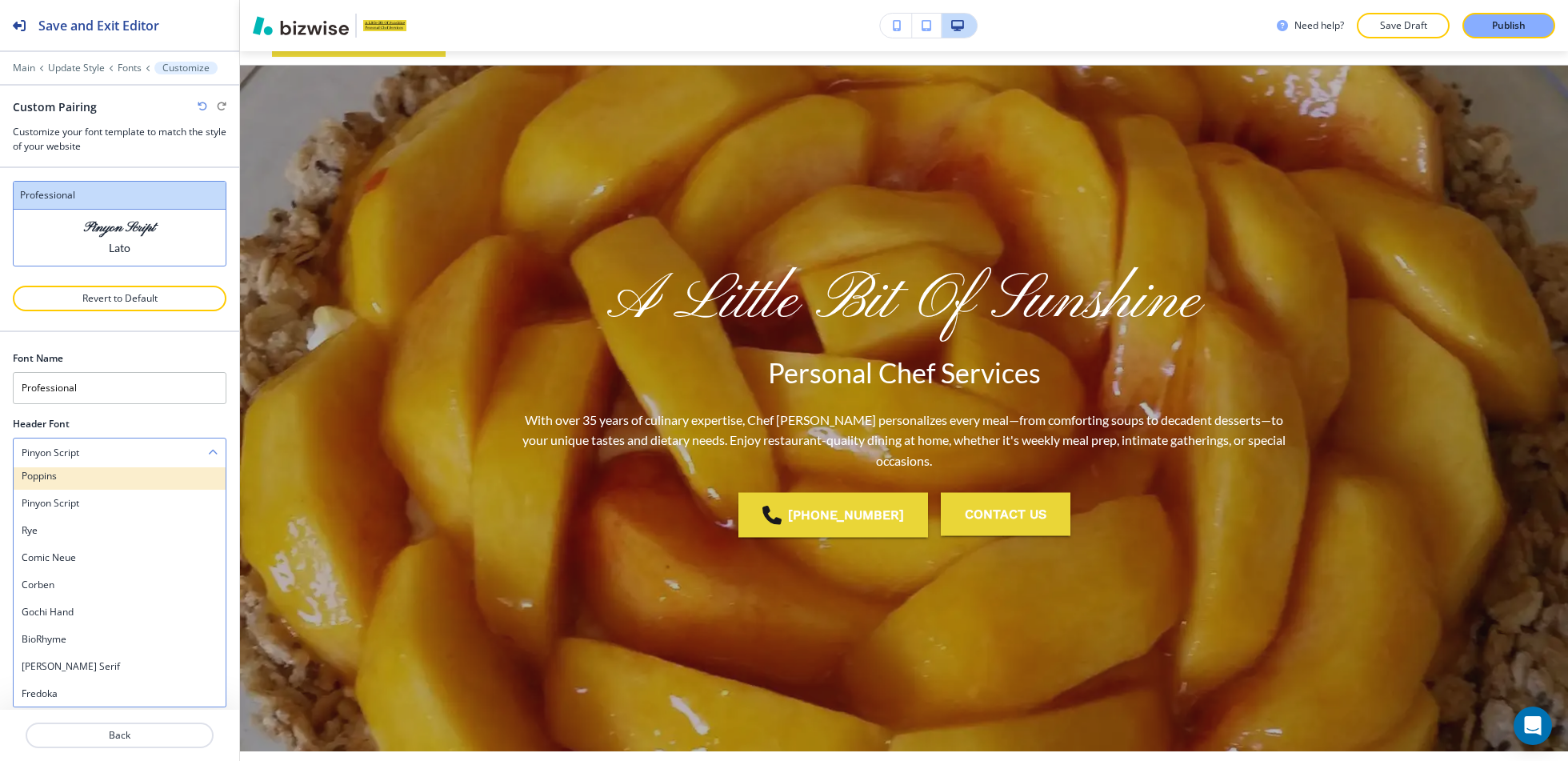
click at [116, 472] on h4 "Poppins" at bounding box center [120, 476] width 196 height 14
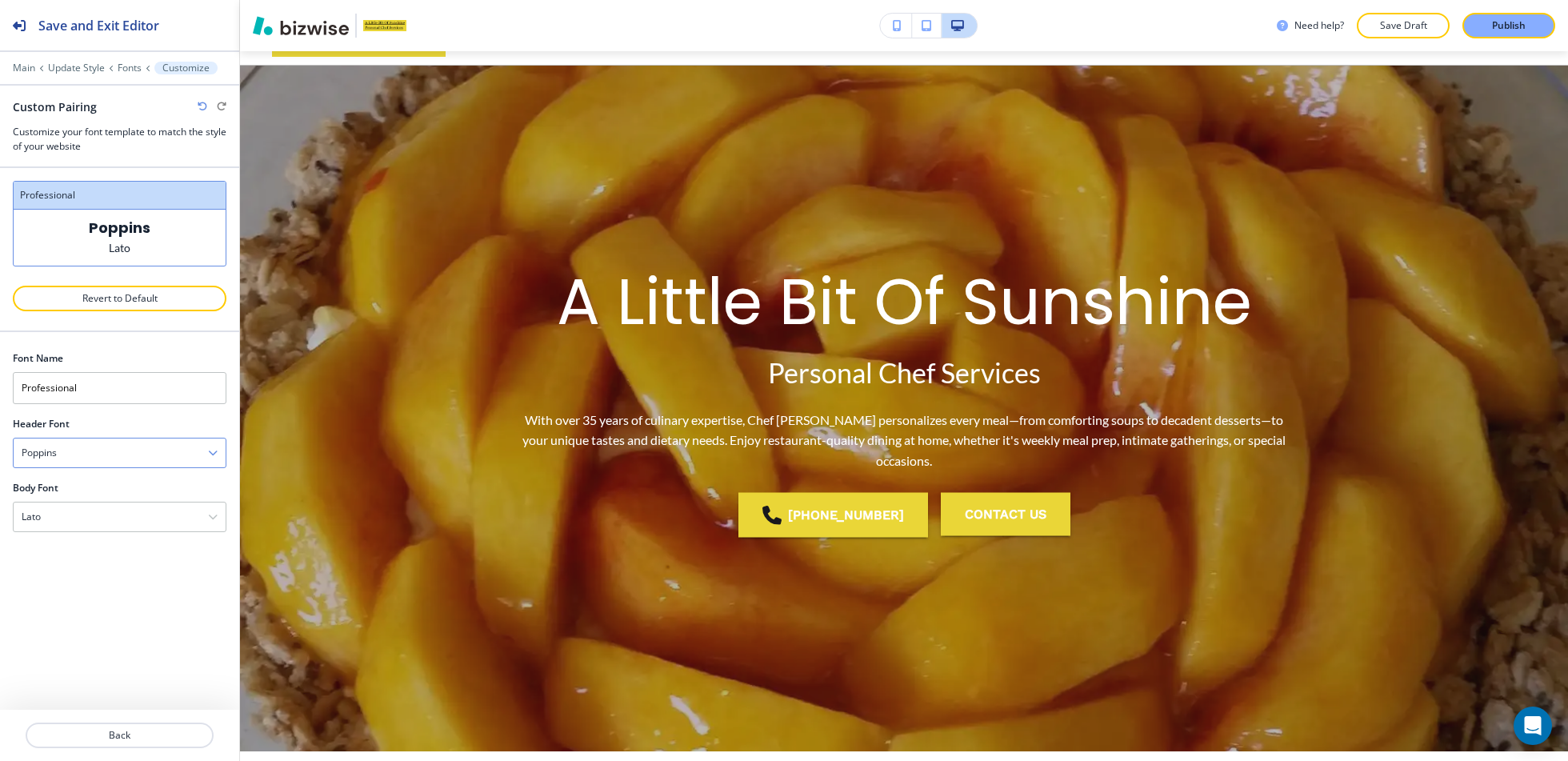
click at [134, 454] on div "Poppins" at bounding box center [119, 453] width 212 height 29
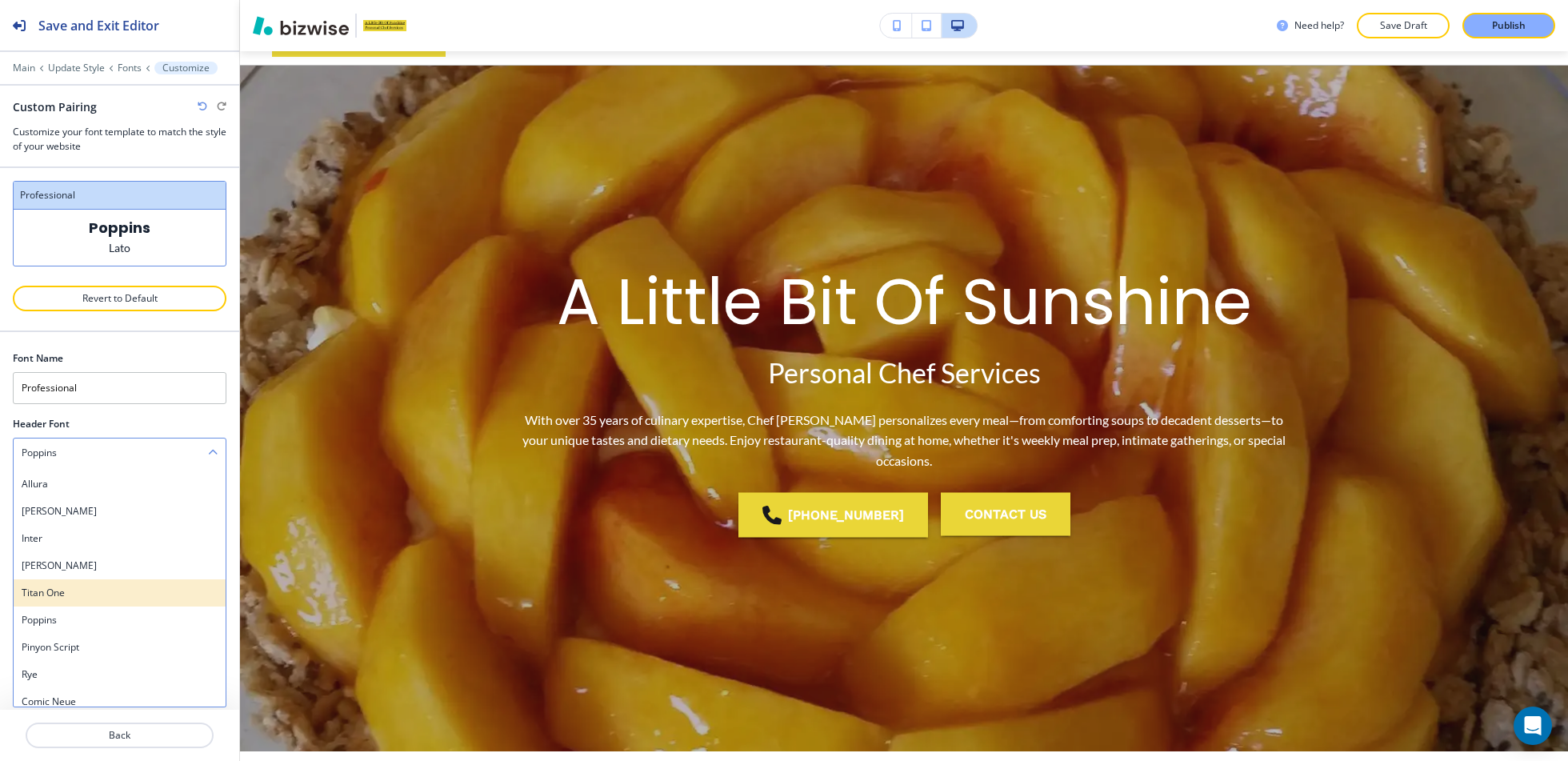
click at [87, 586] on h4 "Titan One" at bounding box center [120, 593] width 196 height 14
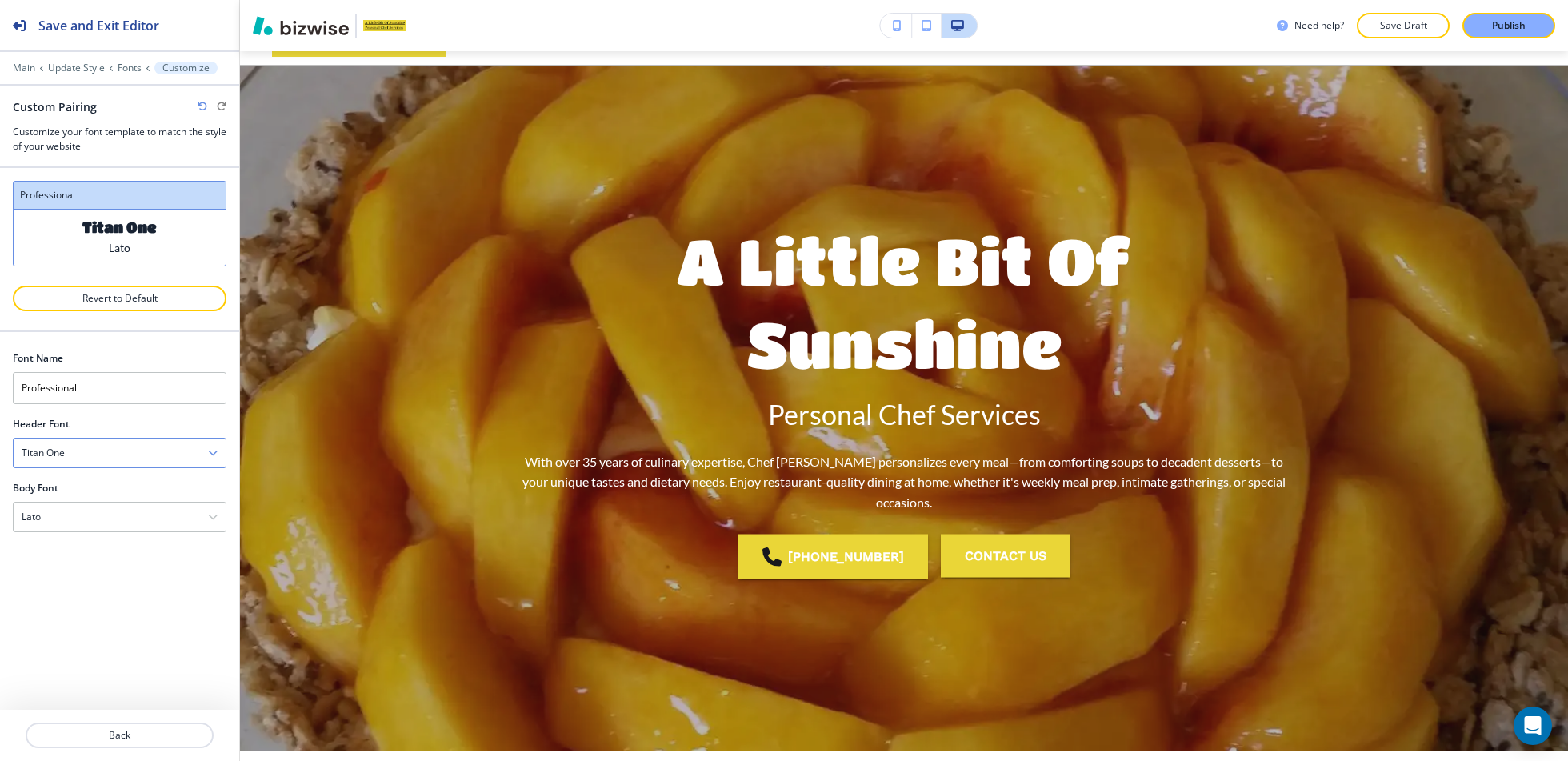
click at [136, 451] on div "Titan One" at bounding box center [119, 453] width 212 height 29
click at [94, 559] on h4 "Barlow" at bounding box center [120, 565] width 196 height 14
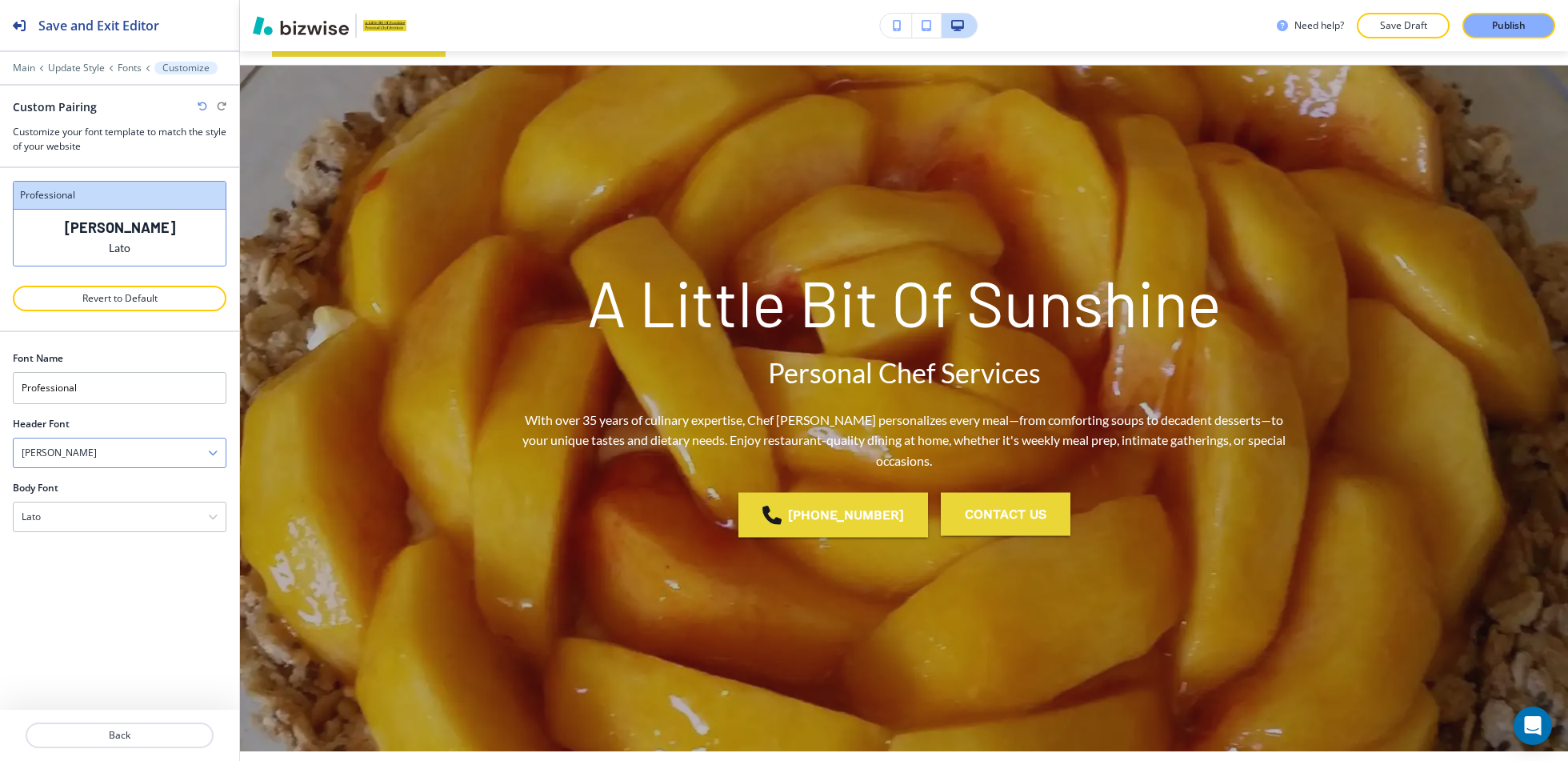
click at [141, 449] on div "Barlow" at bounding box center [119, 453] width 212 height 29
click at [109, 540] on h4 "Anton" at bounding box center [120, 547] width 196 height 14
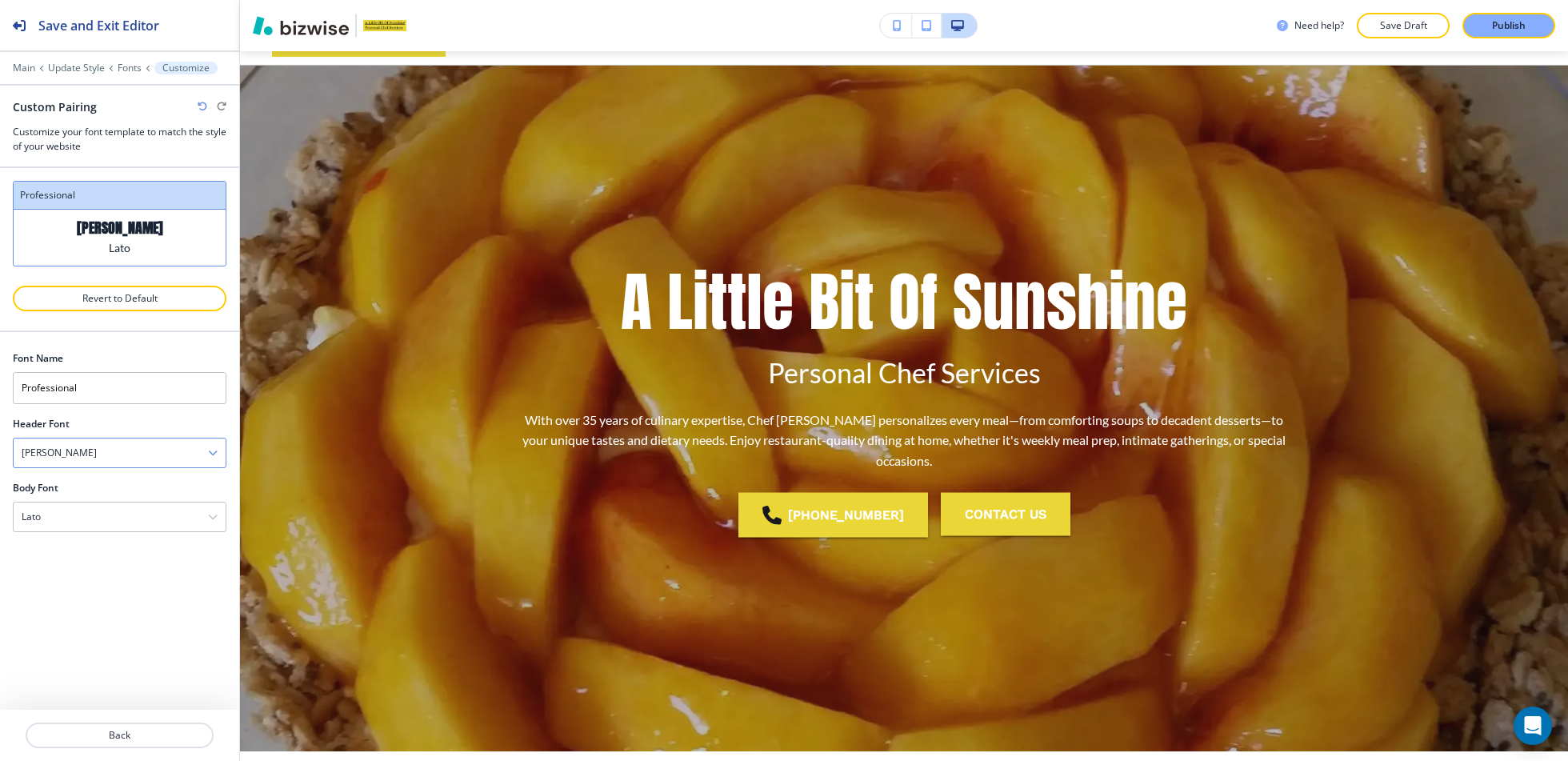
click at [140, 448] on div "Anton" at bounding box center [119, 453] width 212 height 29
click at [122, 539] on div "Comic Sans" at bounding box center [119, 553] width 212 height 27
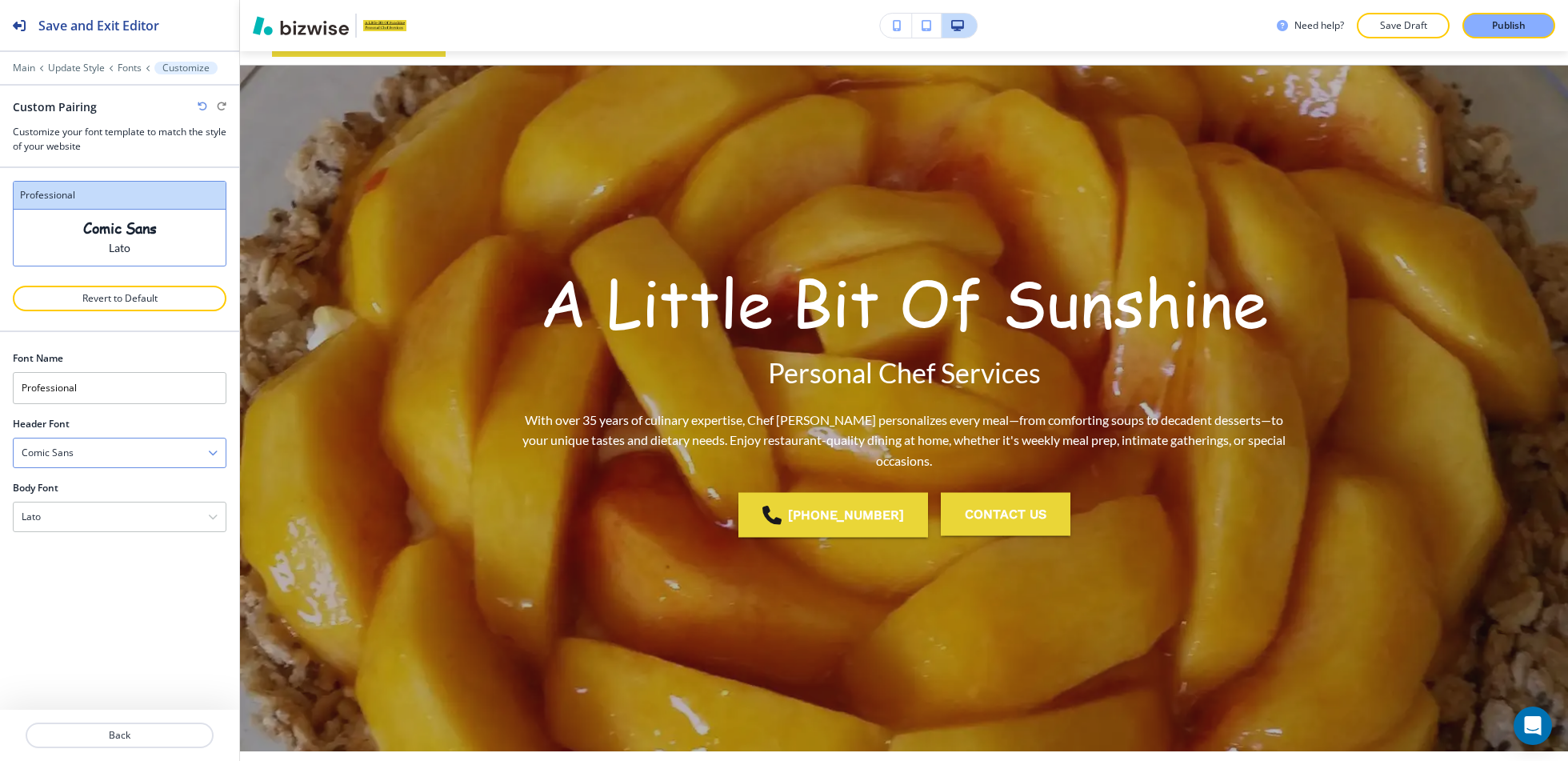
click at [130, 452] on div "Comic Sans" at bounding box center [119, 453] width 212 height 29
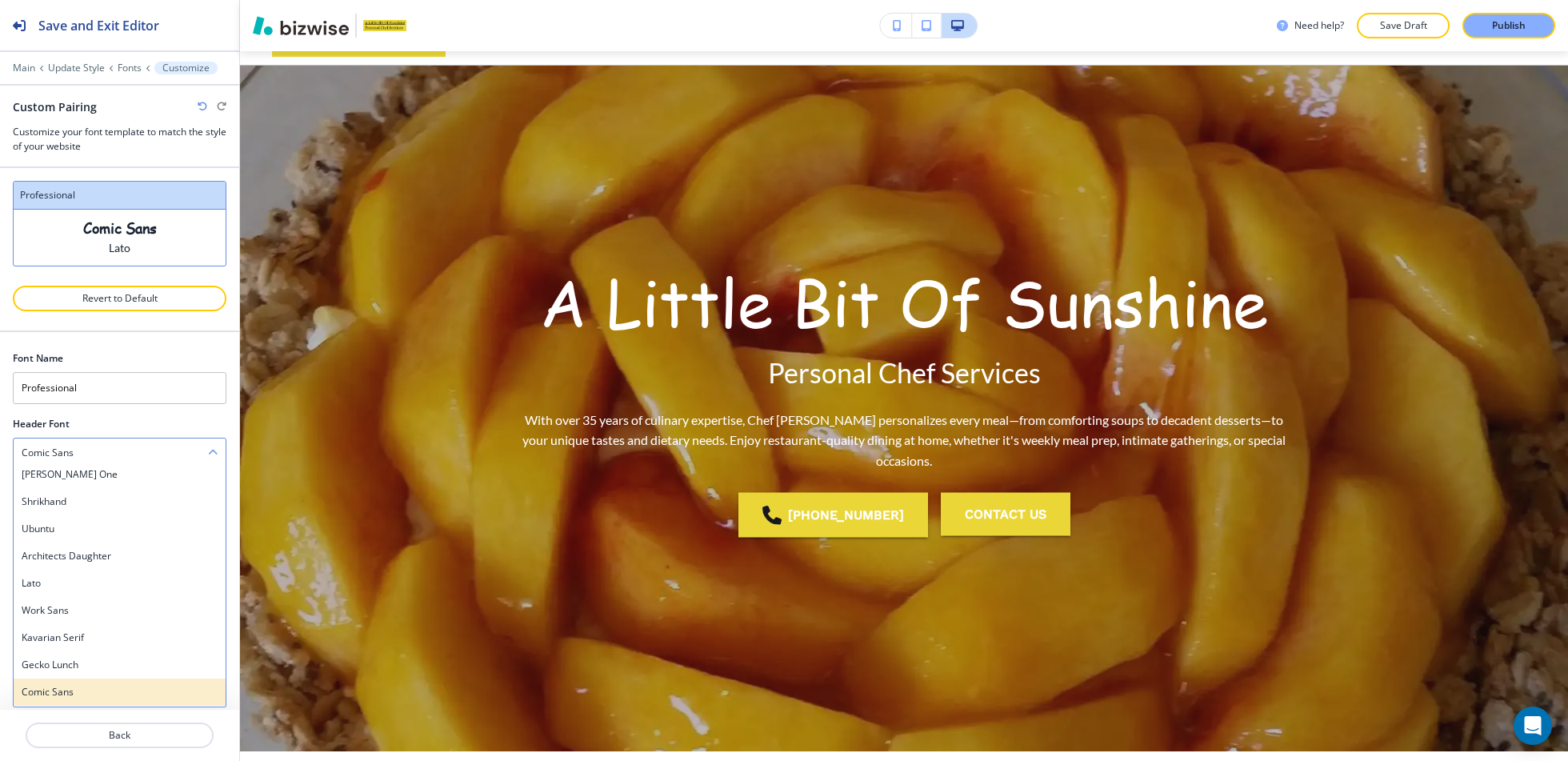
scroll to position [1019, 0]
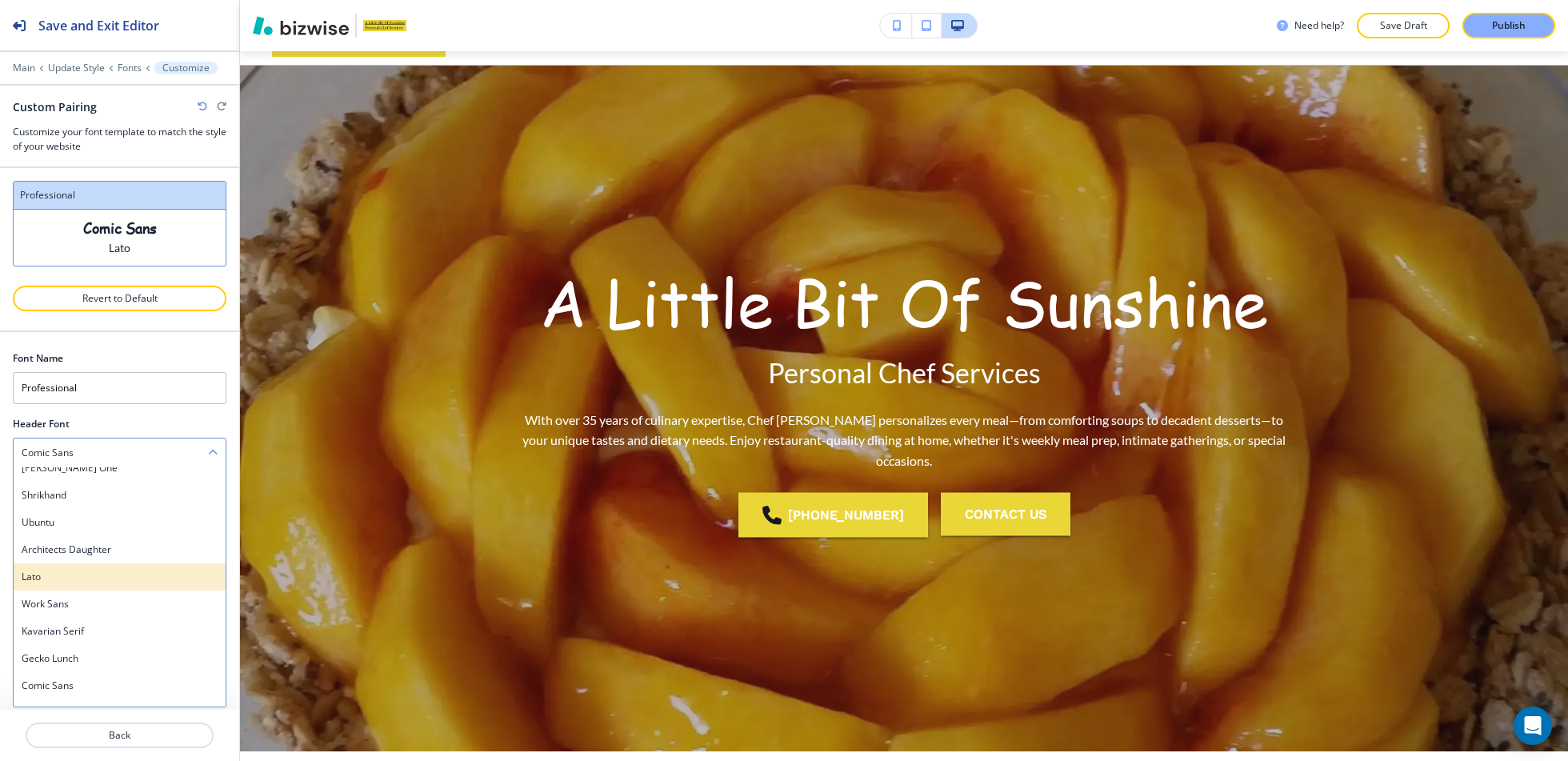
click at [91, 572] on h4 "Lato" at bounding box center [120, 576] width 196 height 14
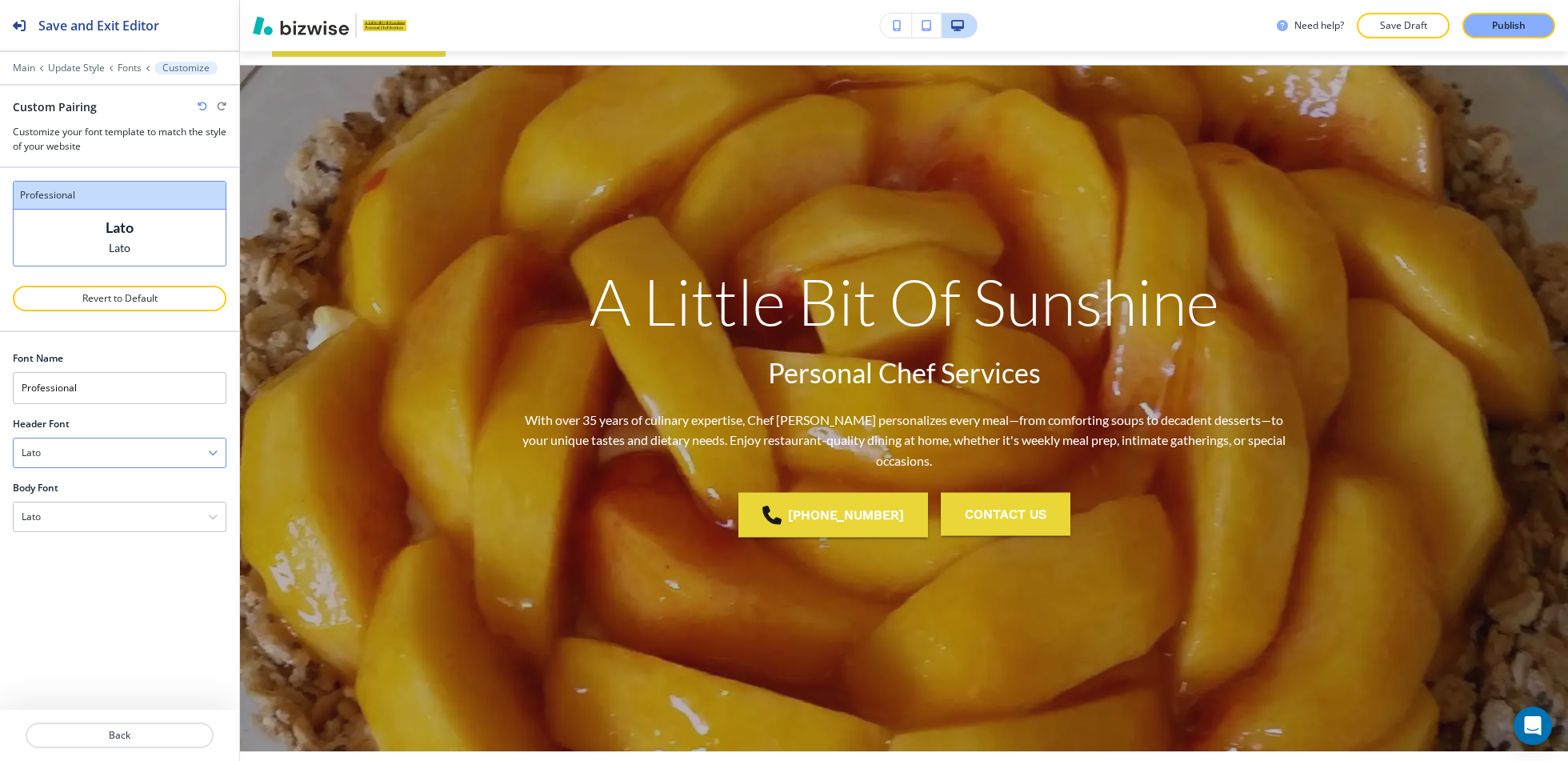
click at [119, 455] on div "Lato" at bounding box center [119, 453] width 212 height 29
click at [93, 529] on h4 "Poppins" at bounding box center [120, 527] width 196 height 14
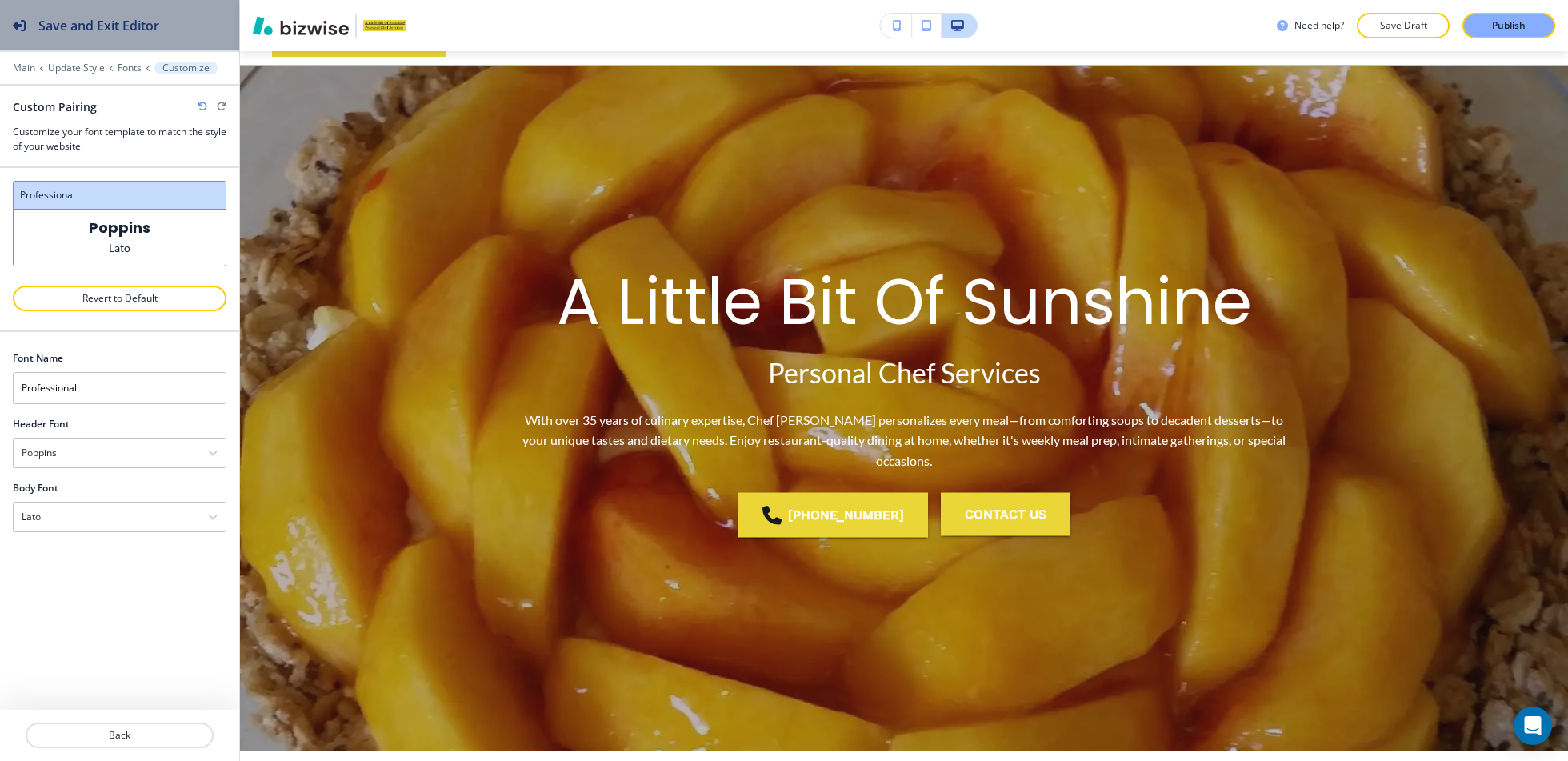
click at [137, 39] on div "Save and Exit Editor" at bounding box center [80, 25] width 159 height 51
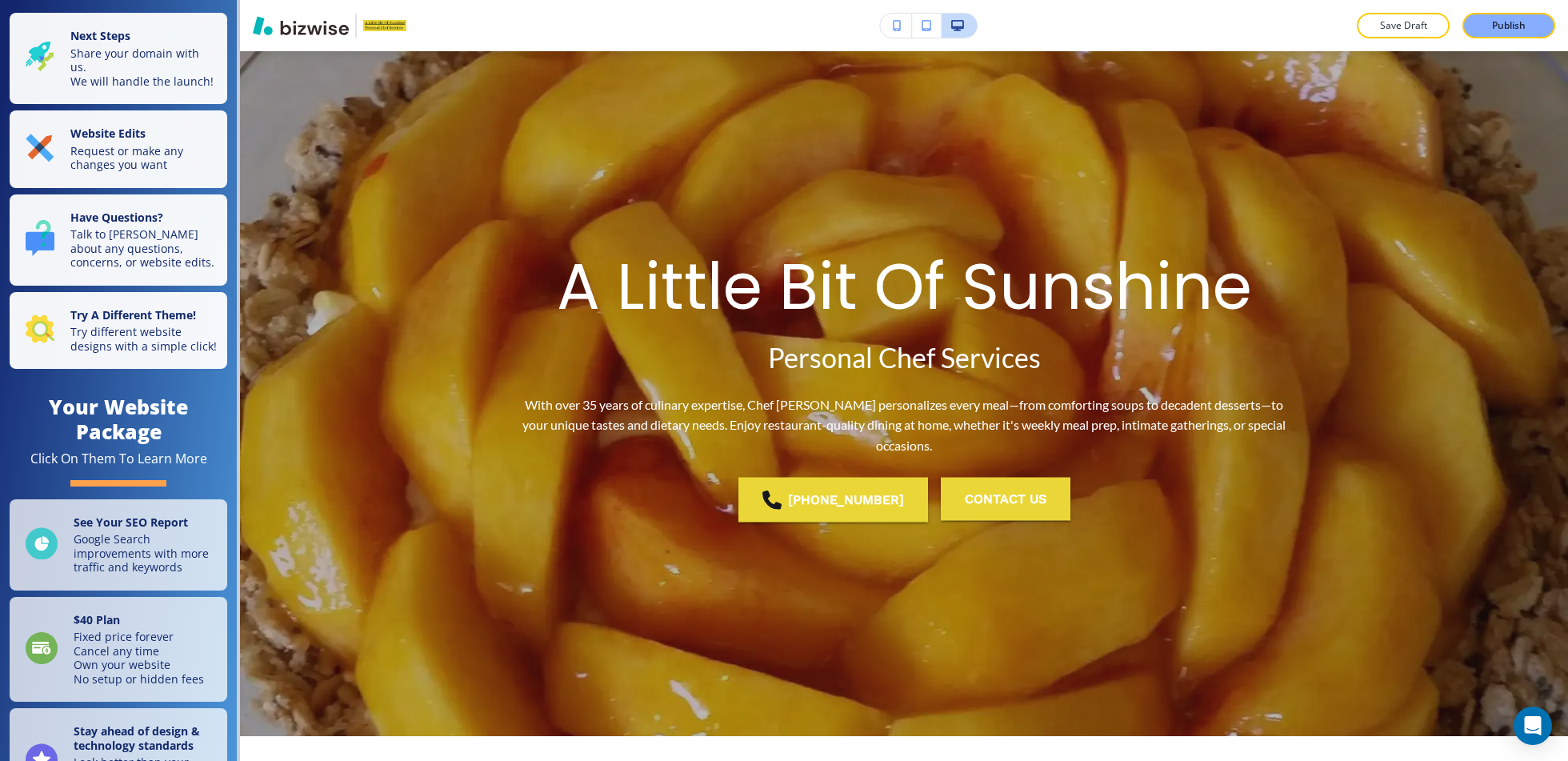
scroll to position [0, 0]
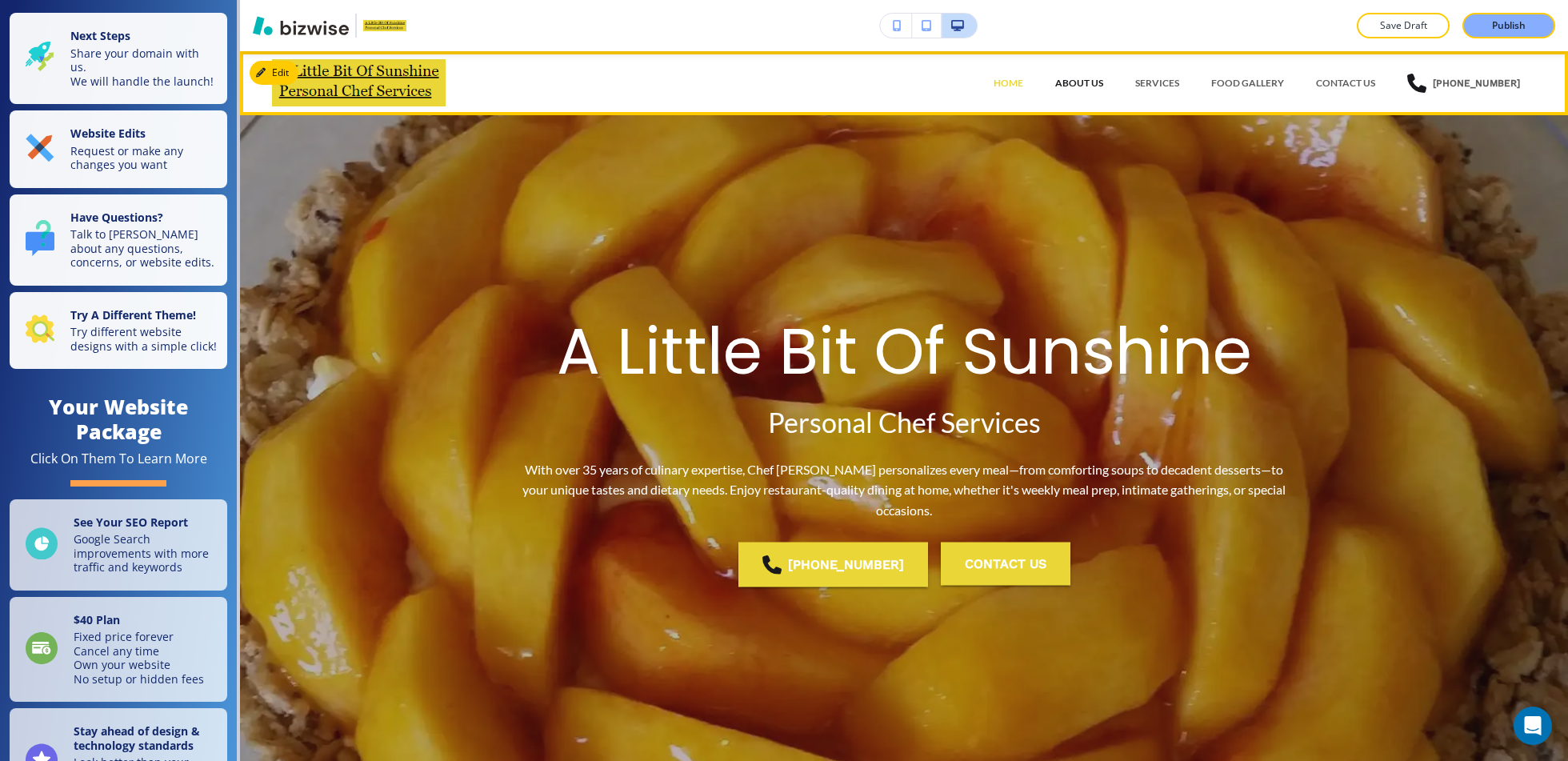
click at [1103, 88] on p "ABOUT US" at bounding box center [1079, 83] width 48 height 14
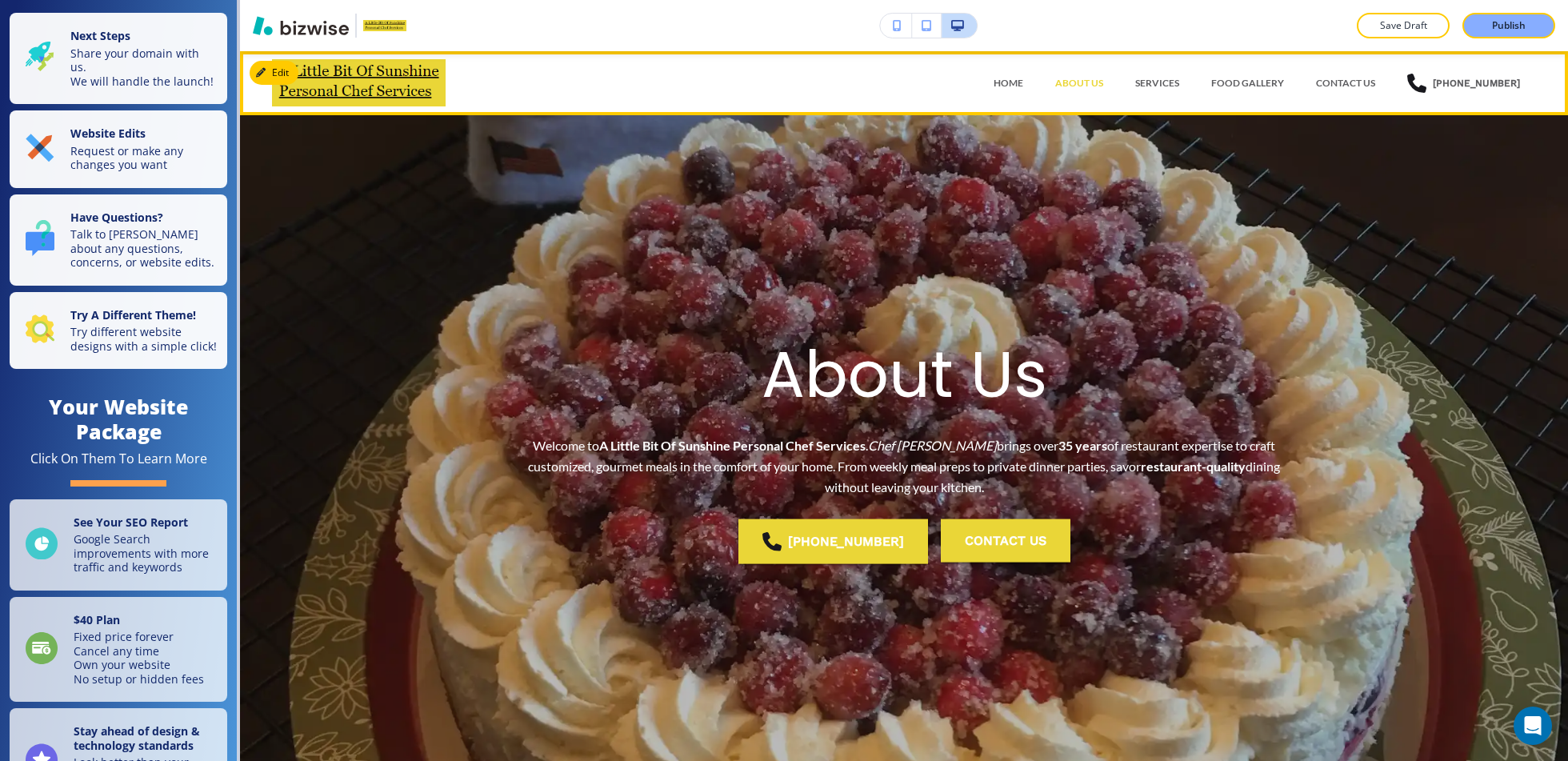
click at [1187, 74] on div "SERVICES" at bounding box center [1157, 83] width 76 height 48
click at [1179, 80] on p "SERVICES" at bounding box center [1157, 83] width 44 height 14
